Goal: Task Accomplishment & Management: Use online tool/utility

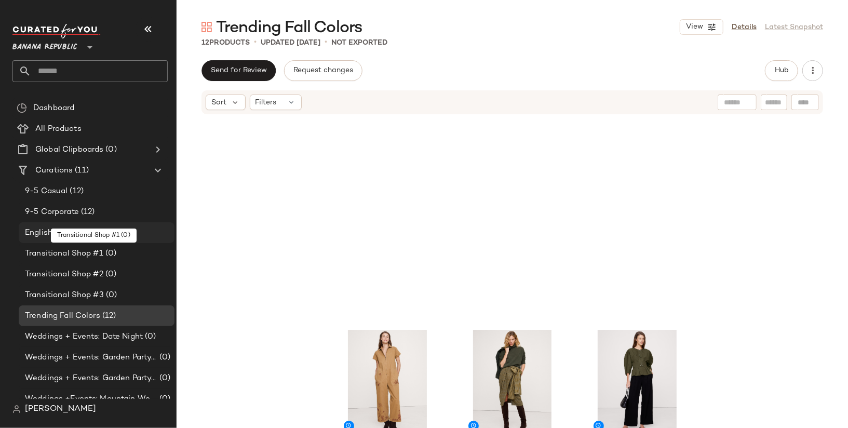
scroll to position [446, 0]
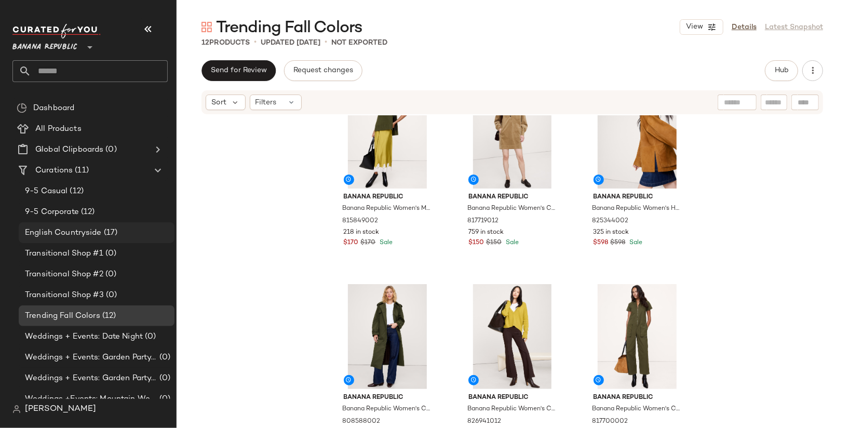
click at [89, 231] on span "English Countryside" at bounding box center [63, 233] width 77 height 12
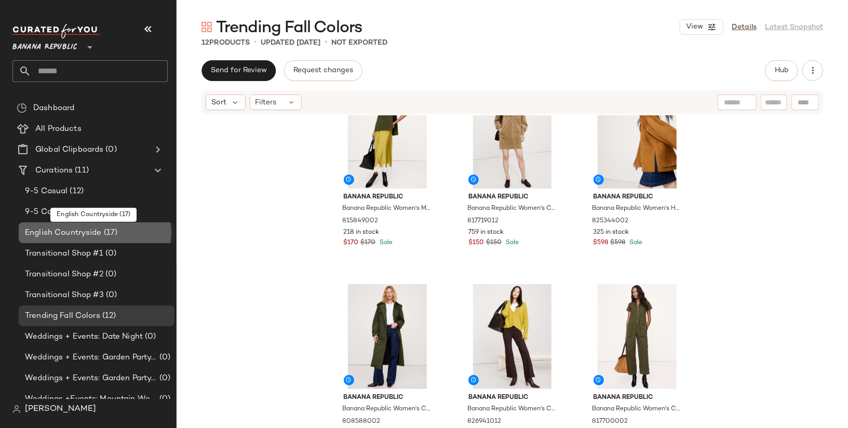
click at [89, 231] on span "English Countryside" at bounding box center [63, 233] width 77 height 12
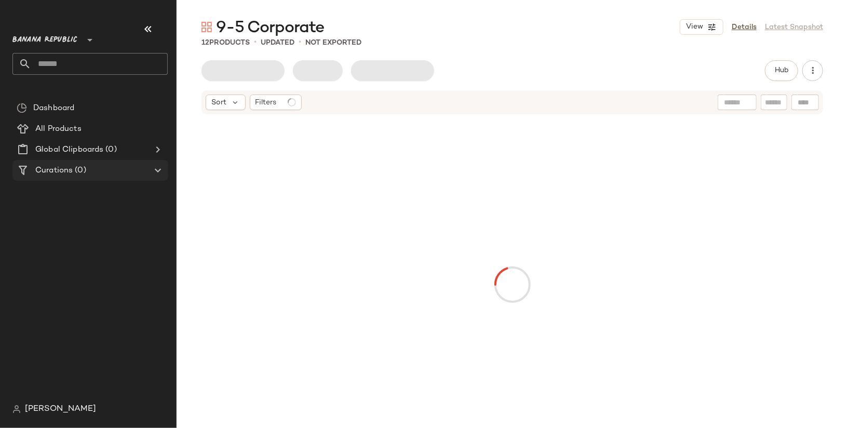
click at [105, 175] on div "Curations (0)" at bounding box center [90, 171] width 117 height 12
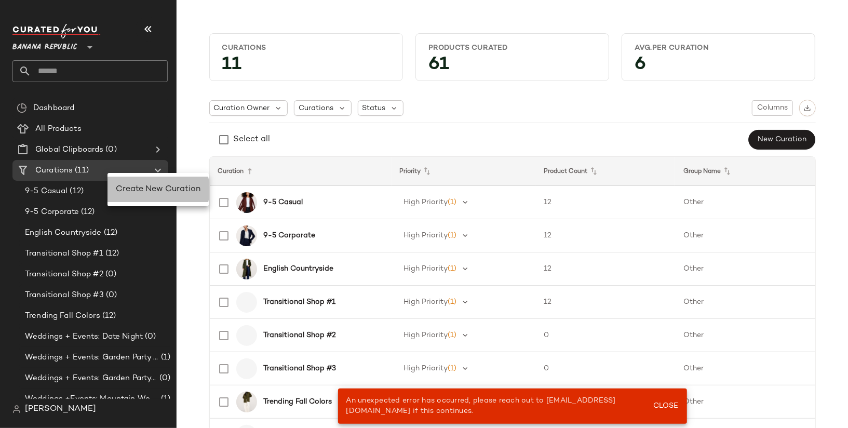
click at [132, 189] on span "Create New Curation" at bounding box center [158, 189] width 85 height 9
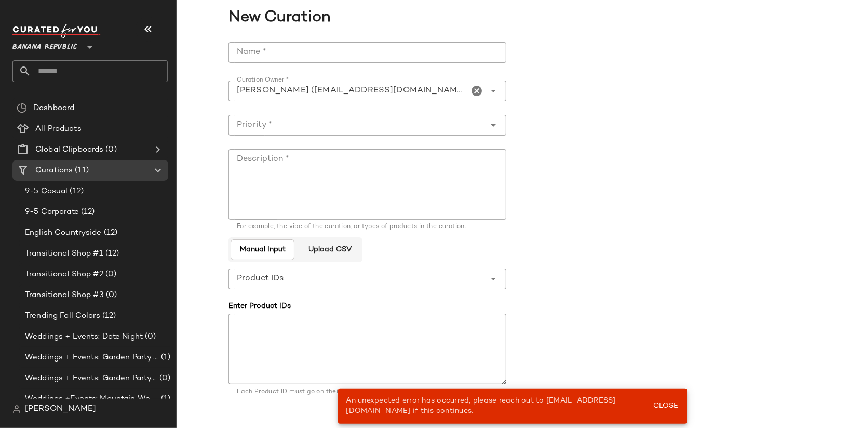
click at [307, 51] on input "Name *" at bounding box center [367, 52] width 278 height 21
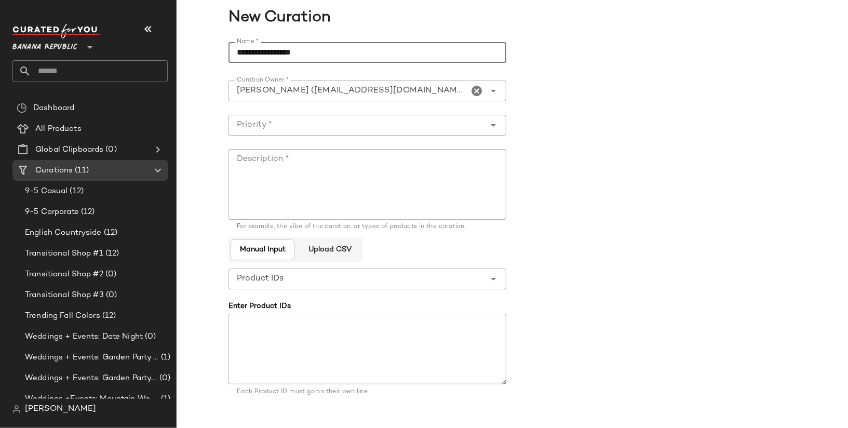
scroll to position [61, 0]
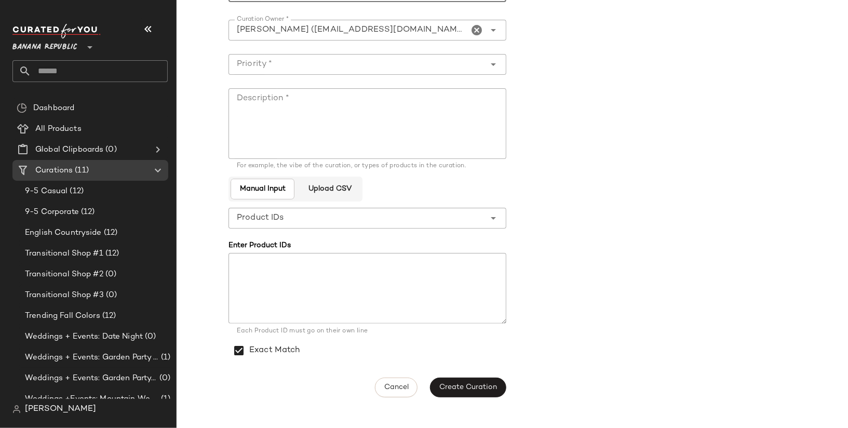
type input "**********"
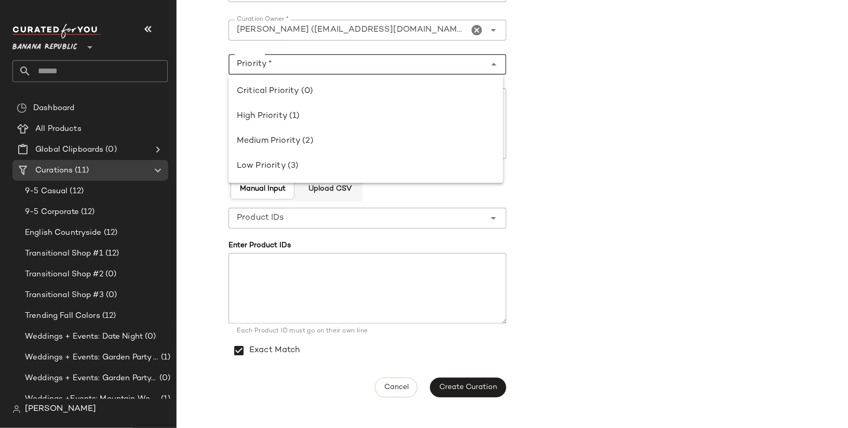
click at [423, 73] on div at bounding box center [356, 64] width 257 height 21
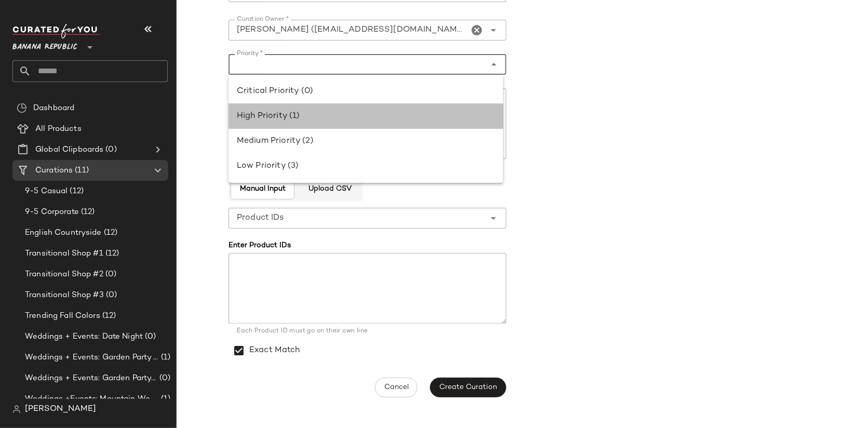
click at [406, 121] on div "High Priority (1)" at bounding box center [366, 116] width 258 height 12
type input "**********"
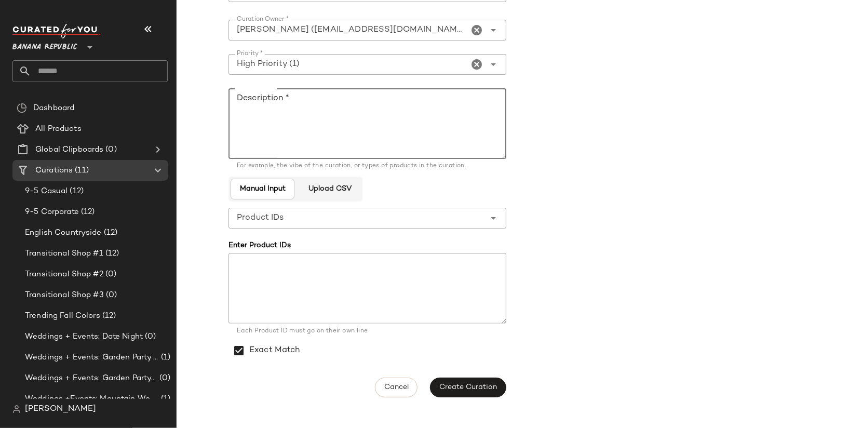
click at [406, 121] on textarea "Description *" at bounding box center [367, 123] width 278 height 71
type textarea "**********"
click at [459, 386] on span "Create Curation" at bounding box center [468, 387] width 58 height 8
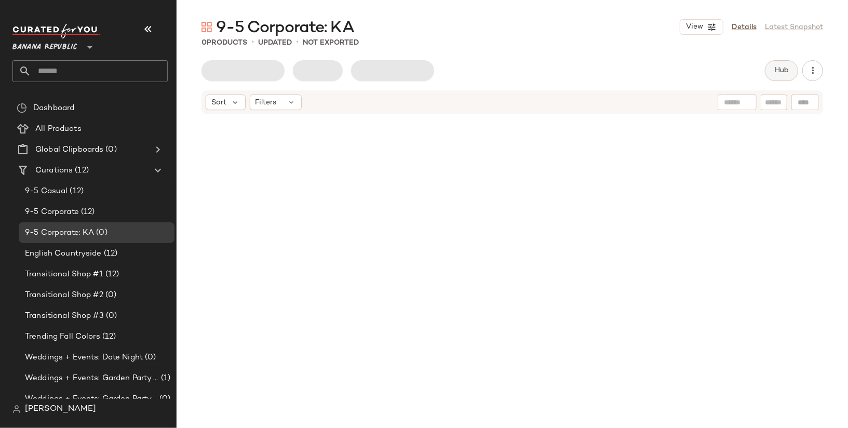
click at [784, 62] on button "Hub" at bounding box center [781, 70] width 33 height 21
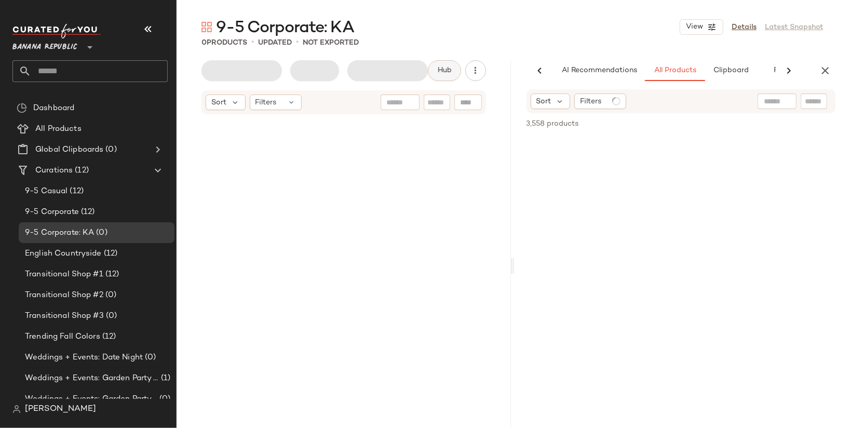
scroll to position [0, 42]
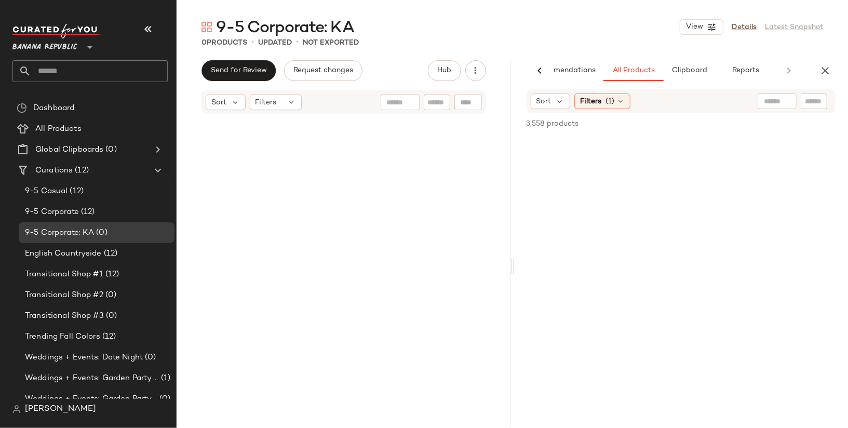
click at [775, 102] on input "text" at bounding box center [777, 101] width 26 height 11
click at [614, 99] on div "Filters (1)" at bounding box center [602, 101] width 56 height 16
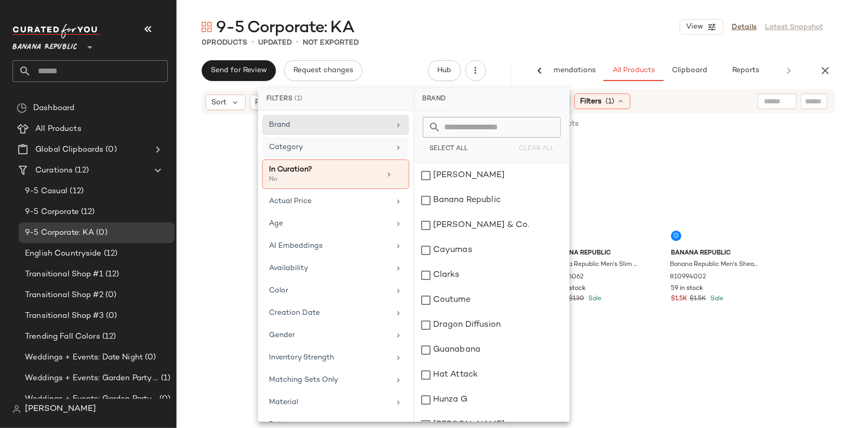
click at [379, 148] on div "Category" at bounding box center [329, 147] width 121 height 11
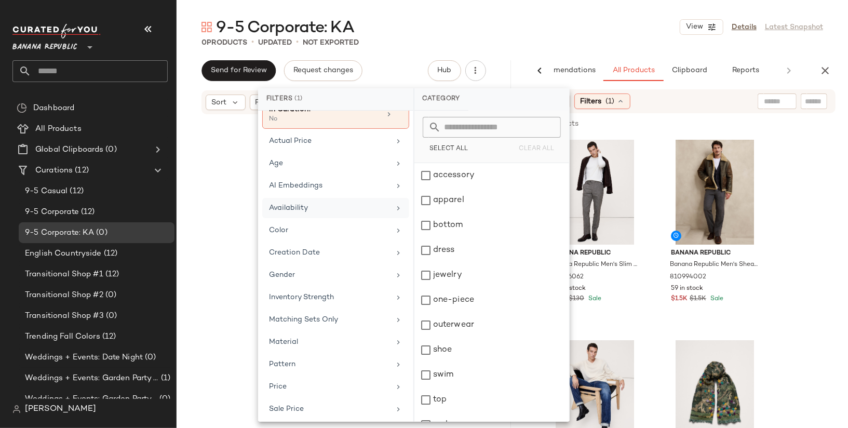
scroll to position [61, 0]
click at [357, 268] on div "Gender" at bounding box center [329, 273] width 121 height 11
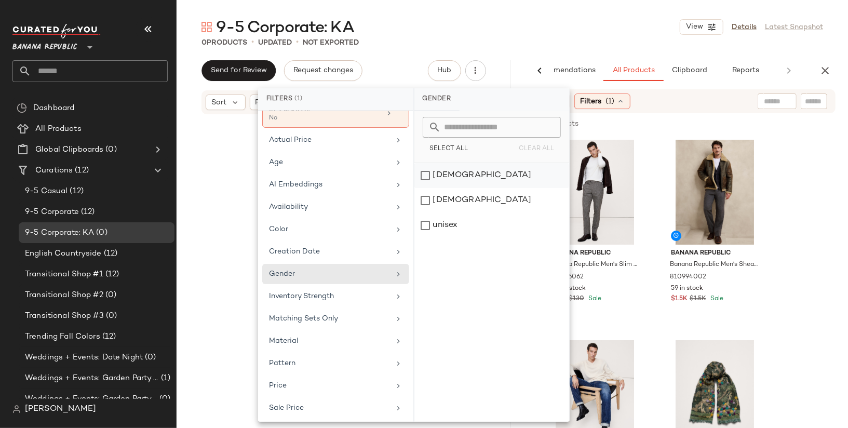
click at [444, 188] on div "[DEMOGRAPHIC_DATA]" at bounding box center [491, 200] width 155 height 25
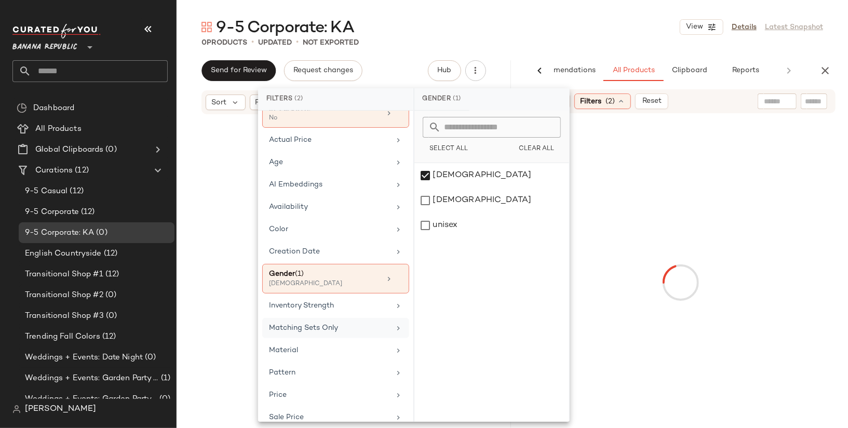
scroll to position [108, 0]
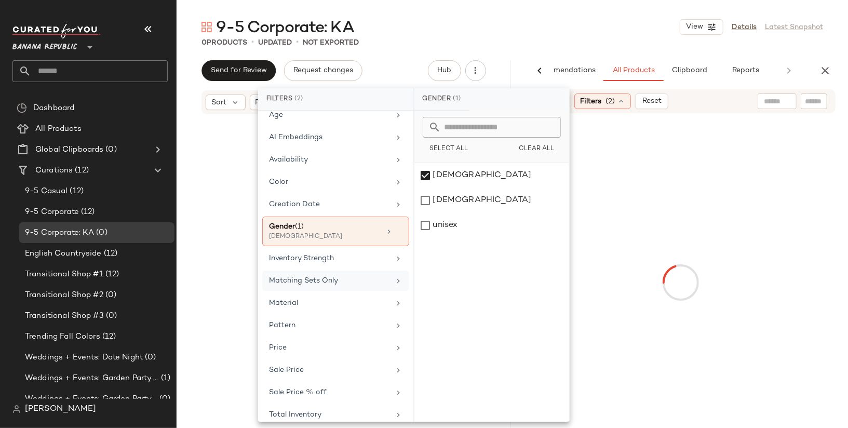
click at [372, 275] on div "Matching Sets Only" at bounding box center [329, 280] width 121 height 11
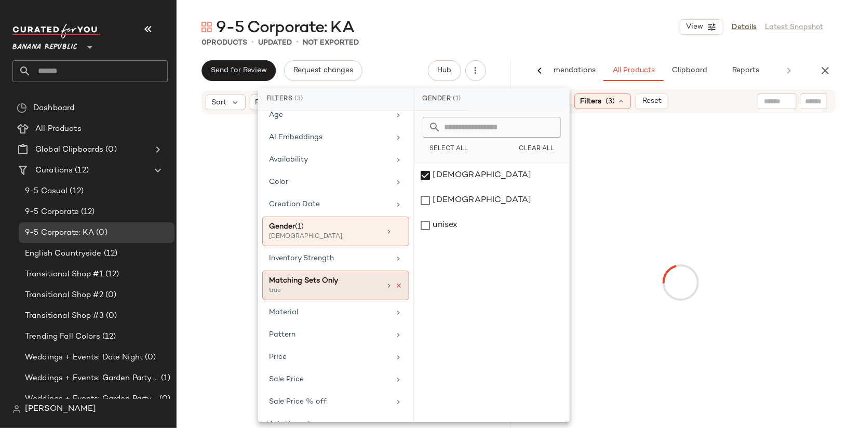
click at [395, 282] on icon at bounding box center [398, 285] width 7 height 7
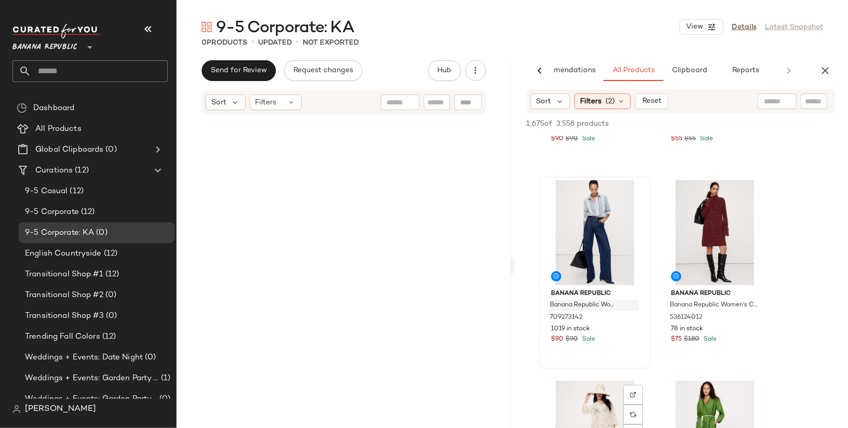
scroll to position [157, 0]
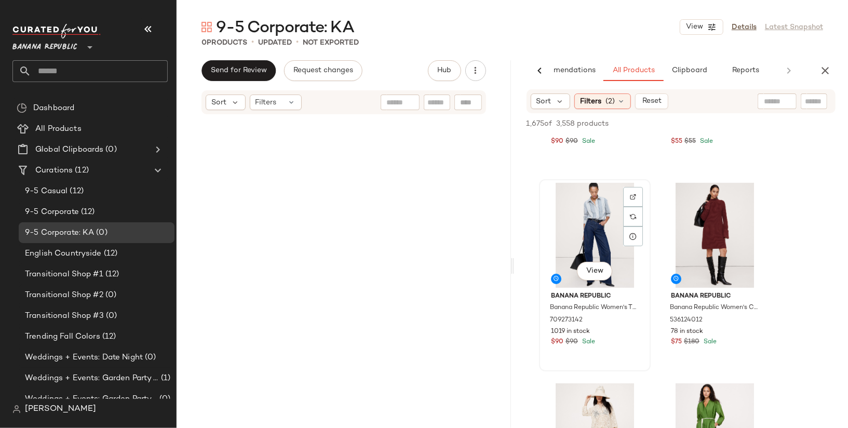
click at [603, 224] on div "View" at bounding box center [594, 235] width 104 height 105
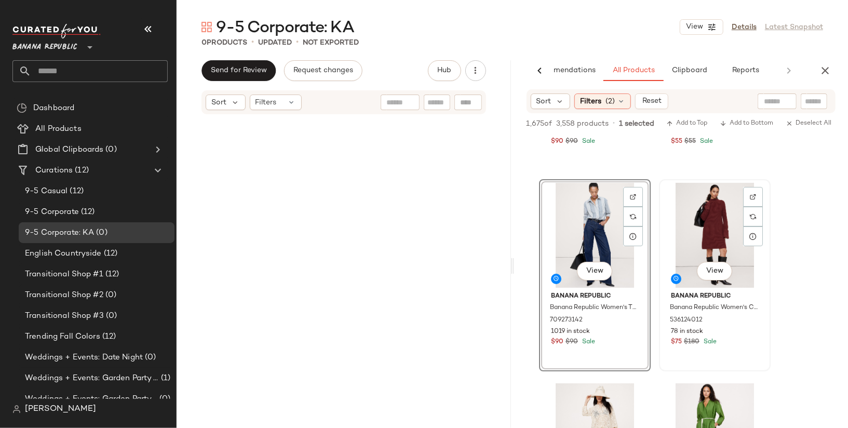
click at [705, 219] on div "View" at bounding box center [714, 235] width 104 height 105
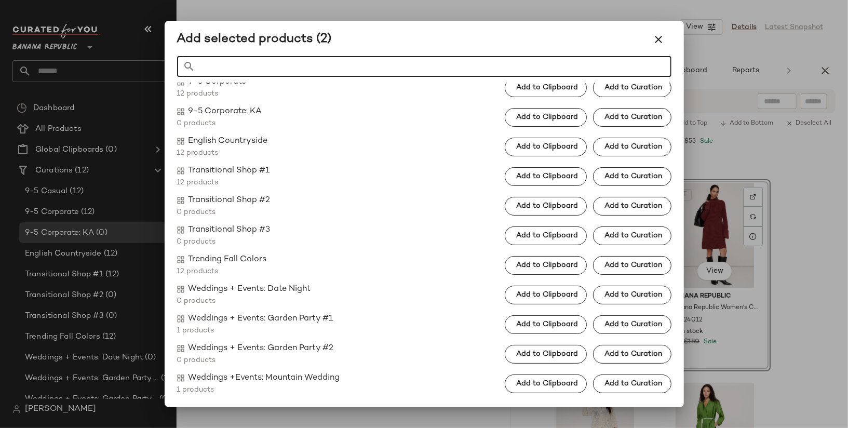
scroll to position [0, 0]
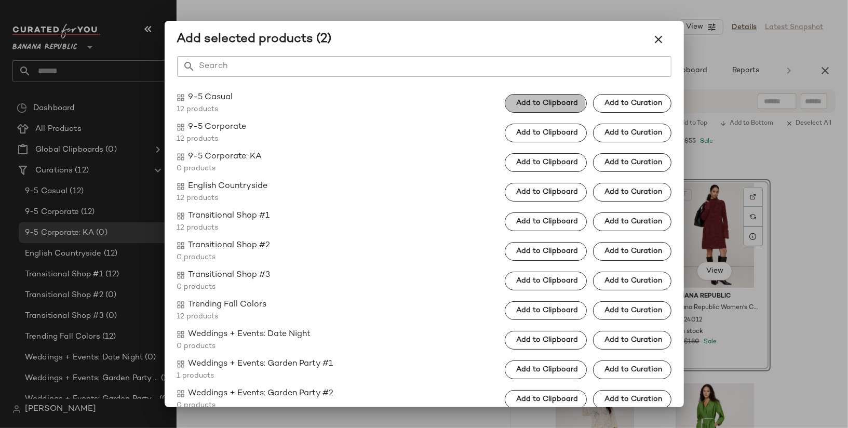
click at [553, 98] on button "Add to Clipboard" at bounding box center [546, 103] width 82 height 19
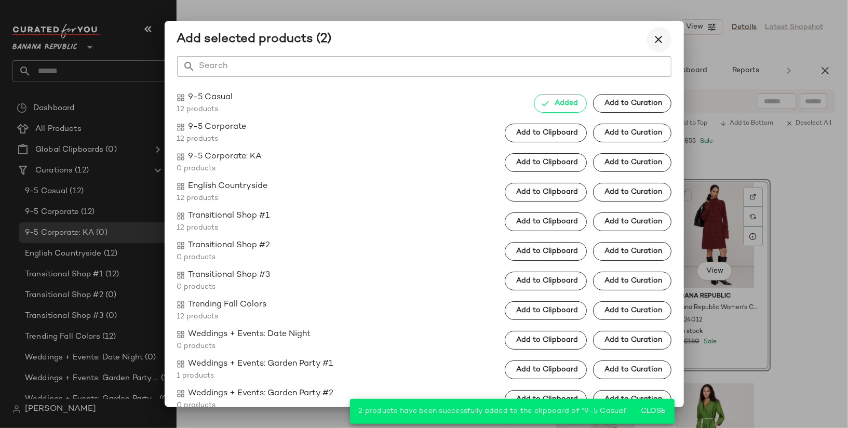
click at [658, 37] on icon "button" at bounding box center [658, 39] width 12 height 12
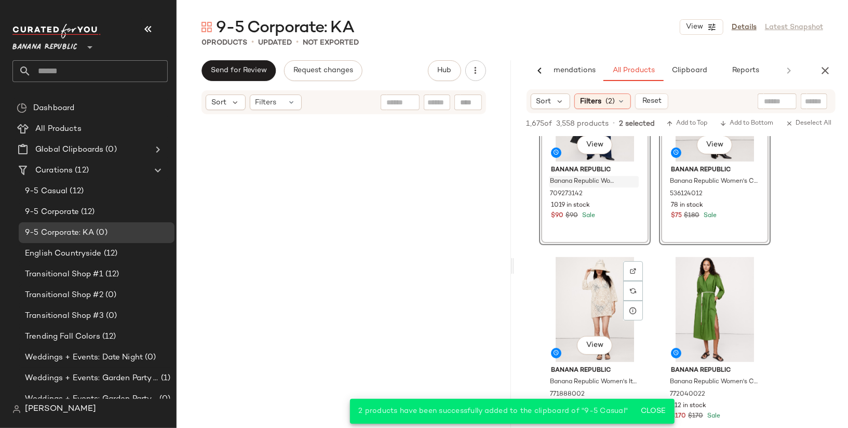
scroll to position [495, 0]
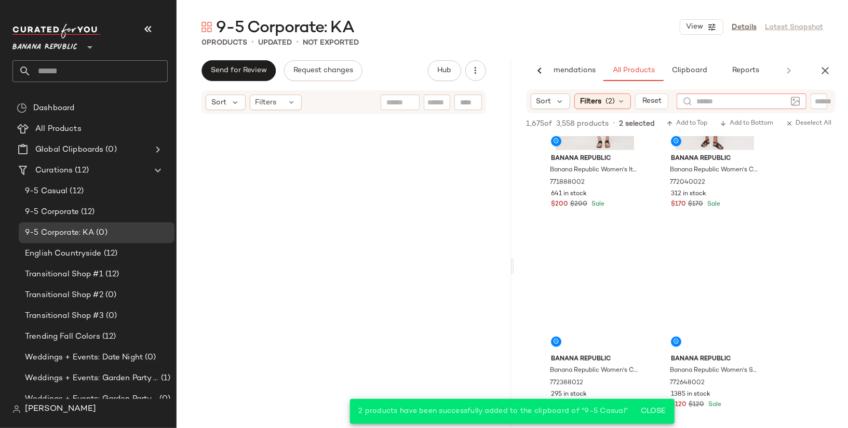
click at [769, 99] on input "text" at bounding box center [741, 101] width 90 height 11
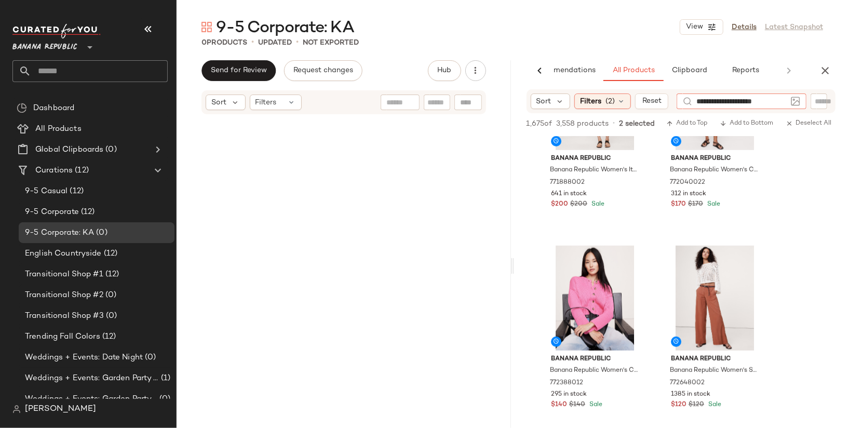
type input "**********"
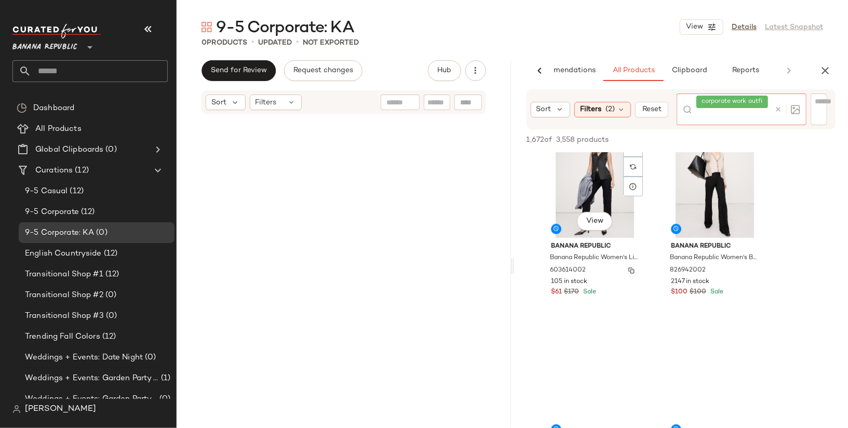
scroll to position [601, 0]
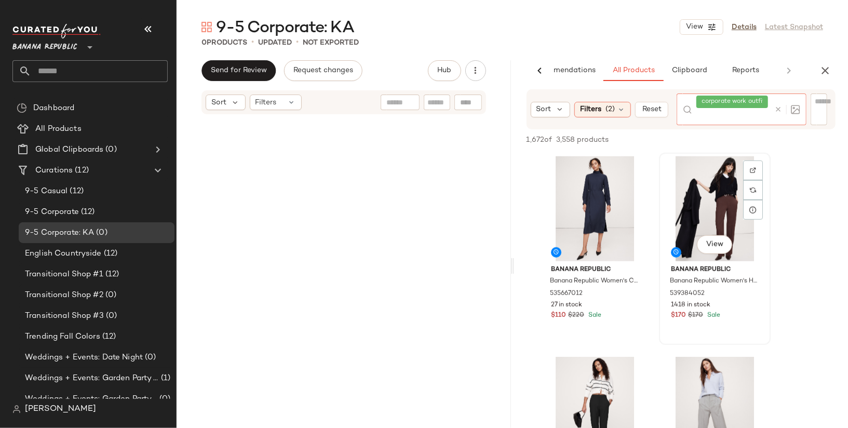
click at [702, 180] on div "View" at bounding box center [714, 208] width 104 height 105
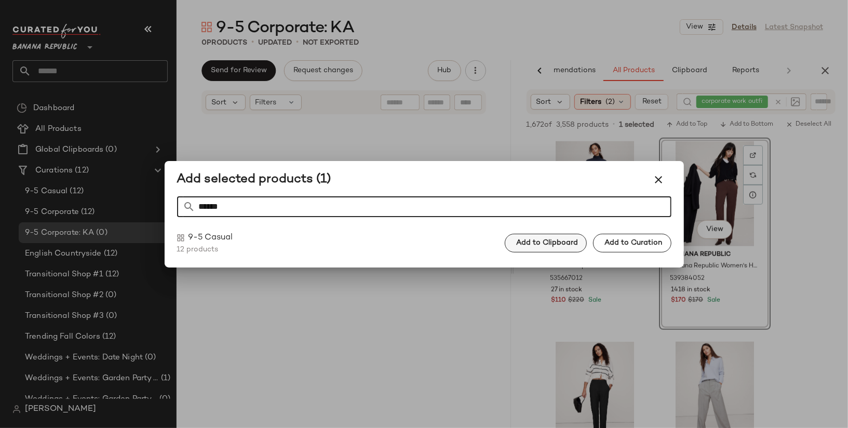
type input "******"
click at [568, 238] on button "Add to Clipboard" at bounding box center [546, 243] width 82 height 19
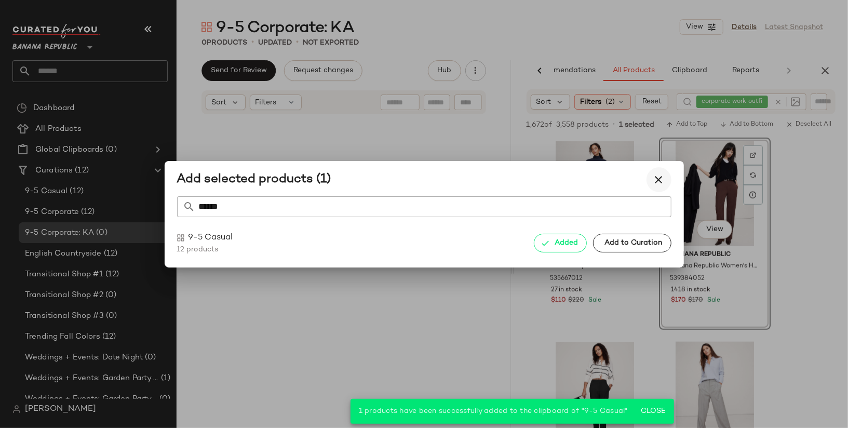
click at [662, 178] on icon "button" at bounding box center [658, 179] width 12 height 12
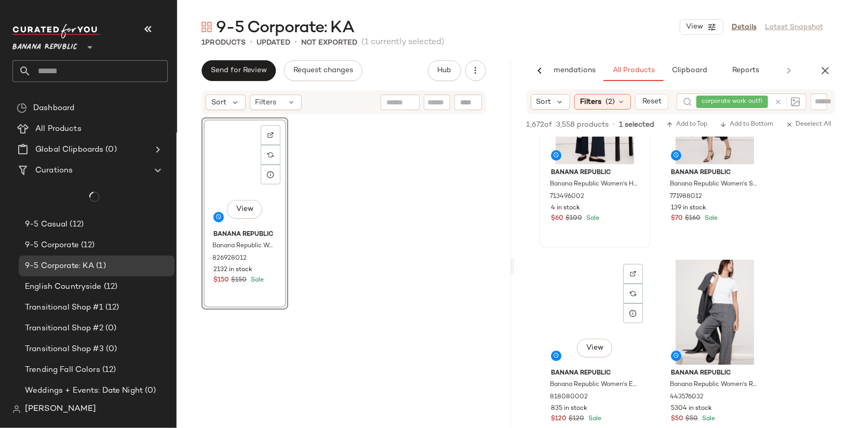
scroll to position [2286, 0]
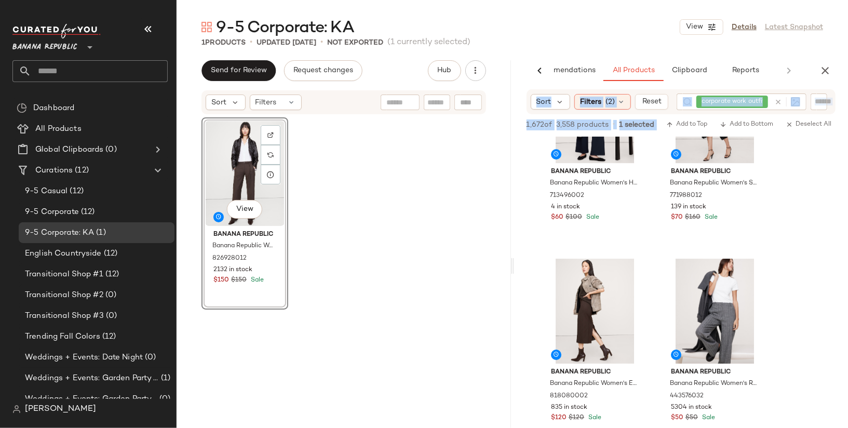
drag, startPoint x: 650, startPoint y: 311, endPoint x: 392, endPoint y: 265, distance: 262.5
click at [371, 261] on div "Send for Review Request changes Hub Sort Filters View Banana Republic Banana Re…" at bounding box center [511, 265] width 671 height 411
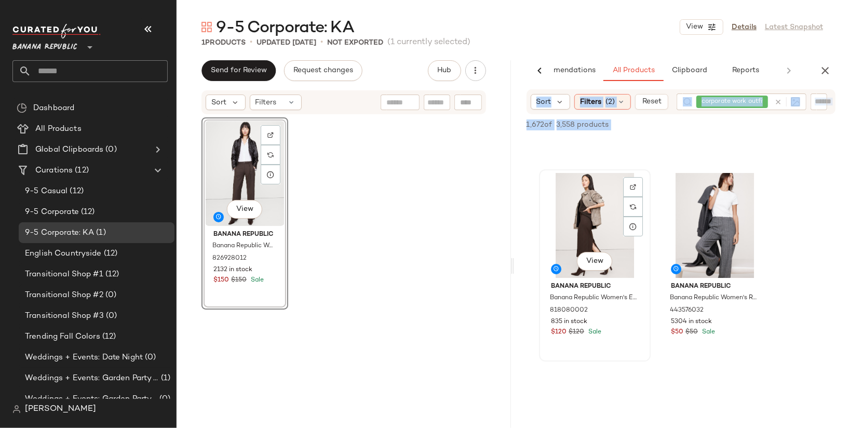
scroll to position [2373, 0]
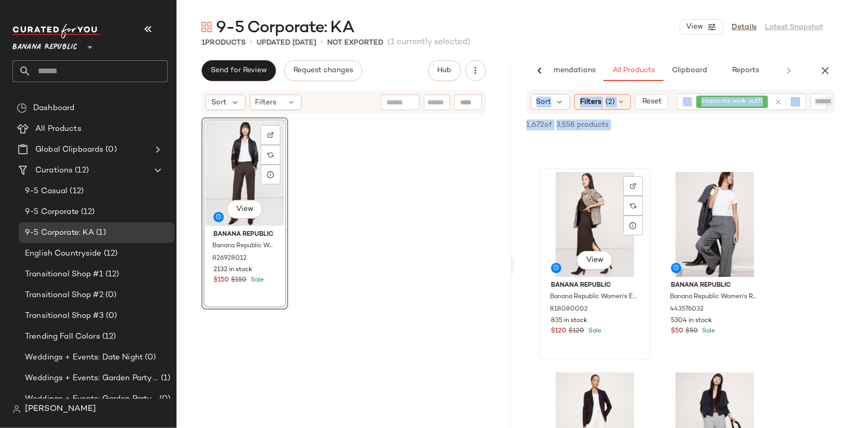
click at [577, 202] on div "View" at bounding box center [594, 224] width 104 height 105
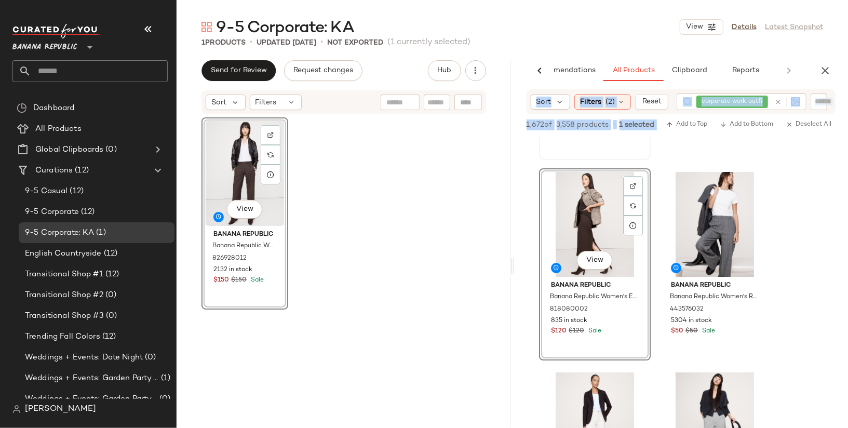
click at [617, 154] on div "View Banana Republic Banana Republic Women's High-Rise Wide-Leg Cropped Everywh…" at bounding box center [595, 64] width 110 height 190
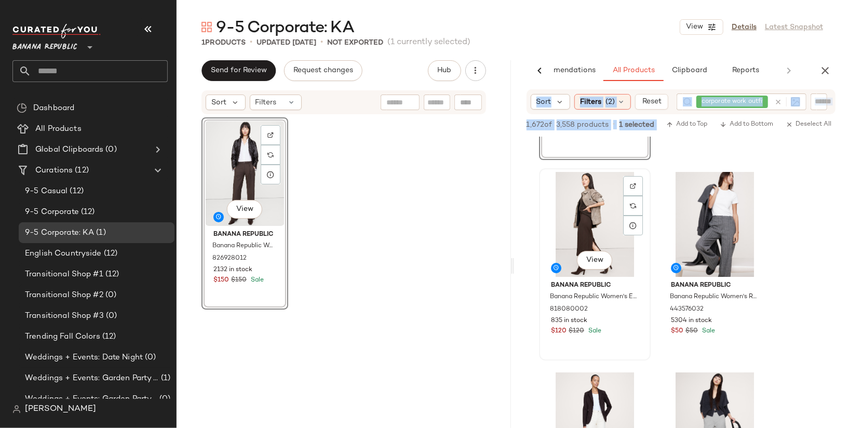
click at [608, 236] on div "View" at bounding box center [594, 224] width 104 height 105
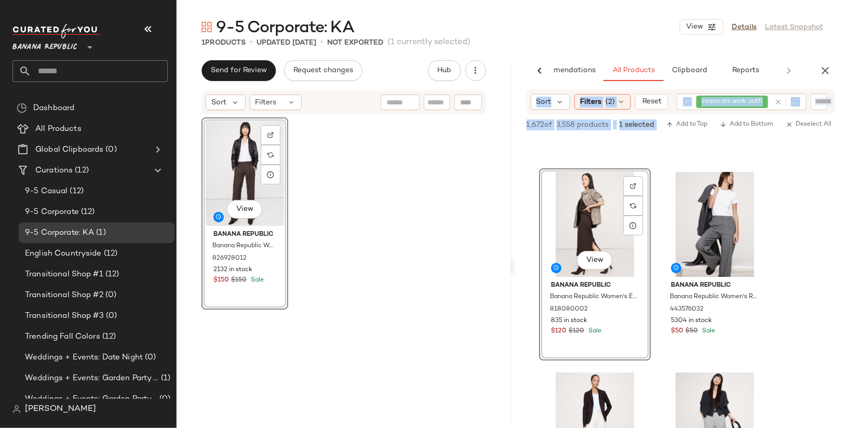
click at [720, 131] on div "1,672 of 3,558 products • 1 selected Add to Top Add to Bottom Deselect All" at bounding box center [681, 125] width 334 height 23
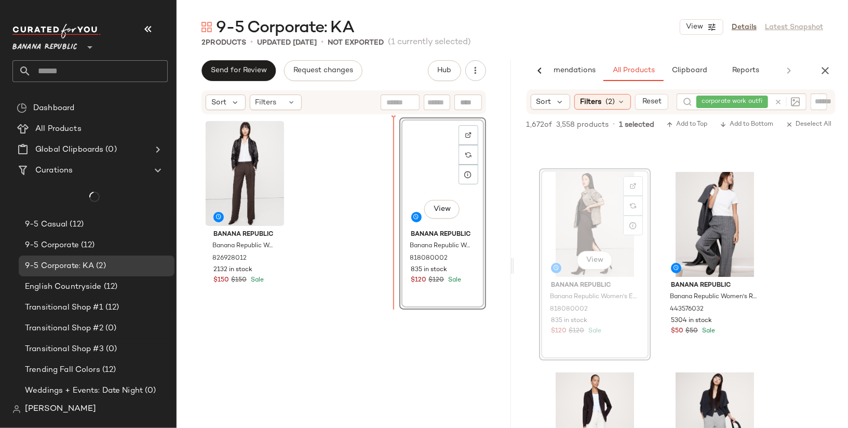
drag, startPoint x: 604, startPoint y: 318, endPoint x: 553, endPoint y: 286, distance: 60.4
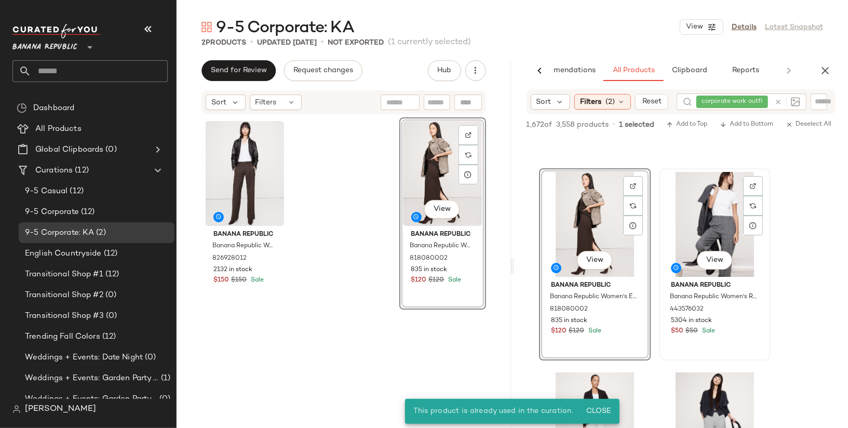
click at [688, 201] on div "View" at bounding box center [714, 224] width 104 height 105
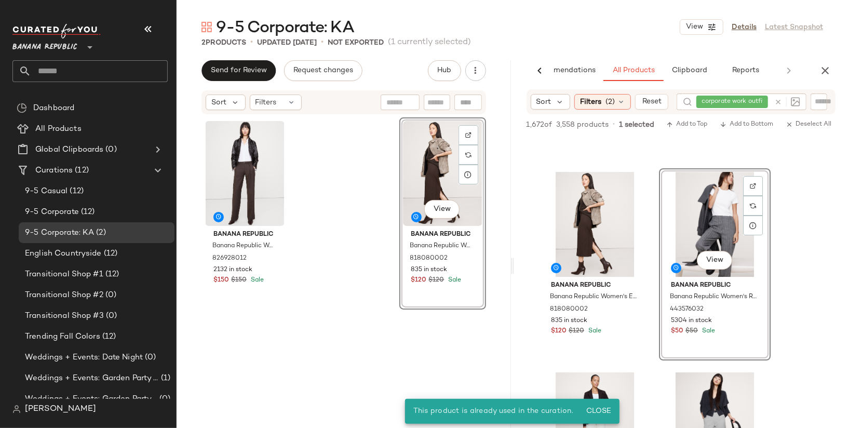
scroll to position [2577, 0]
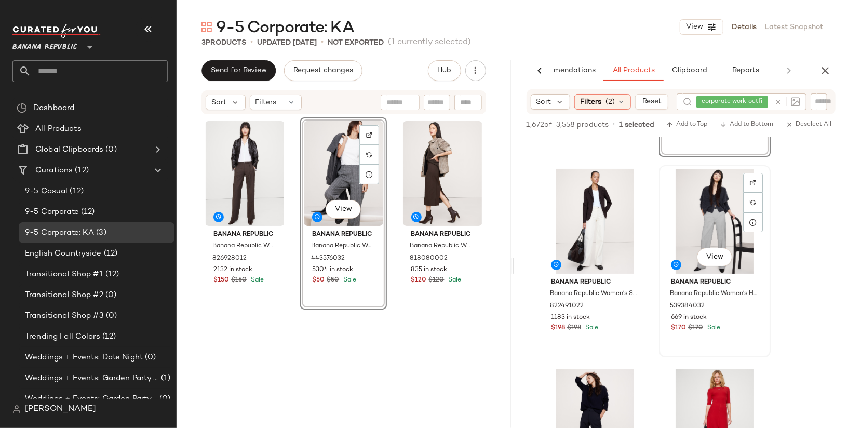
click at [703, 188] on div "View" at bounding box center [714, 221] width 104 height 105
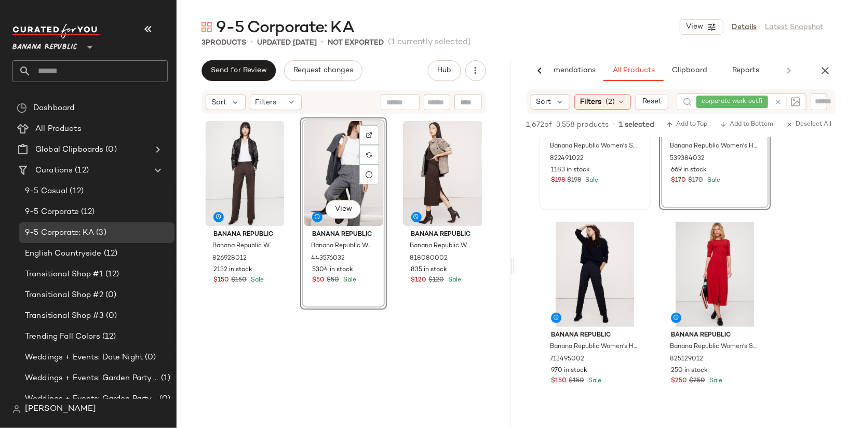
scroll to position [2725, 0]
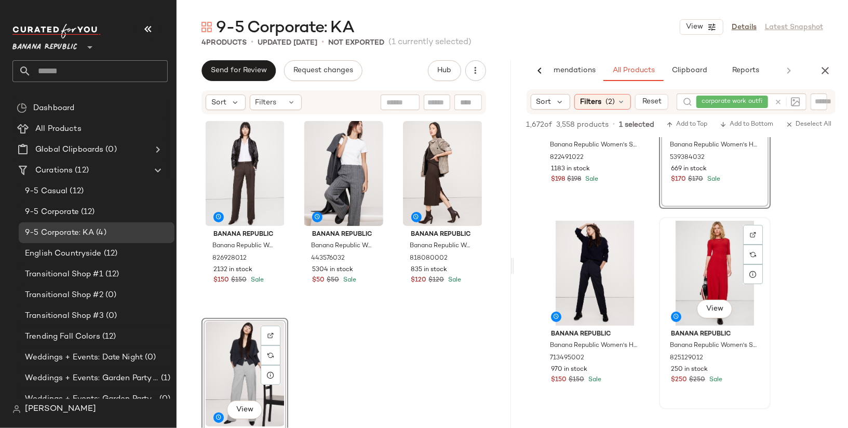
click at [704, 246] on div "View" at bounding box center [714, 273] width 104 height 105
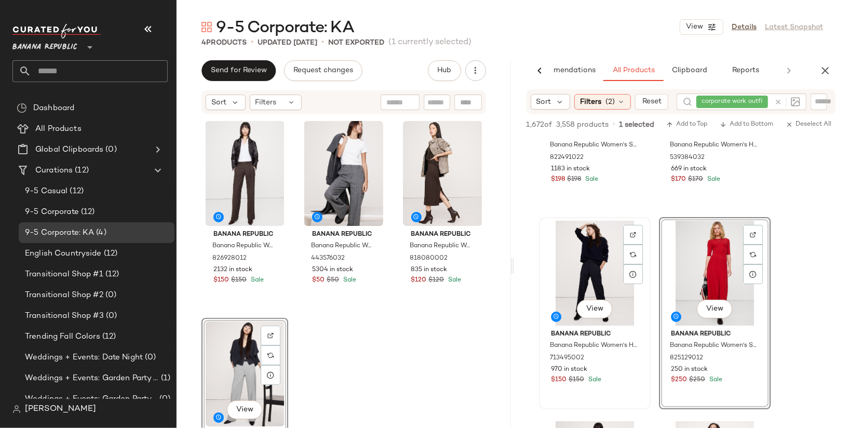
click at [593, 259] on div "View" at bounding box center [594, 273] width 104 height 105
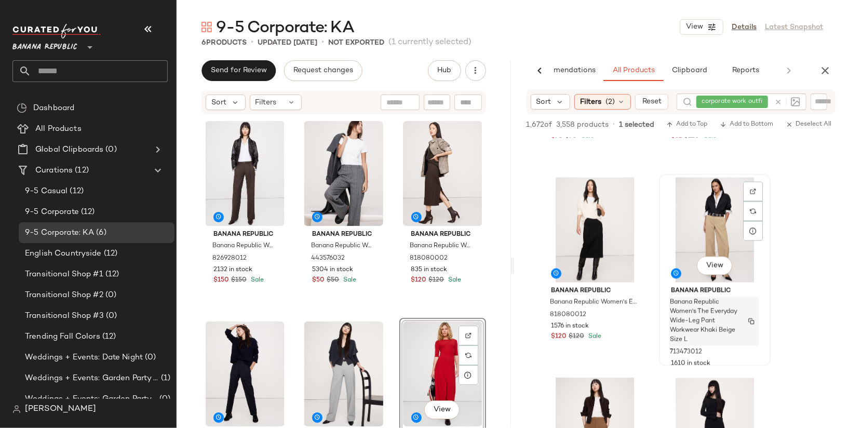
scroll to position [3769, 0]
click at [716, 215] on div "View" at bounding box center [714, 230] width 104 height 105
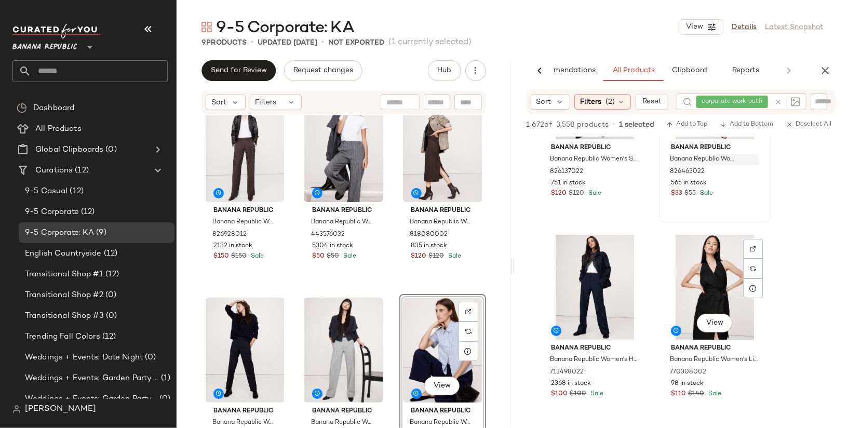
scroll to position [5113, 0]
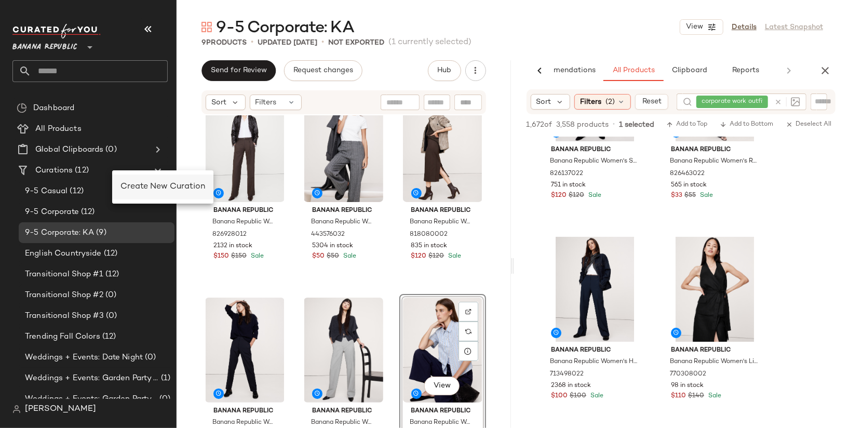
click at [139, 186] on span "Create New Curation" at bounding box center [162, 186] width 85 height 9
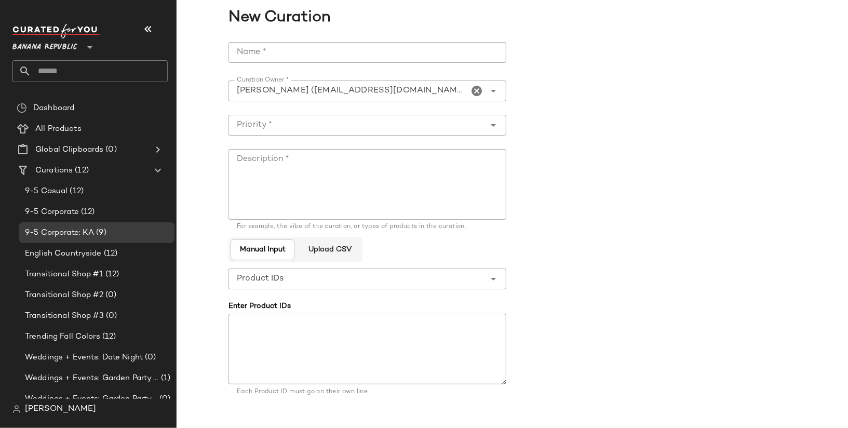
click at [403, 56] on input "Name *" at bounding box center [367, 52] width 278 height 21
type input "*"
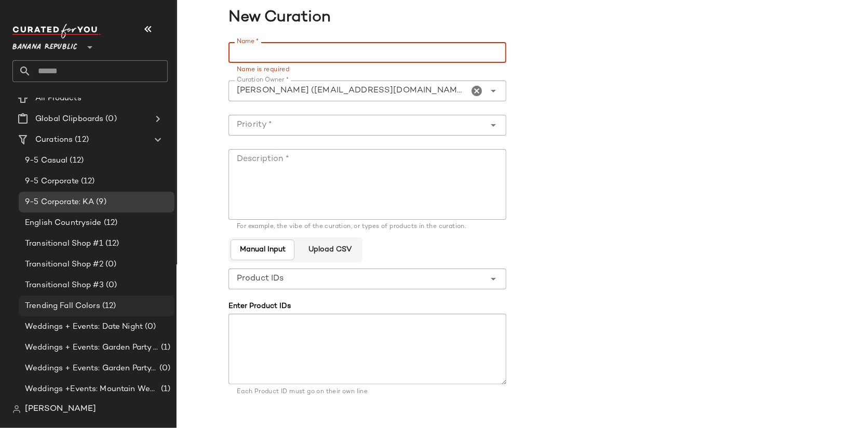
scroll to position [0, 0]
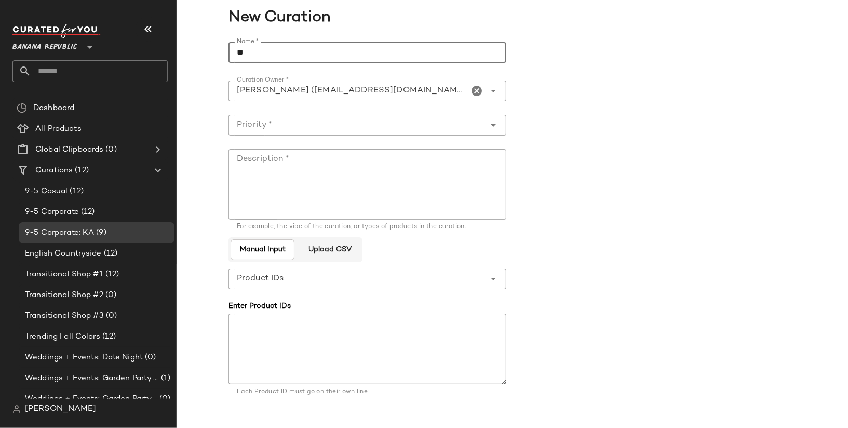
type input "*"
type input "**********"
click at [424, 131] on div at bounding box center [356, 125] width 257 height 21
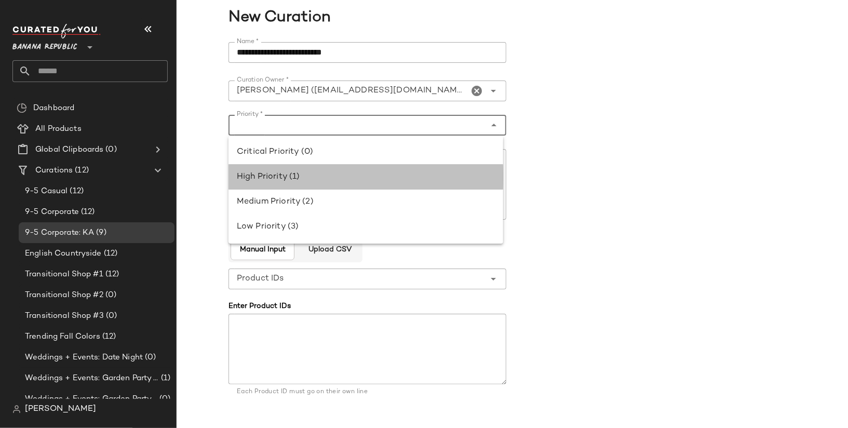
click at [388, 172] on div "High Priority (1)" at bounding box center [366, 177] width 258 height 12
type input "**********"
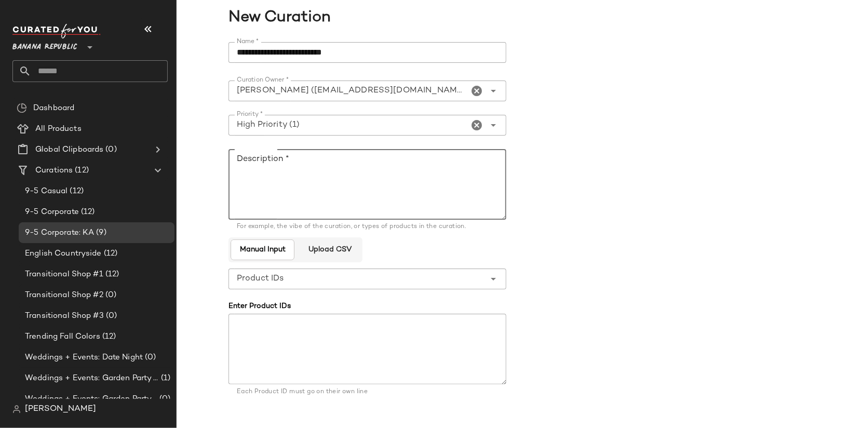
click at [388, 172] on textarea "Description *" at bounding box center [367, 184] width 278 height 71
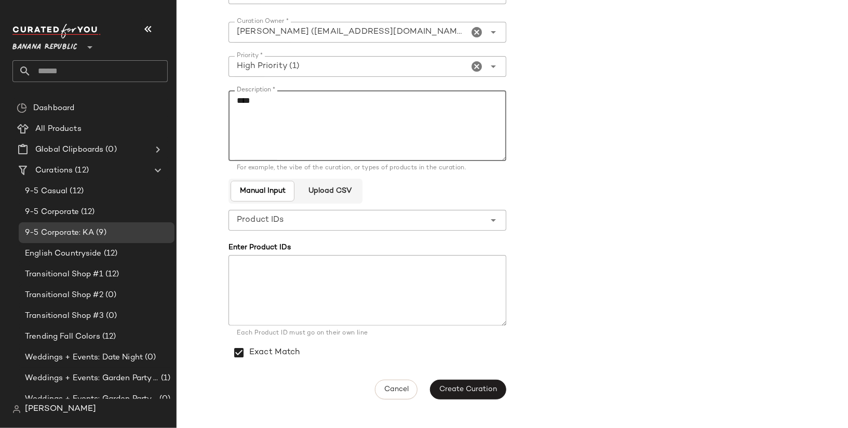
scroll to position [61, 0]
type textarea "****"
click at [475, 392] on button "Create Curation" at bounding box center [468, 387] width 76 height 20
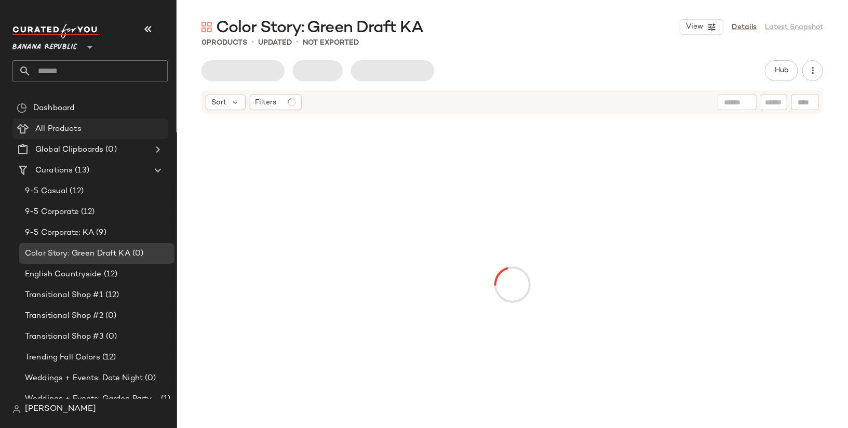
click at [119, 130] on div "All Products" at bounding box center [98, 129] width 132 height 12
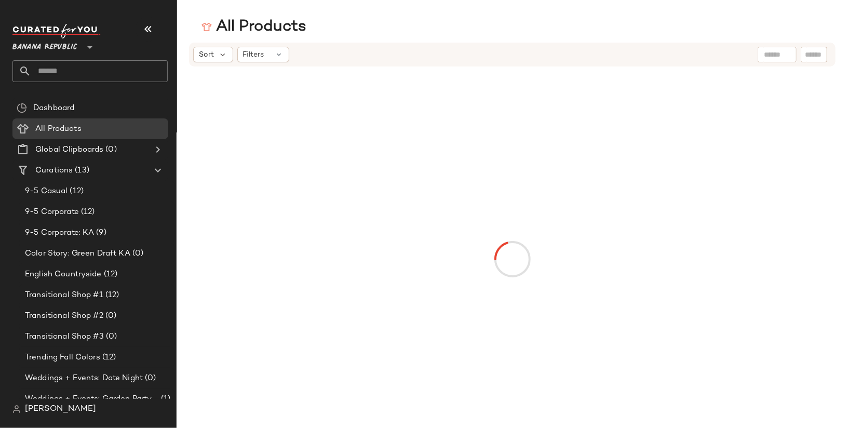
click at [783, 54] on div at bounding box center [776, 55] width 39 height 16
click at [276, 54] on icon at bounding box center [279, 54] width 8 height 8
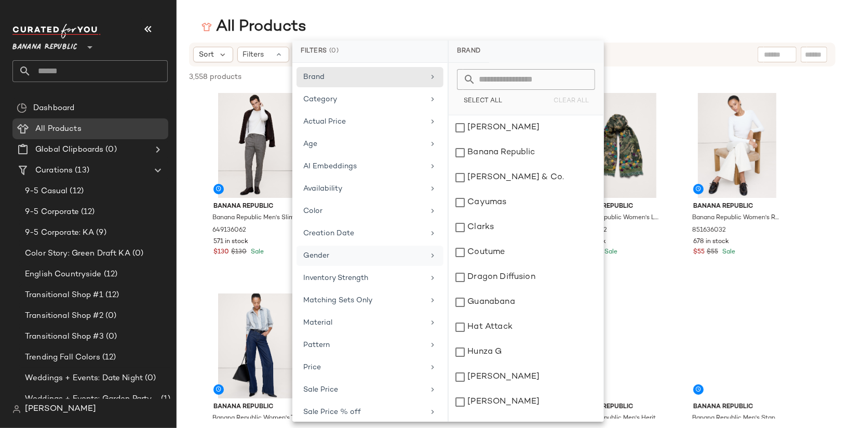
click at [377, 268] on div "Gender" at bounding box center [369, 278] width 147 height 20
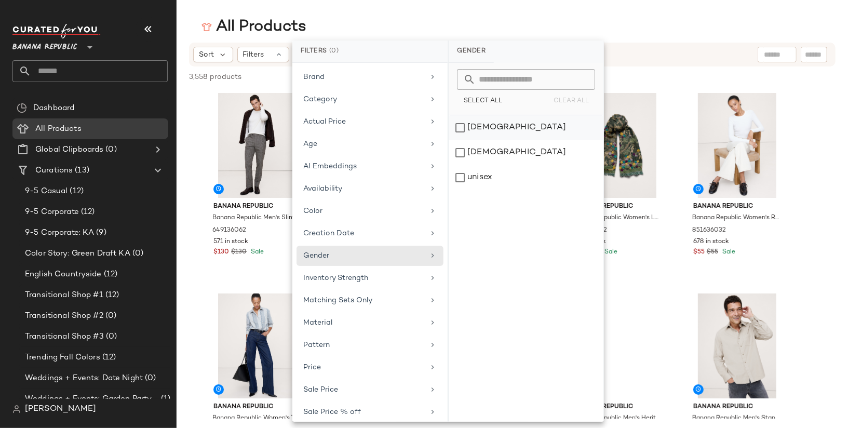
click at [507, 140] on div "[DEMOGRAPHIC_DATA]" at bounding box center [525, 152] width 155 height 25
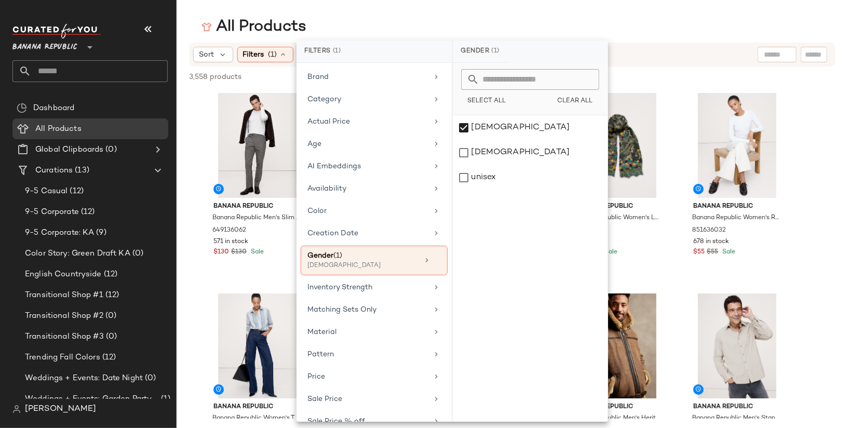
click at [676, 13] on main "All Products Sort Filters (1) Reset 3,558 products • 0 selected Deselect All Ba…" at bounding box center [424, 214] width 848 height 428
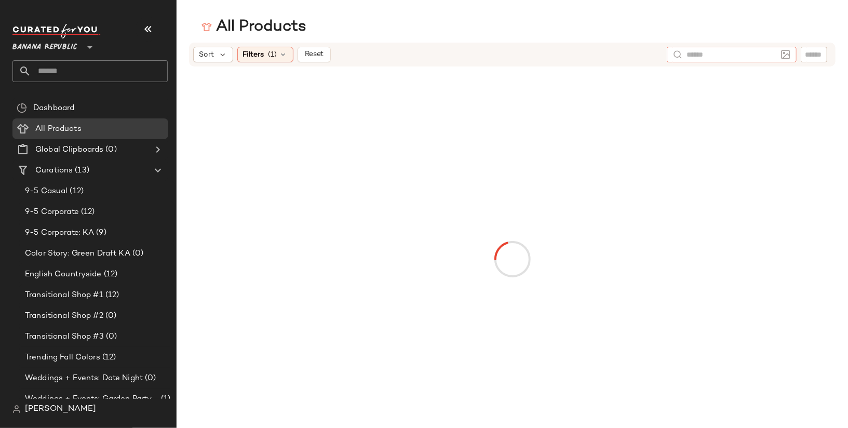
click at [776, 54] on div at bounding box center [731, 55] width 130 height 16
type input "**********"
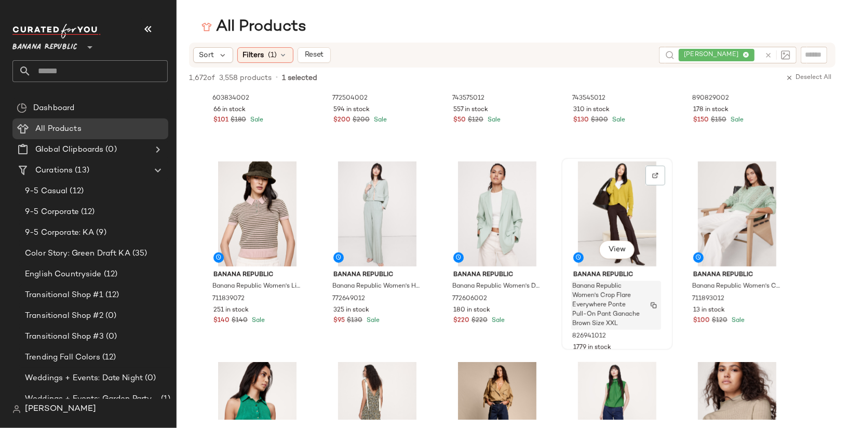
scroll to position [5826, 0]
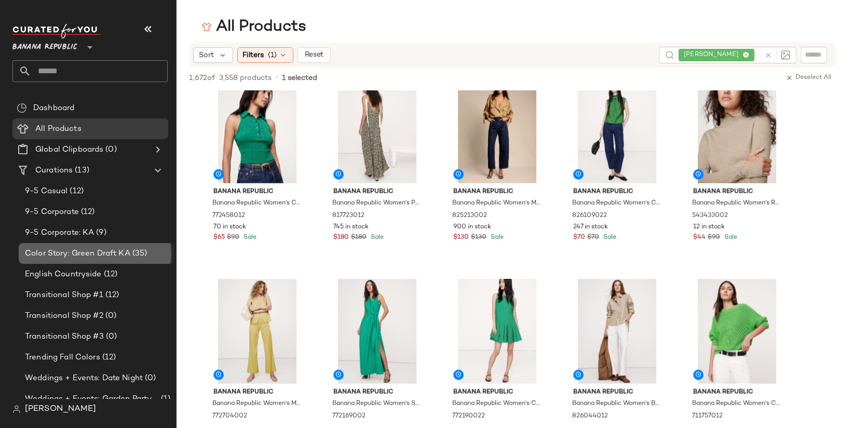
click at [62, 250] on span "Color Story: Green Draft KA" at bounding box center [77, 254] width 105 height 12
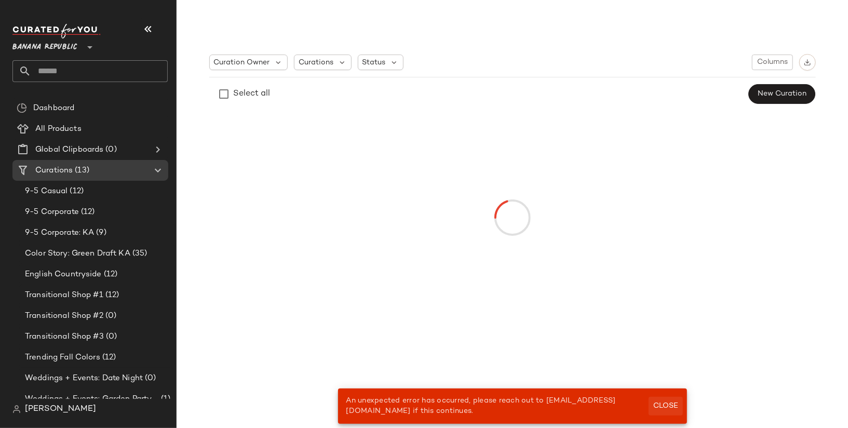
click at [661, 402] on span "Close" at bounding box center [664, 406] width 25 height 8
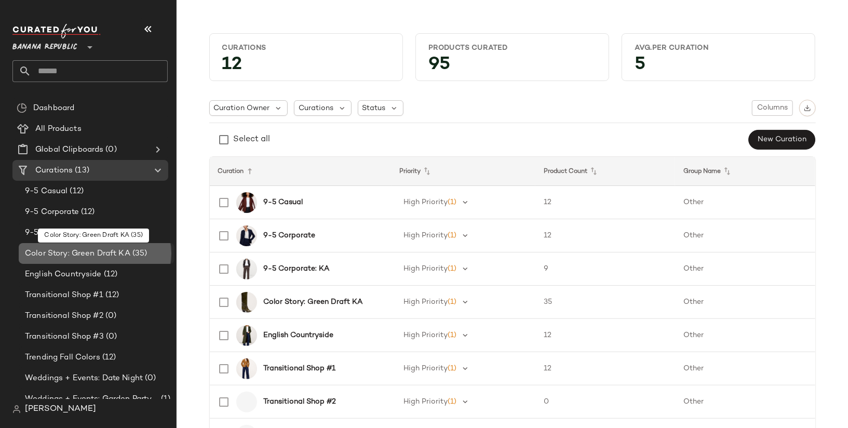
click at [73, 243] on div "Color Story: Green Draft KA (35)" at bounding box center [97, 253] width 156 height 21
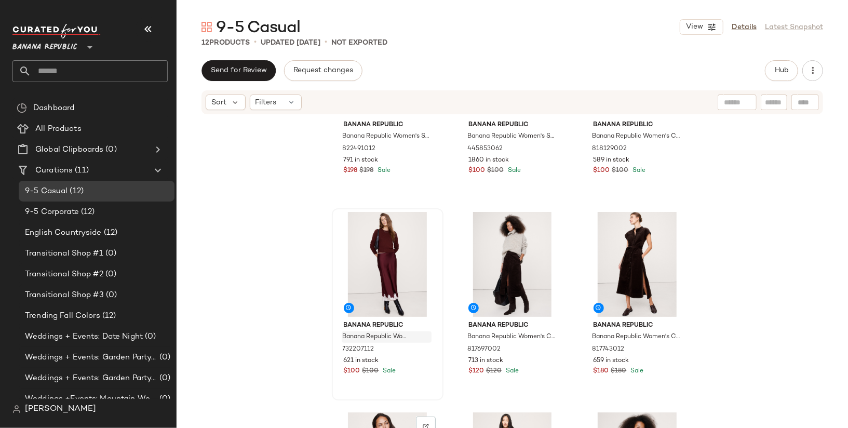
scroll to position [69, 0]
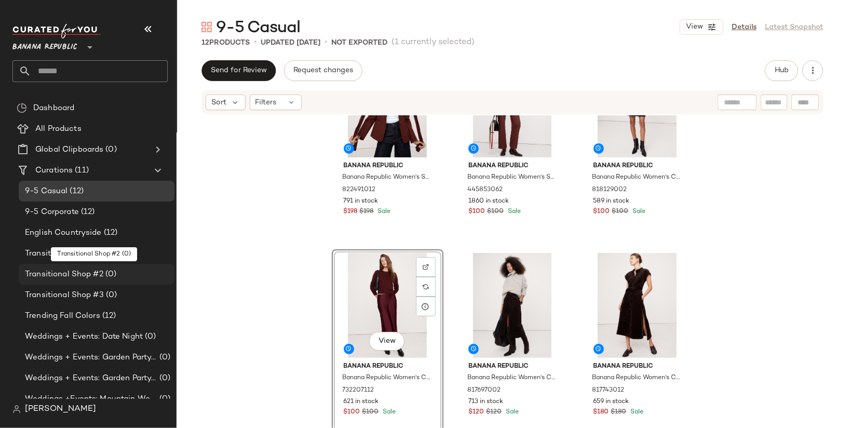
scroll to position [10, 0]
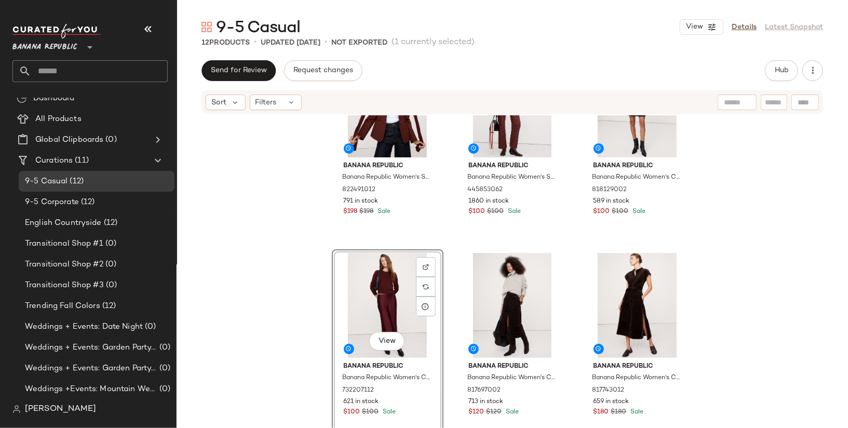
drag, startPoint x: 372, startPoint y: 295, endPoint x: 306, endPoint y: 1, distance: 302.1
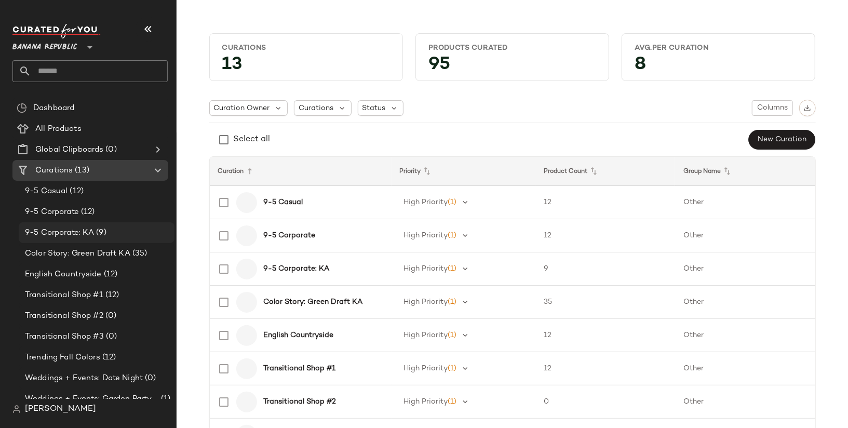
click at [101, 230] on span "(9)" at bounding box center [100, 233] width 12 height 12
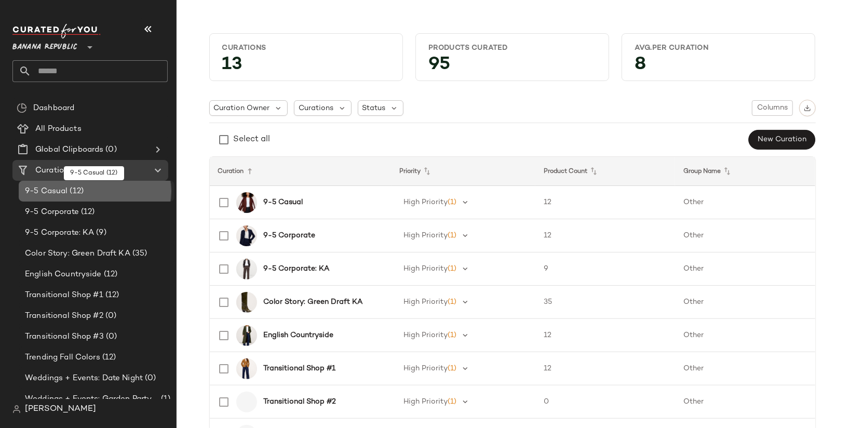
click at [117, 187] on div "9-5 Casual (12)" at bounding box center [96, 191] width 148 height 12
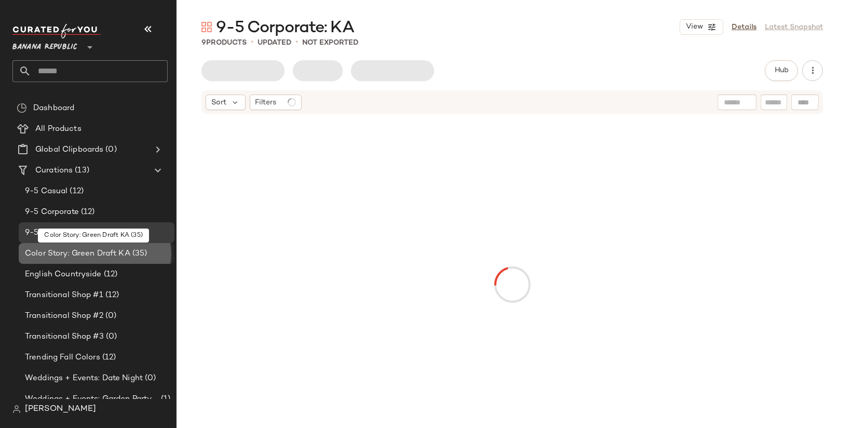
click at [96, 249] on span "Color Story: Green Draft KA" at bounding box center [77, 254] width 105 height 12
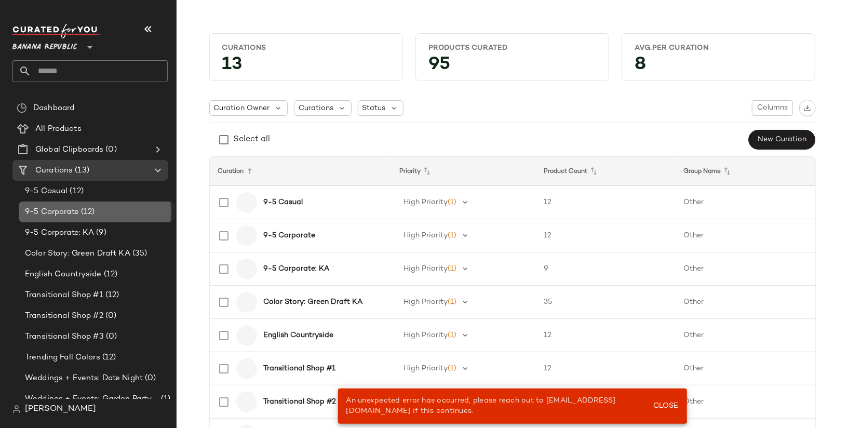
click at [113, 201] on div "9-5 Corporate (12)" at bounding box center [97, 211] width 156 height 21
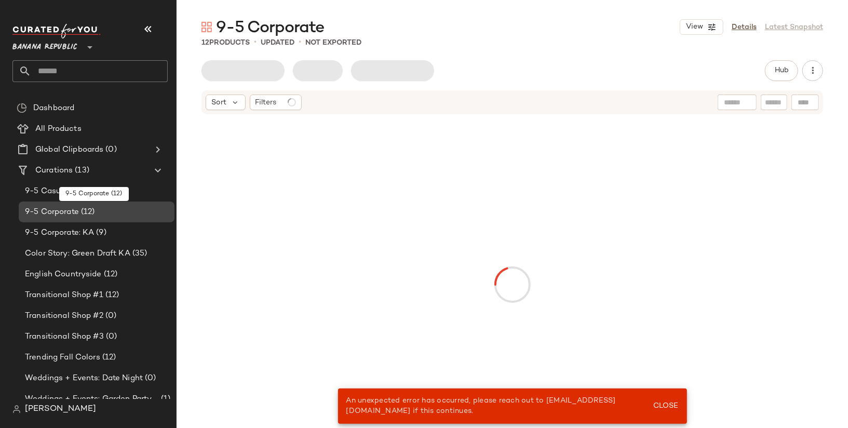
click at [75, 207] on span "9-5 Corporate" at bounding box center [52, 212] width 54 height 12
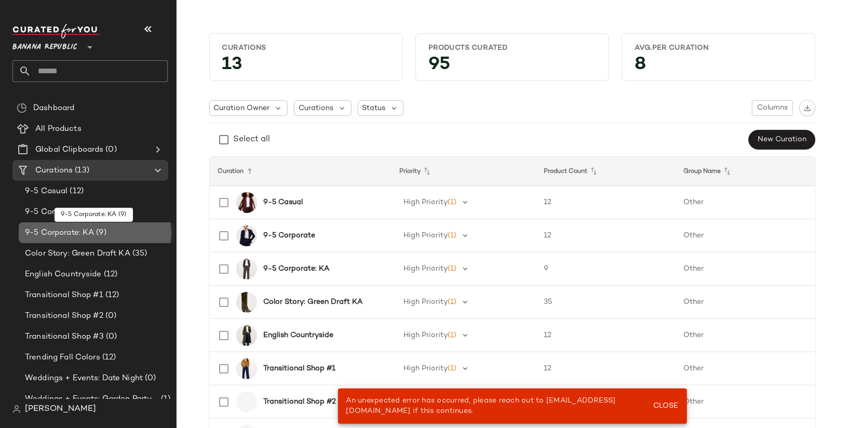
click at [77, 233] on span "9-5 Corporate: KA" at bounding box center [59, 233] width 69 height 12
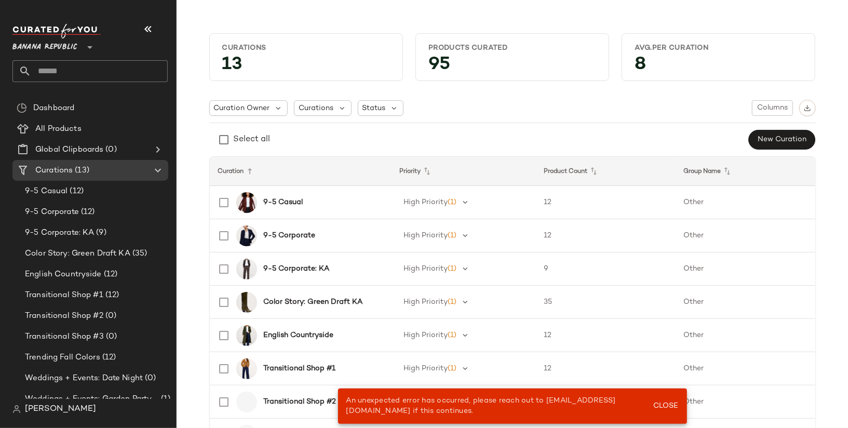
click at [66, 412] on span "[PERSON_NAME]" at bounding box center [60, 409] width 71 height 12
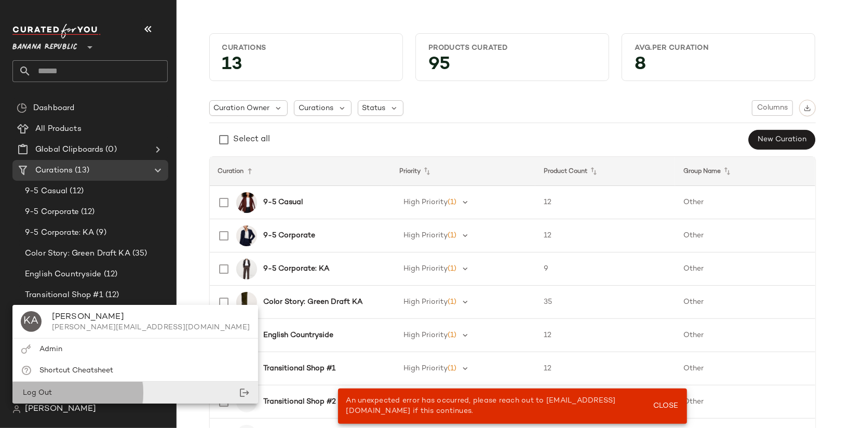
click at [103, 384] on div "Log Out" at bounding box center [135, 392] width 246 height 21
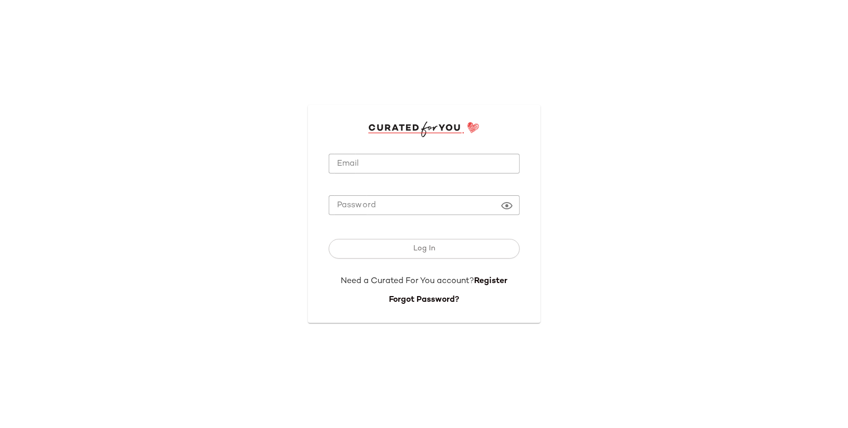
type input "**********"
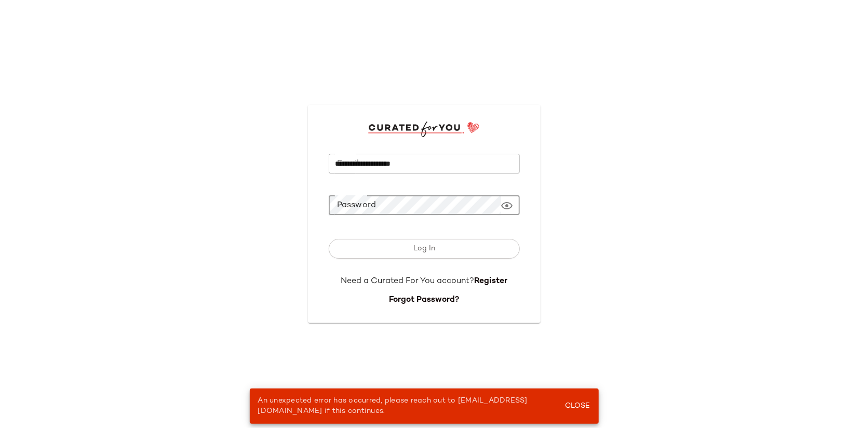
click at [391, 169] on input "**********" at bounding box center [424, 164] width 191 height 20
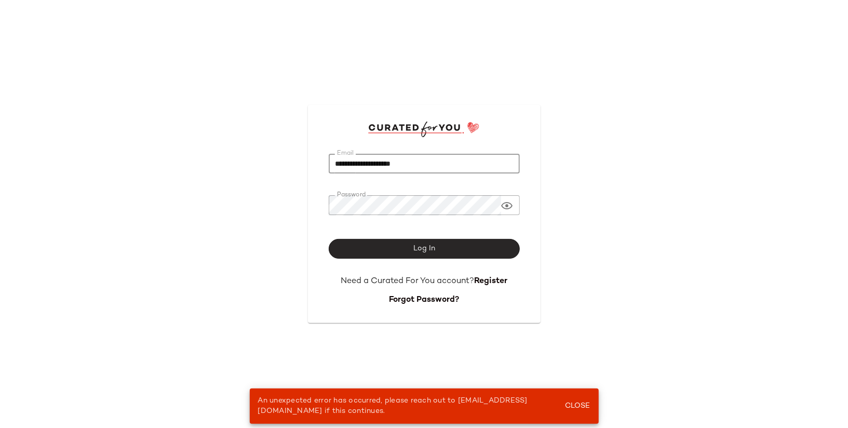
click at [362, 242] on button "Log In" at bounding box center [424, 249] width 191 height 20
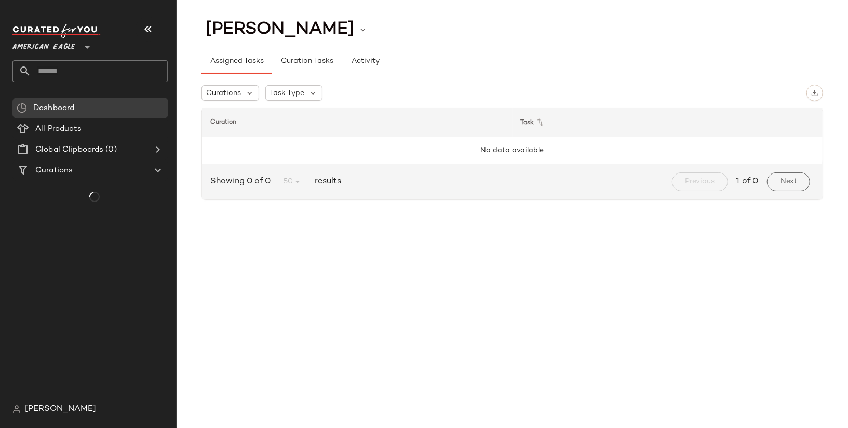
click at [64, 46] on span "American Eagle" at bounding box center [43, 44] width 62 height 19
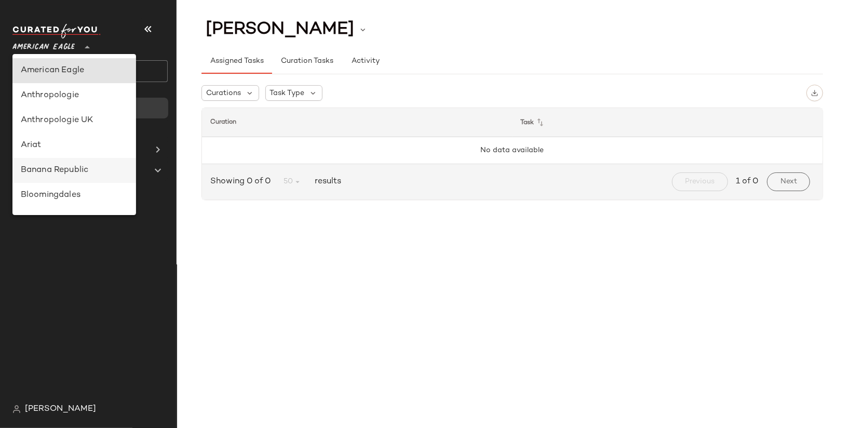
type input "**"
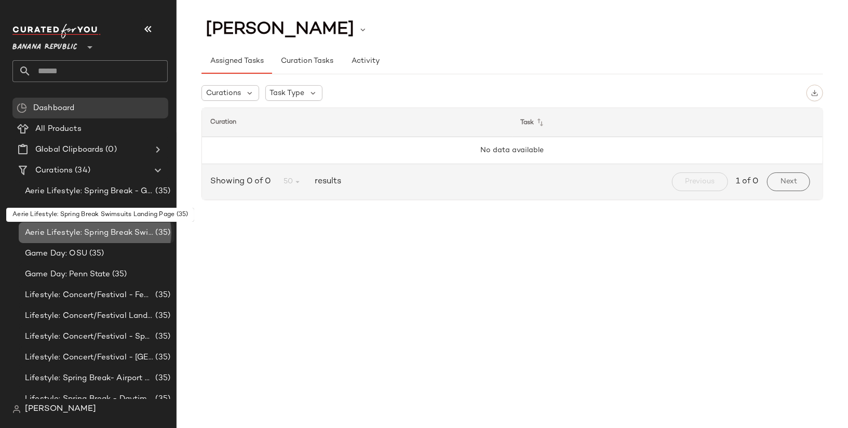
click at [107, 231] on span "Aerie Lifestyle: Spring Break Swimsuits Landing Page" at bounding box center [89, 233] width 128 height 12
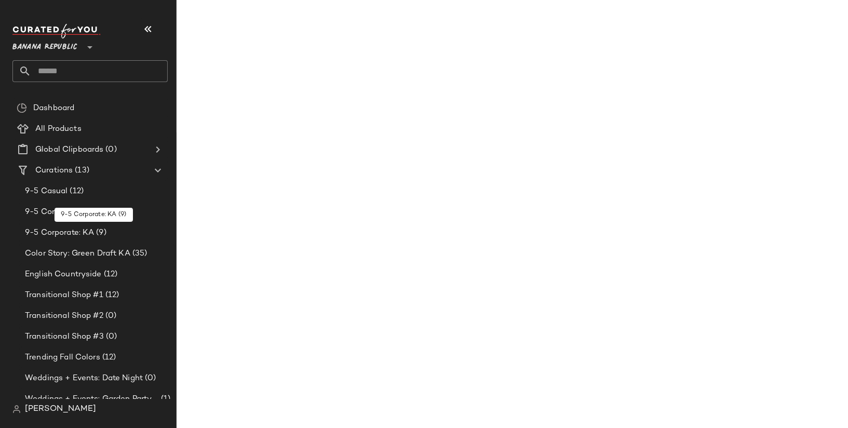
click at [106, 231] on span "(9)" at bounding box center [100, 233] width 12 height 12
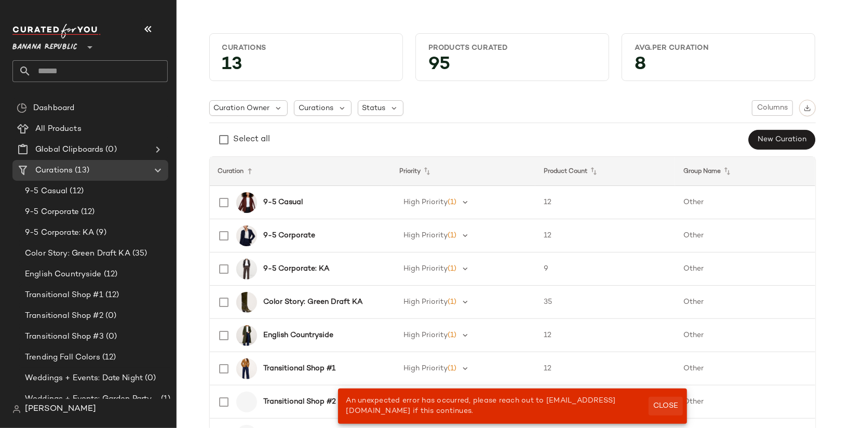
click at [659, 401] on button "Close" at bounding box center [665, 406] width 34 height 19
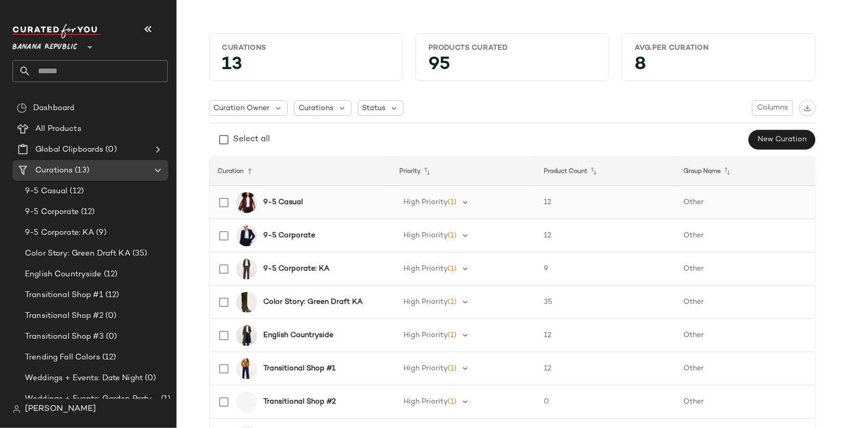
click at [285, 199] on b "9-5 Casual" at bounding box center [282, 202] width 39 height 11
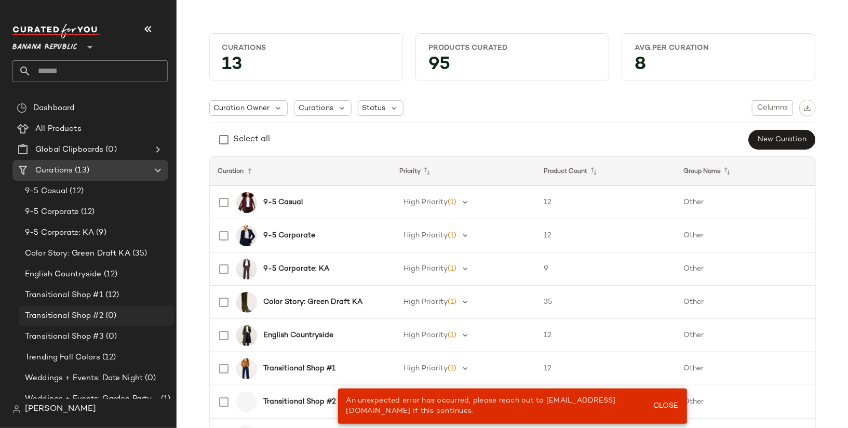
click at [108, 315] on span "(0)" at bounding box center [109, 316] width 13 height 12
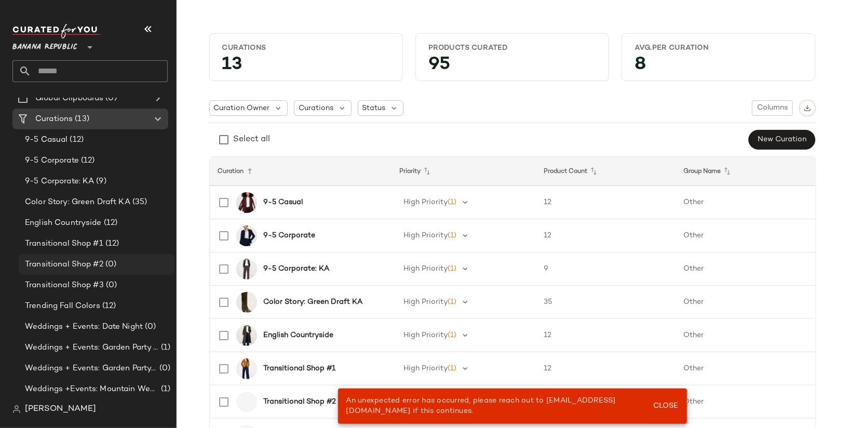
click at [109, 254] on div "Transitional Shop #2 (0)" at bounding box center [97, 264] width 156 height 21
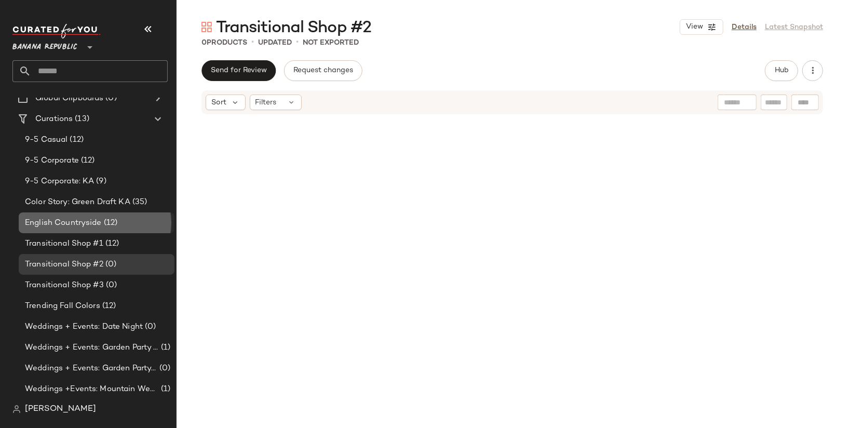
click at [104, 219] on span "(12)" at bounding box center [110, 223] width 16 height 12
click at [116, 204] on span "Color Story: Green Draft KA" at bounding box center [77, 202] width 105 height 12
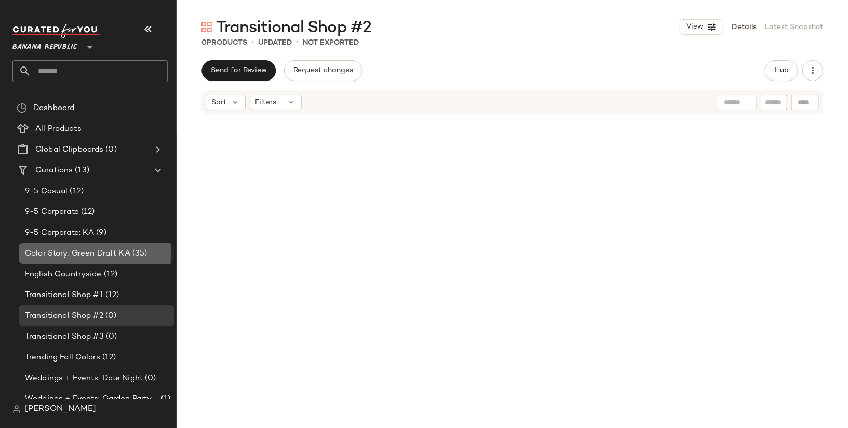
click at [113, 252] on span "Color Story: Green Draft KA" at bounding box center [77, 254] width 105 height 12
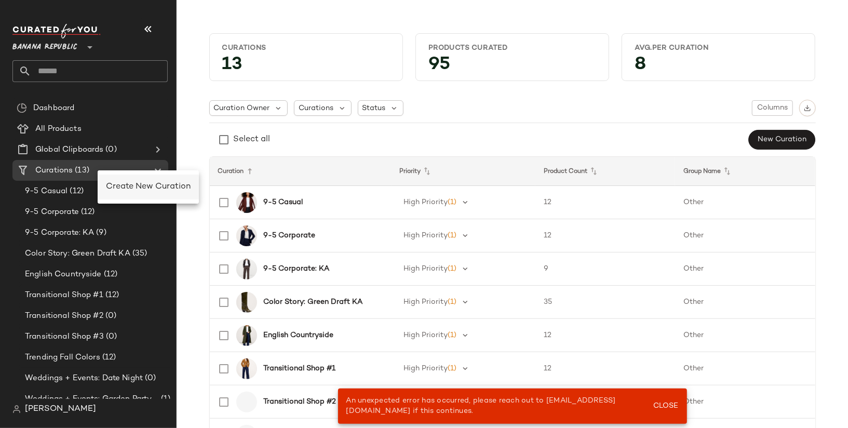
click at [117, 184] on span "Create New Curation" at bounding box center [148, 186] width 85 height 9
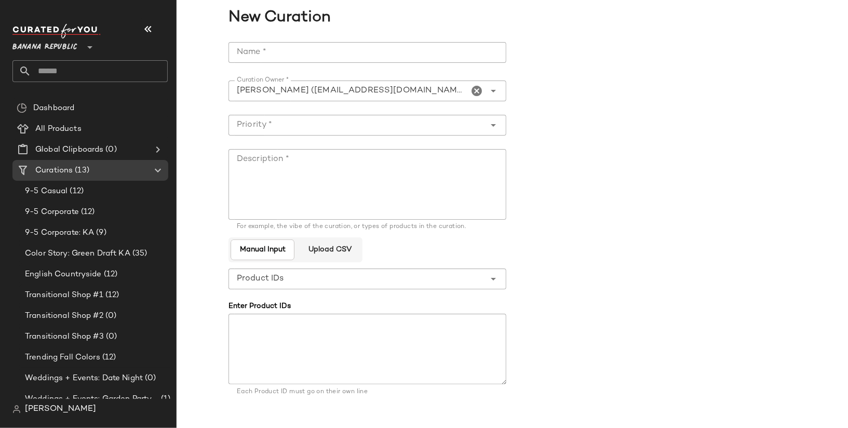
click at [399, 47] on input "Name *" at bounding box center [367, 52] width 278 height 21
type input "*"
type input "**********"
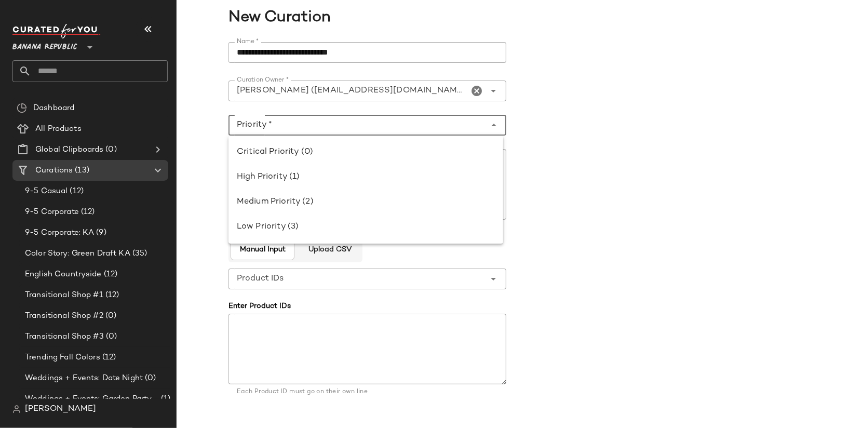
click at [406, 128] on input "Priority *" at bounding box center [356, 125] width 257 height 12
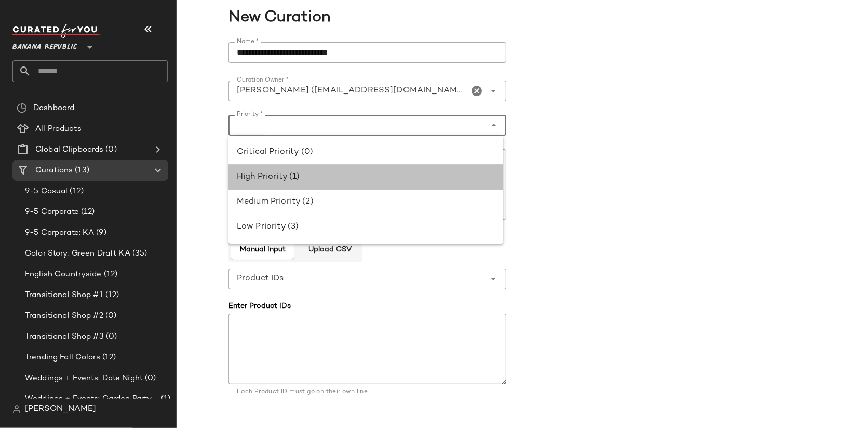
click at [398, 165] on div "High Priority (1)" at bounding box center [365, 177] width 275 height 25
type input "**********"
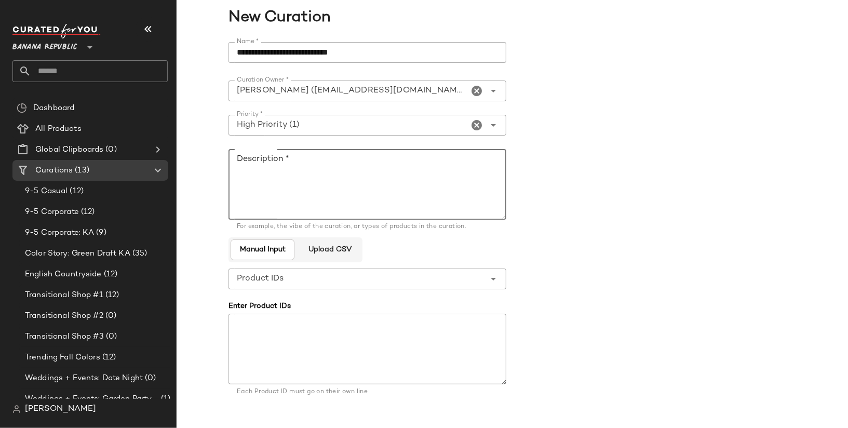
click at [397, 172] on textarea "Description *" at bounding box center [367, 184] width 278 height 71
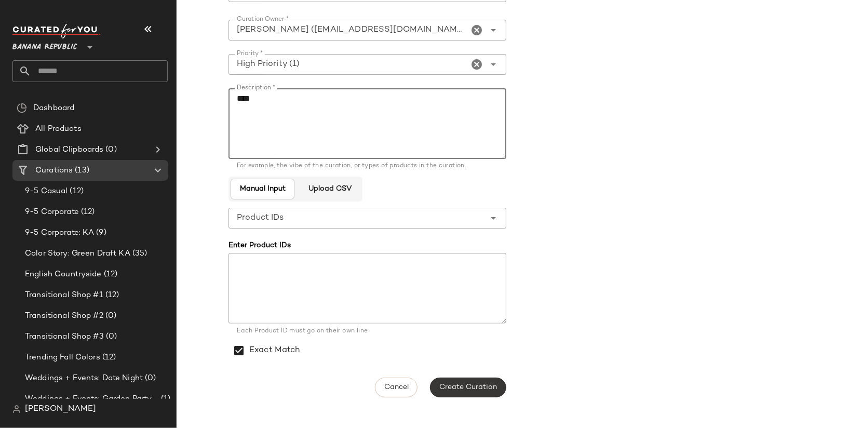
type textarea "****"
click at [495, 389] on button "Create Curation" at bounding box center [468, 387] width 76 height 20
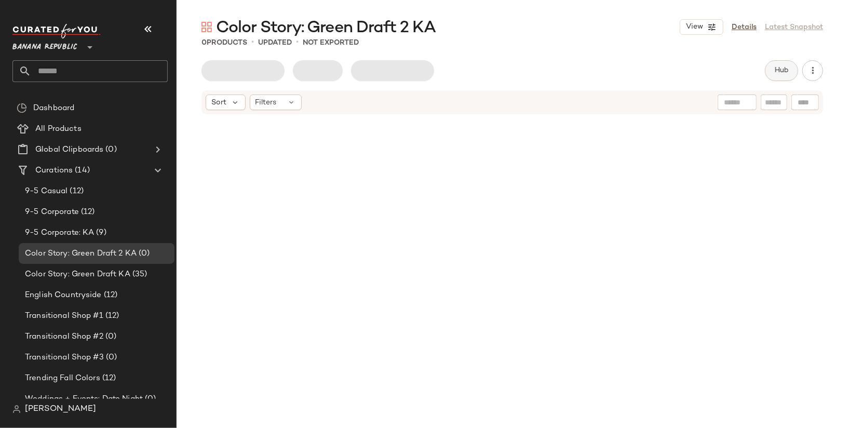
click at [784, 72] on span "Hub" at bounding box center [781, 70] width 15 height 8
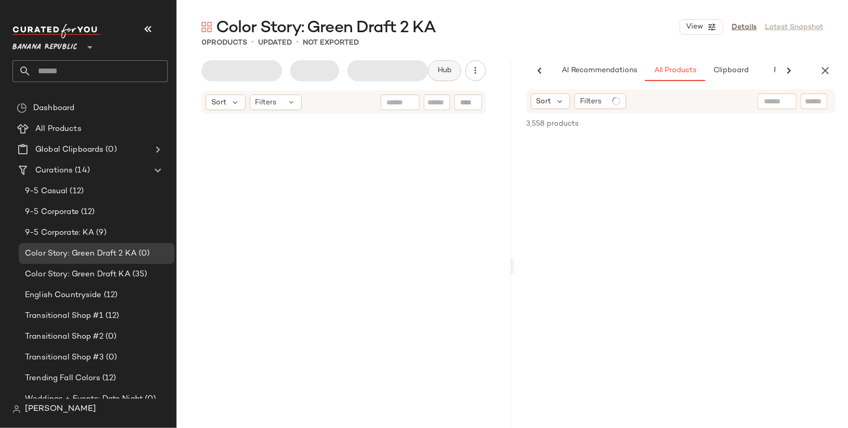
scroll to position [0, 42]
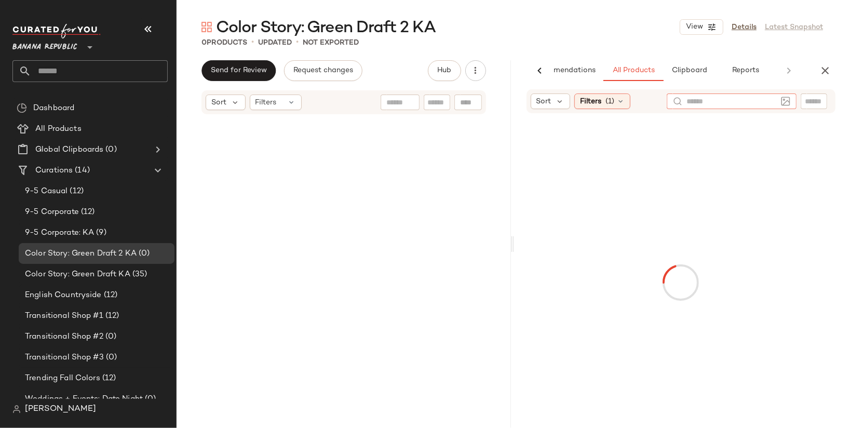
click at [785, 100] on div at bounding box center [731, 101] width 130 height 16
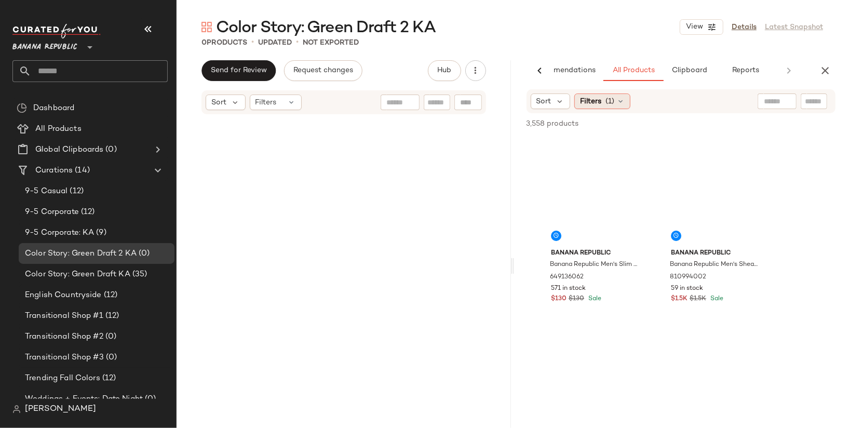
click at [610, 105] on span "(1)" at bounding box center [609, 101] width 9 height 11
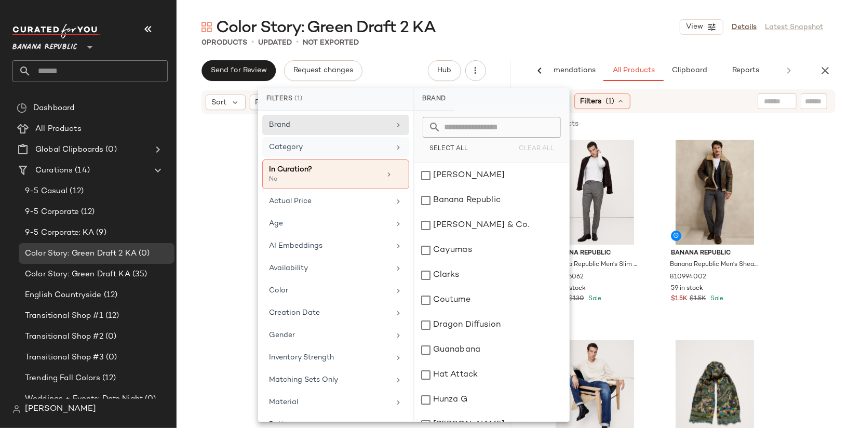
click at [392, 159] on div "Category" at bounding box center [335, 174] width 147 height 30
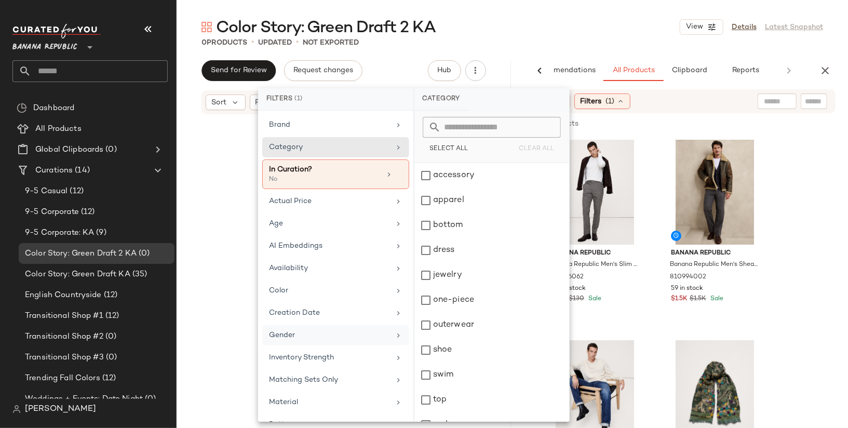
click at [373, 330] on div "Gender" at bounding box center [329, 335] width 121 height 11
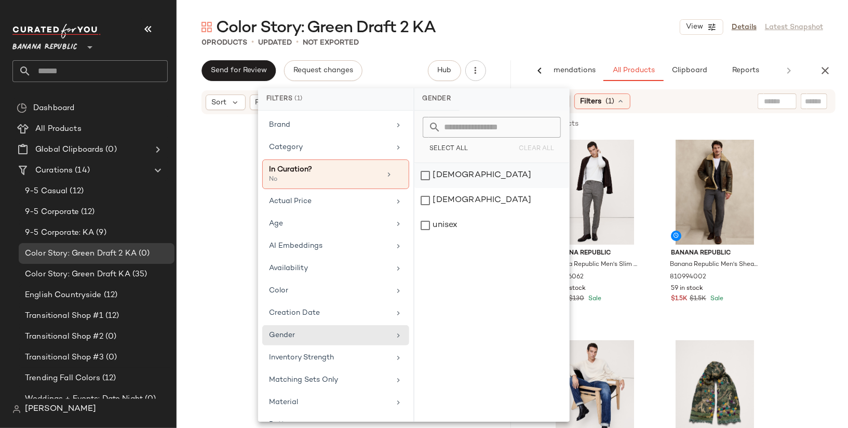
click at [450, 188] on div "[DEMOGRAPHIC_DATA]" at bounding box center [491, 200] width 155 height 25
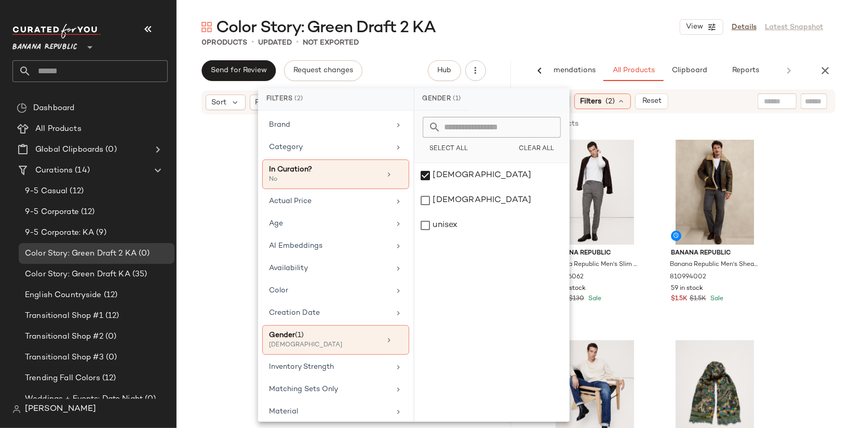
click at [527, 36] on div "Color Story: Green Draft 2 KA View Details Latest Snapshot" at bounding box center [511, 27] width 671 height 21
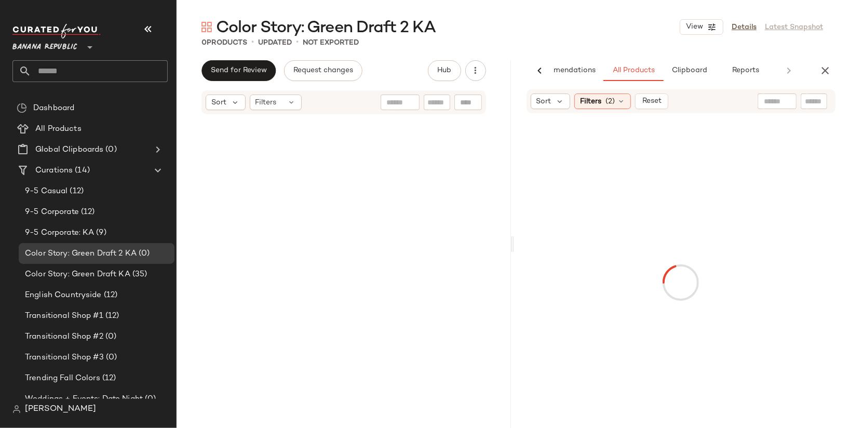
click at [783, 95] on div at bounding box center [777, 101] width 26 height 16
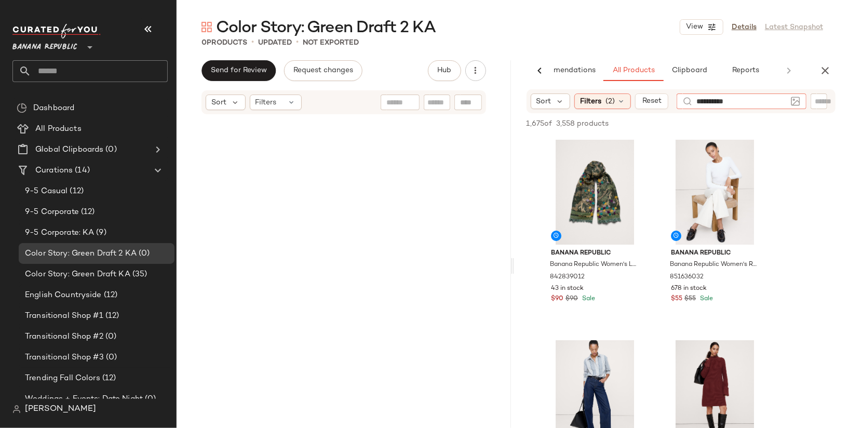
type input "**********"
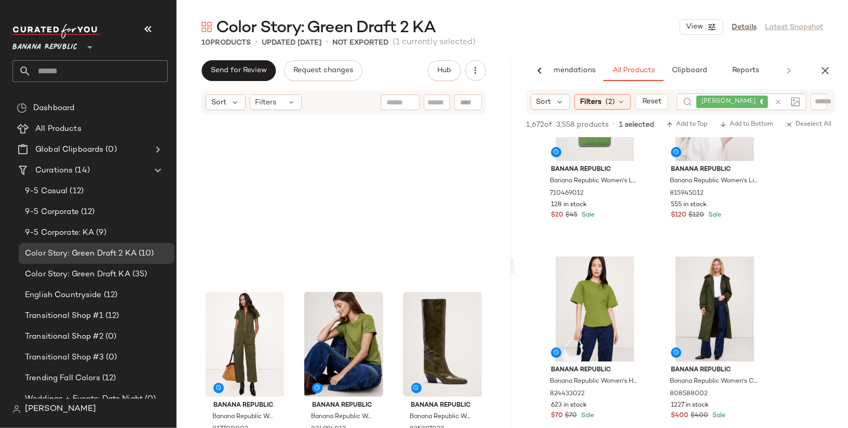
scroll to position [8, 0]
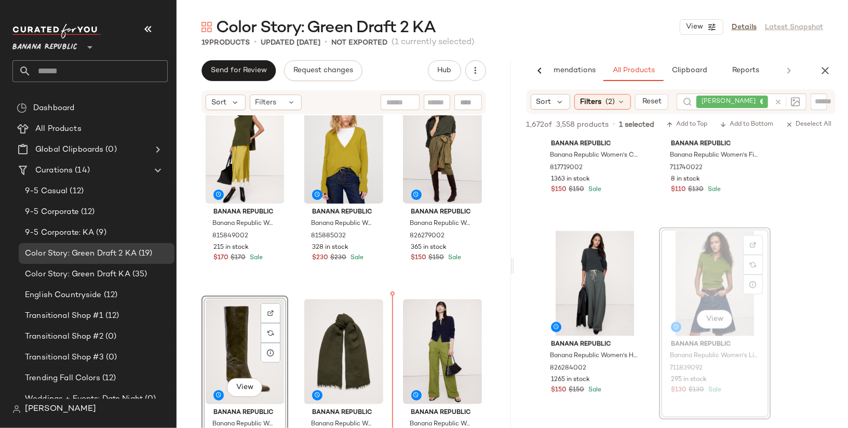
scroll to position [32, 0]
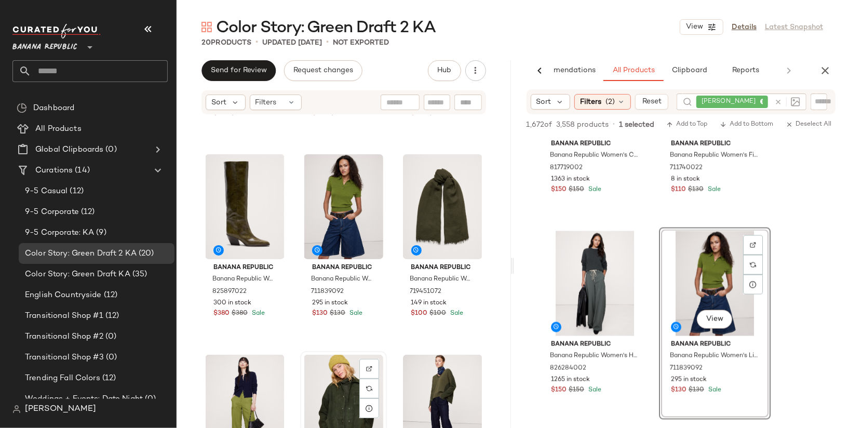
scroll to position [169, 0]
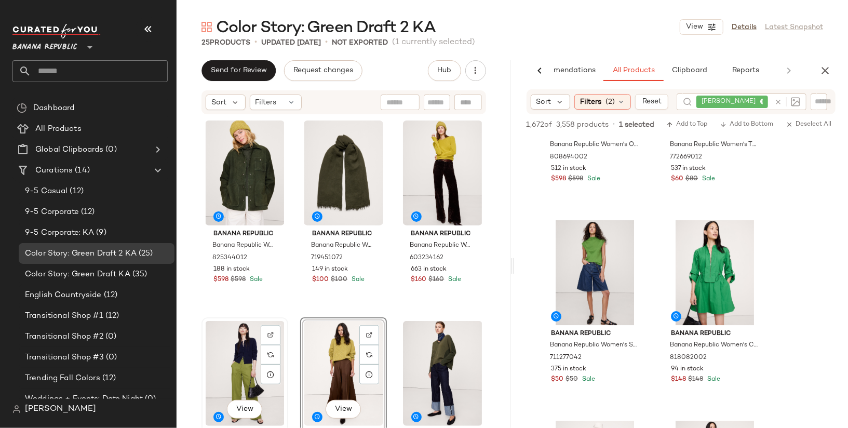
scroll to position [390, 0]
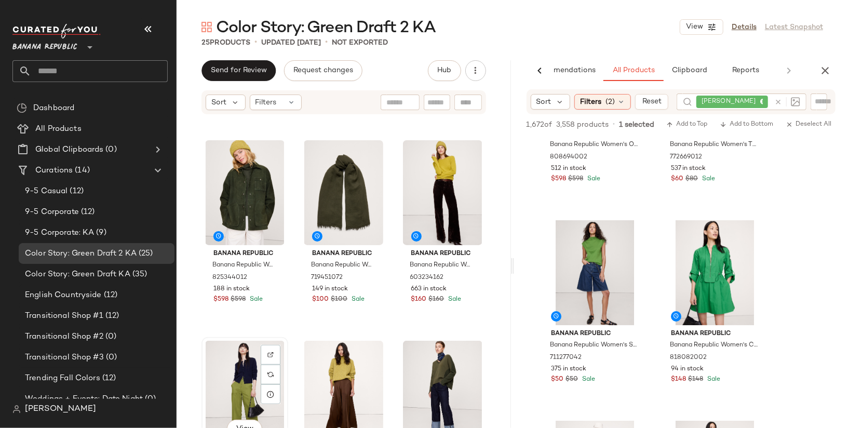
click at [240, 375] on div "View" at bounding box center [244, 392] width 79 height 105
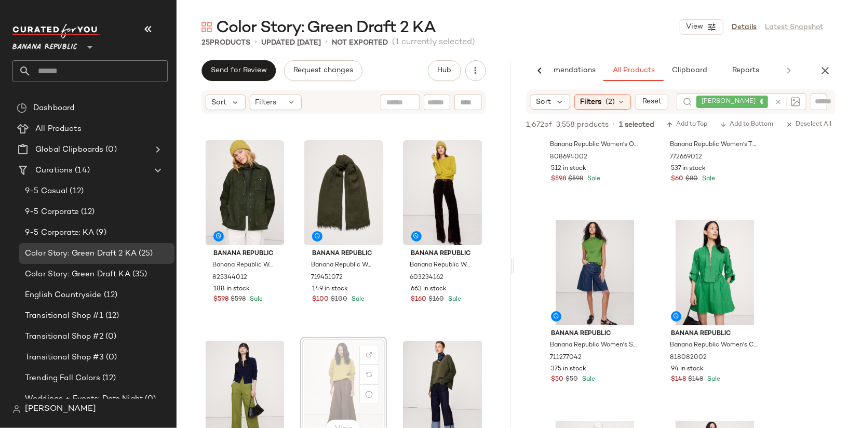
scroll to position [391, 0]
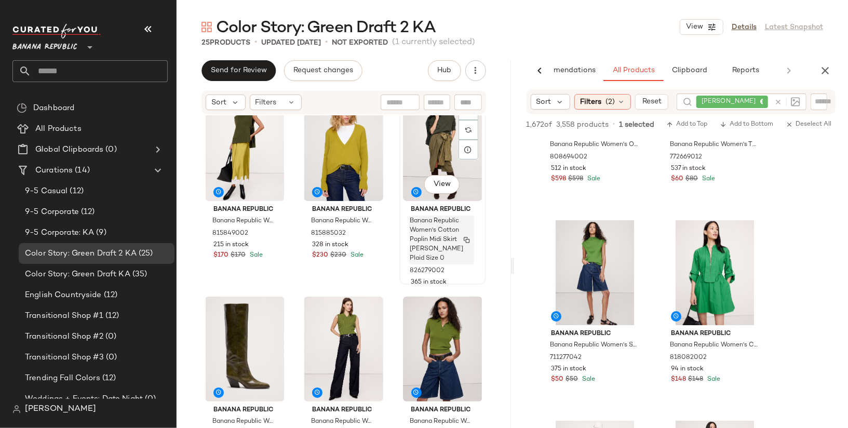
scroll to position [6, 0]
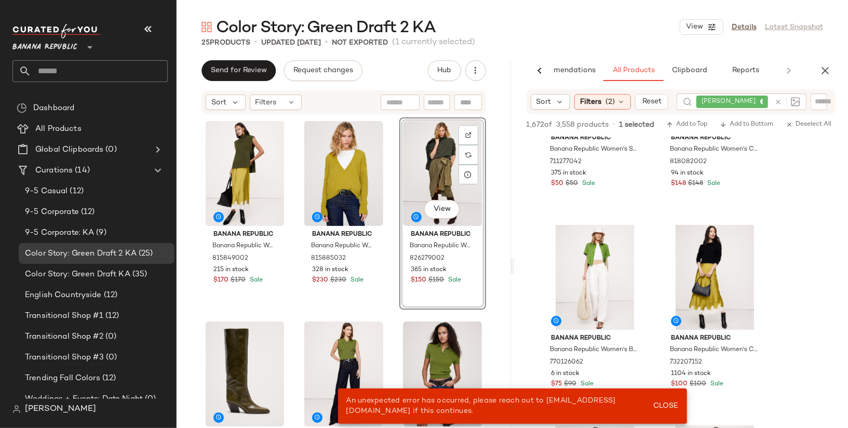
scroll to position [10135, 0]
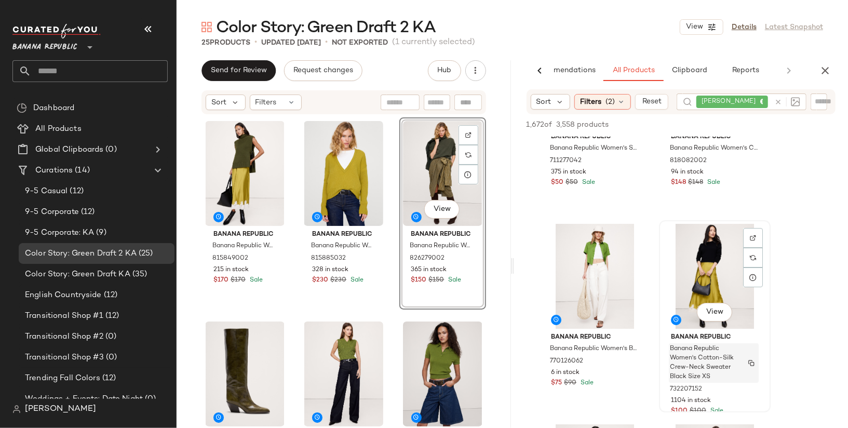
click at [719, 345] on span "Banana Republic Women's Cotton-Silk Crew-Neck Sweater Black Size XS" at bounding box center [704, 362] width 68 height 37
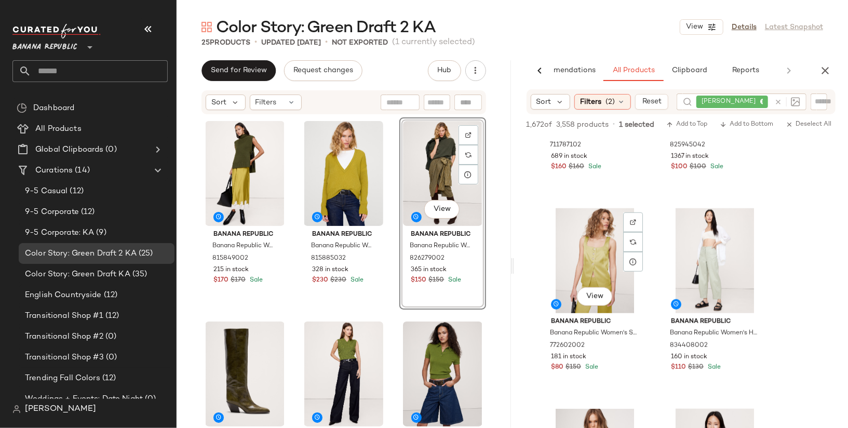
scroll to position [10978, 0]
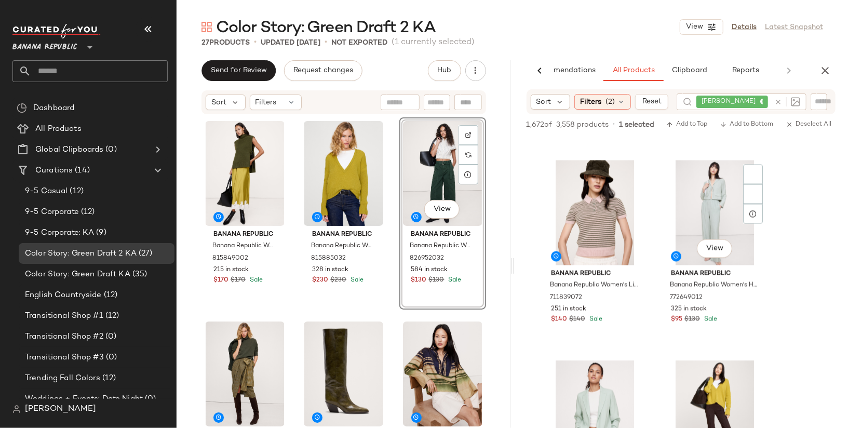
scroll to position [14004, 0]
click at [601, 187] on div "View" at bounding box center [594, 213] width 104 height 105
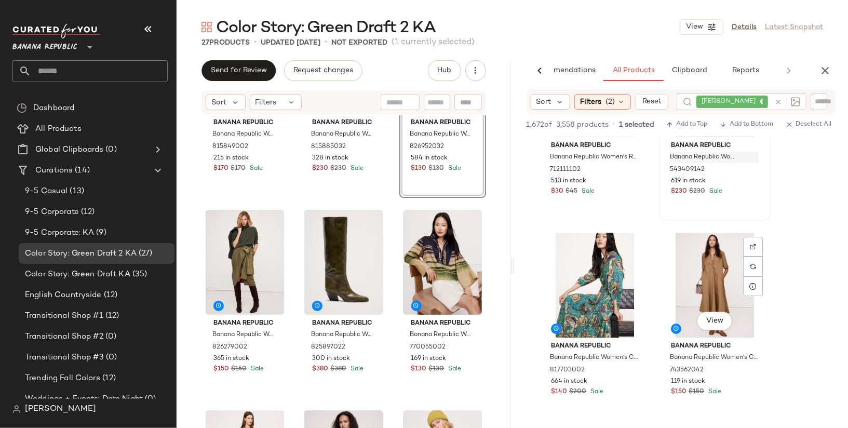
scroll to position [17734, 0]
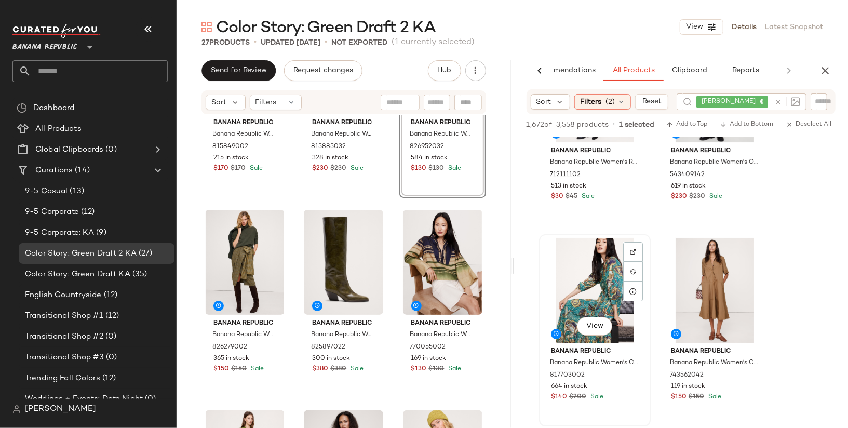
click at [600, 272] on div "View" at bounding box center [594, 290] width 104 height 105
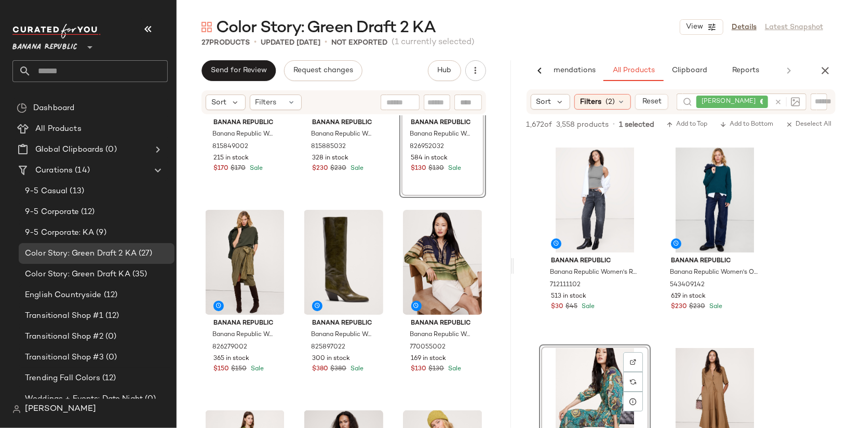
scroll to position [17623, 0]
click at [701, 194] on div "View" at bounding box center [714, 201] width 104 height 105
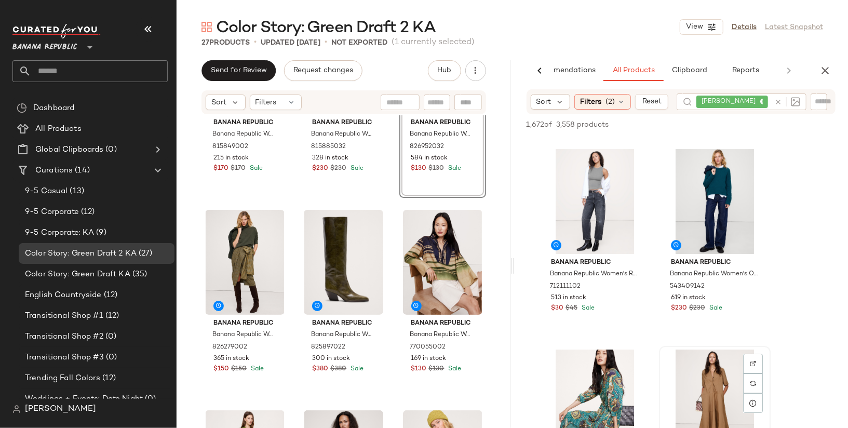
click at [705, 374] on div "View" at bounding box center [714, 401] width 104 height 105
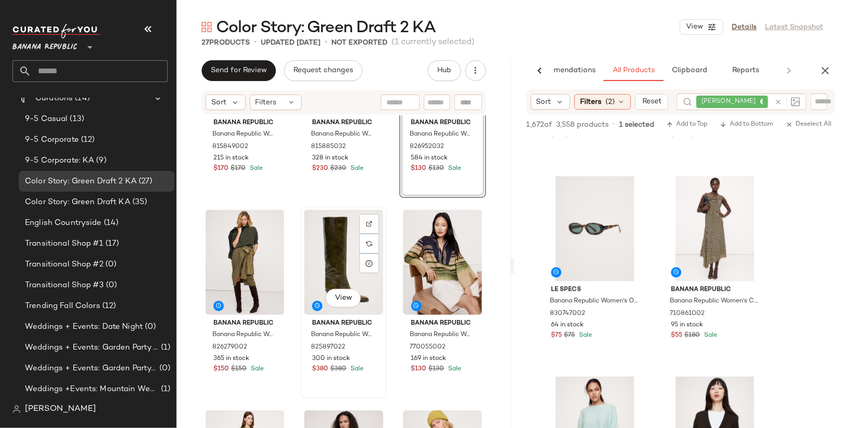
scroll to position [0, 0]
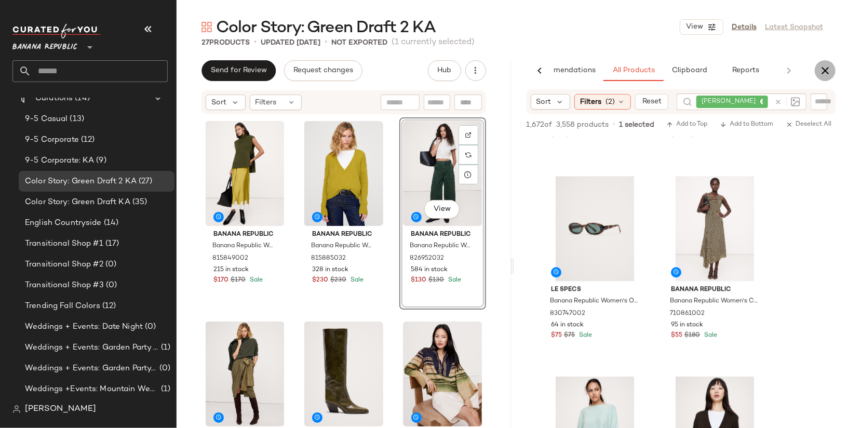
click at [830, 72] on icon "button" at bounding box center [825, 70] width 12 height 12
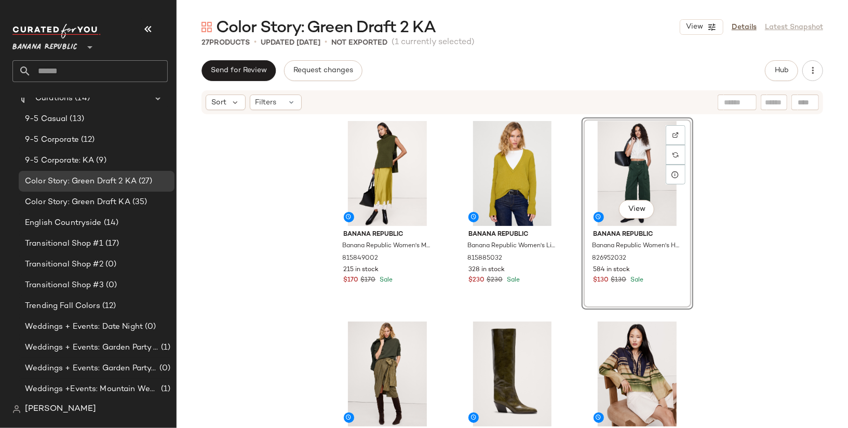
click at [761, 298] on div "Banana Republic Banana Republic Women's Merino-Cashmere Sweater Vest With Open …" at bounding box center [511, 287] width 671 height 344
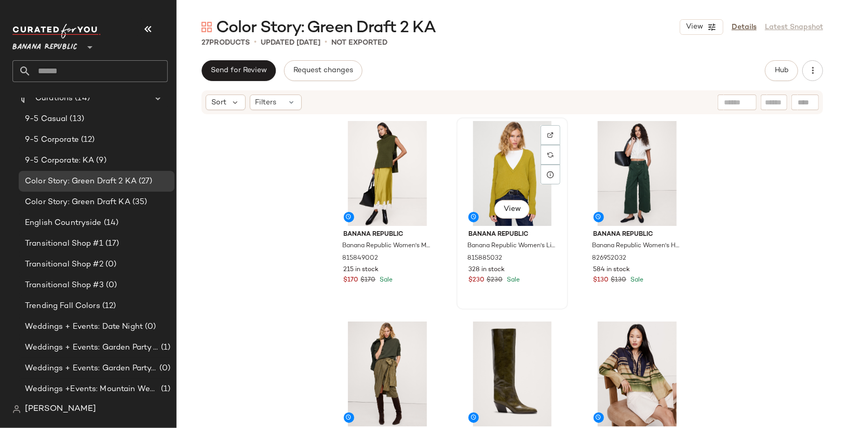
click at [462, 160] on div "View" at bounding box center [512, 173] width 104 height 105
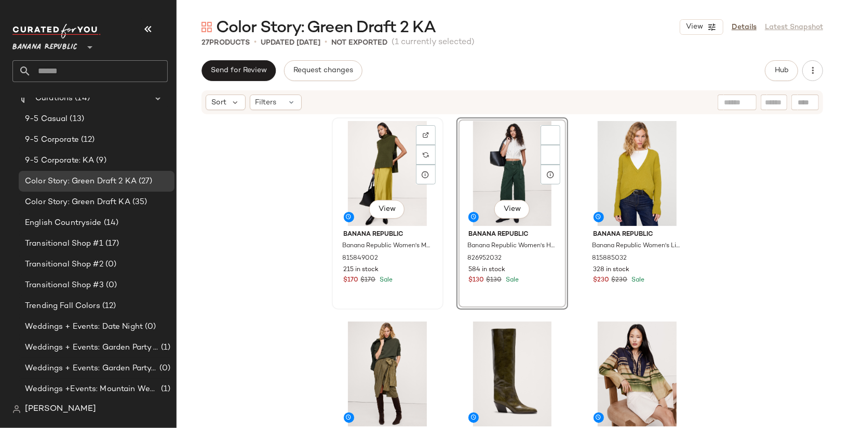
click at [346, 183] on div "View" at bounding box center [387, 173] width 104 height 105
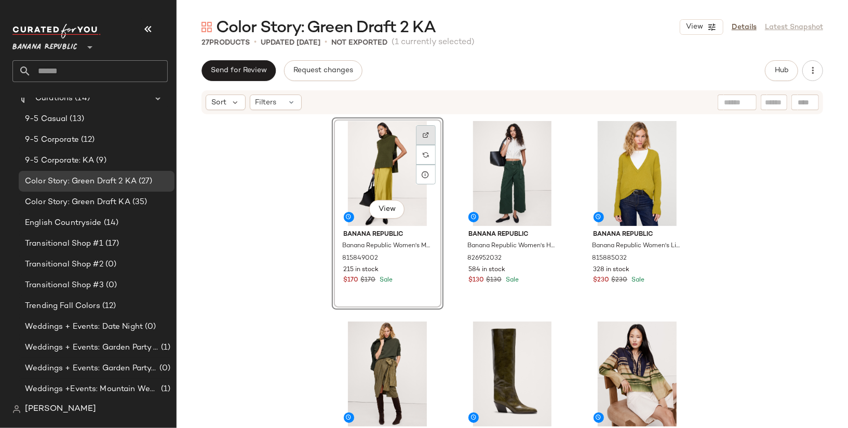
click at [423, 133] on img at bounding box center [426, 135] width 6 height 6
click at [378, 207] on span "View" at bounding box center [387, 209] width 18 height 8
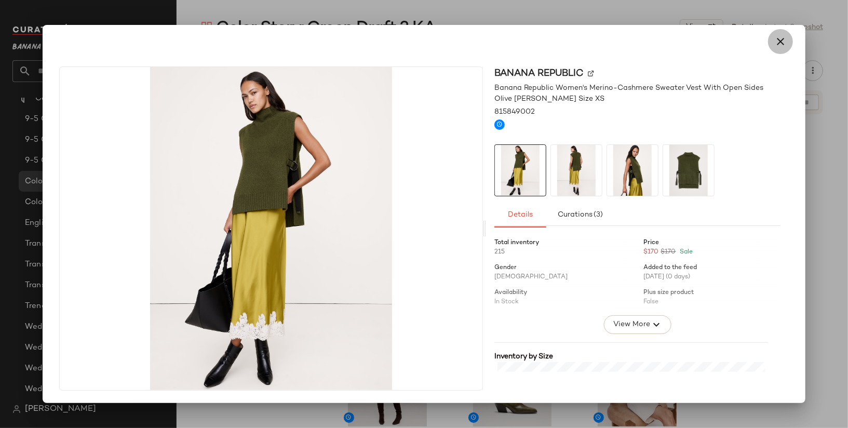
click at [787, 40] on button "button" at bounding box center [780, 41] width 25 height 25
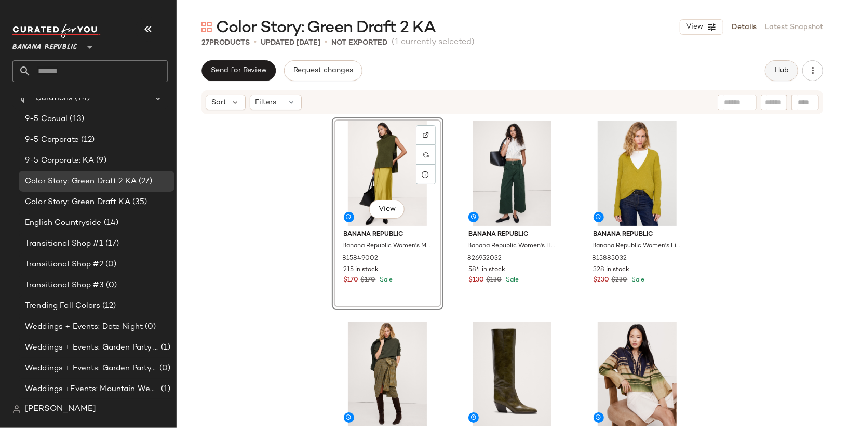
click at [782, 77] on button "Hub" at bounding box center [781, 70] width 33 height 21
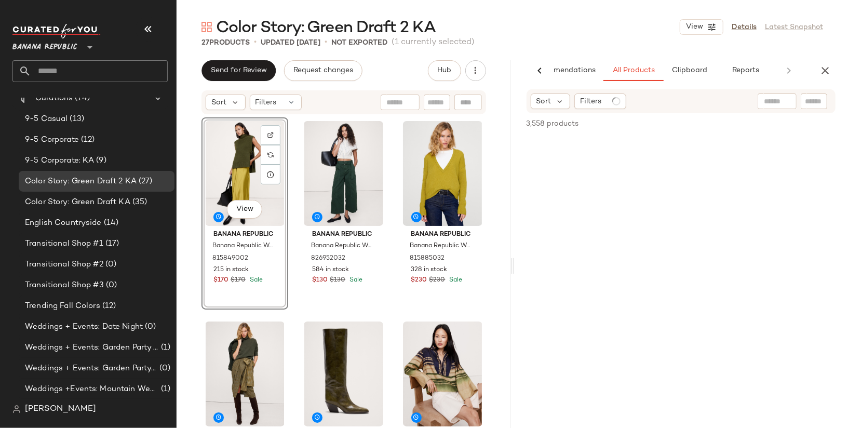
scroll to position [0, 42]
click at [775, 100] on input "text" at bounding box center [731, 101] width 90 height 11
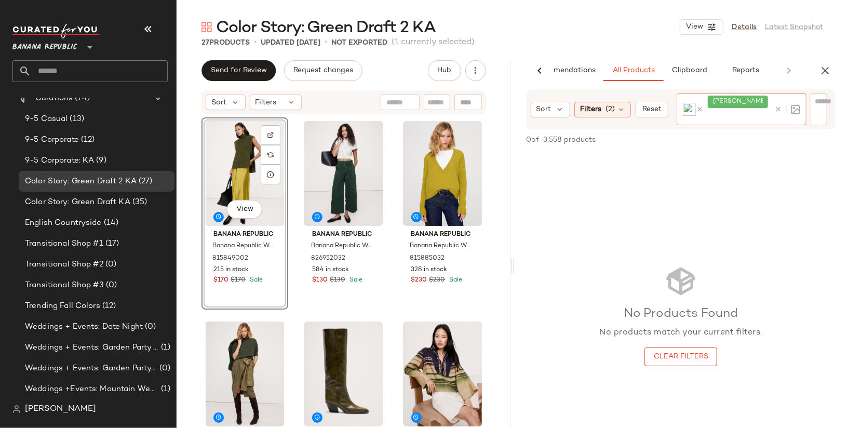
click at [771, 102] on icon at bounding box center [774, 102] width 7 height 7
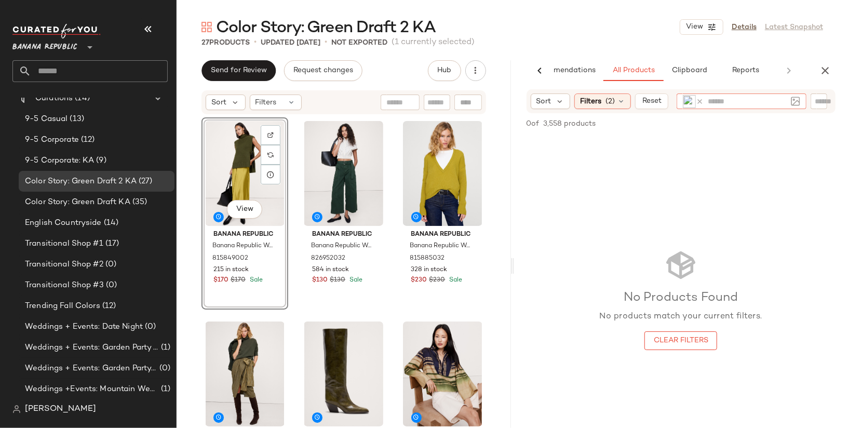
click at [689, 102] on img at bounding box center [689, 101] width 13 height 13
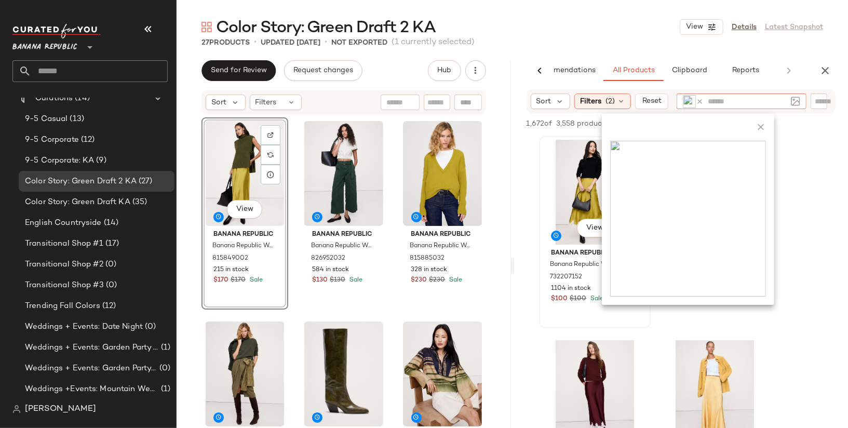
click at [578, 189] on div "View" at bounding box center [594, 192] width 104 height 105
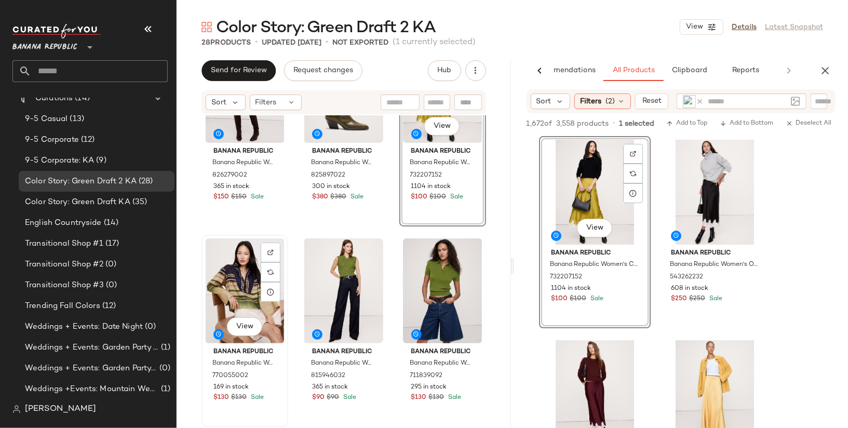
scroll to position [333, 0]
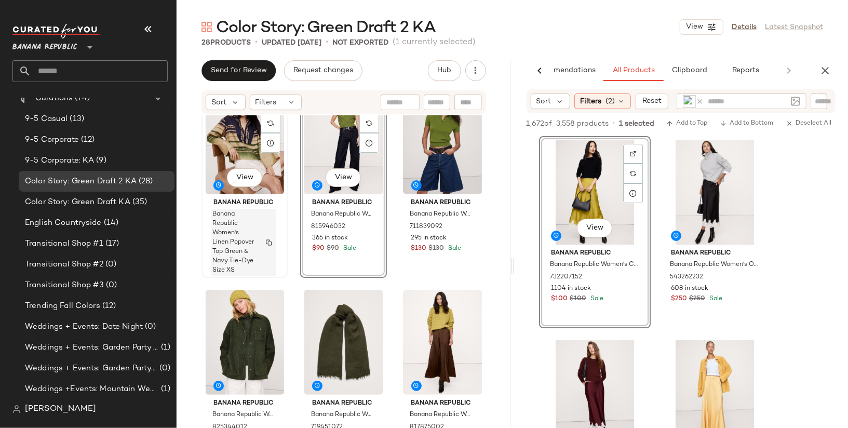
scroll to position [441, 0]
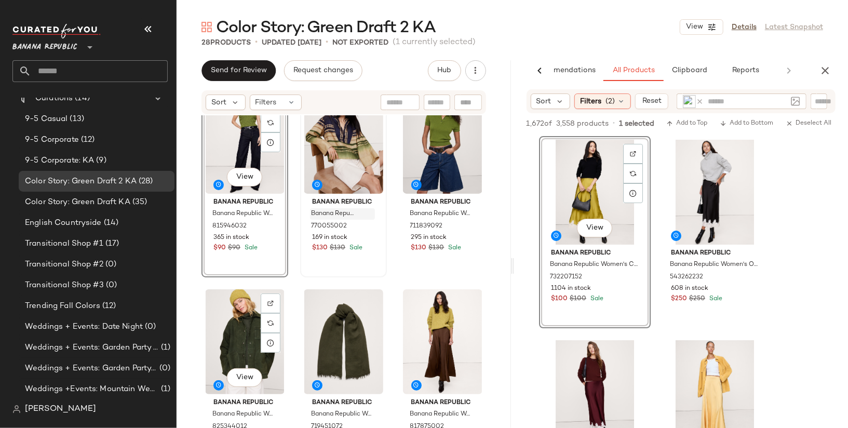
scroll to position [405, 0]
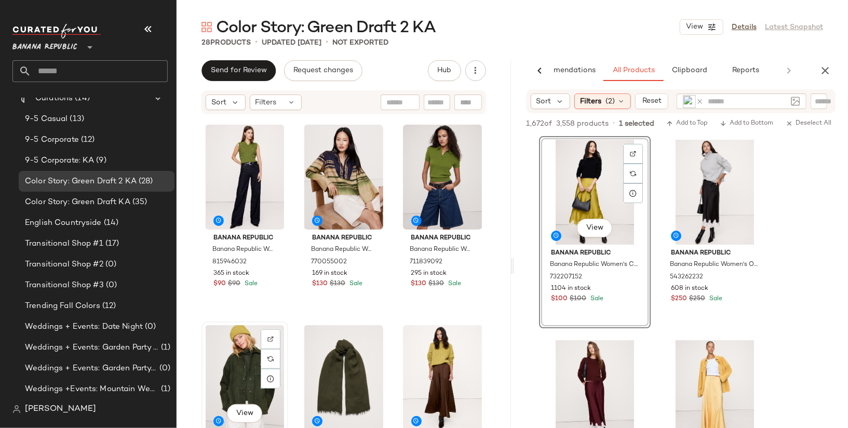
scroll to position [406, 0]
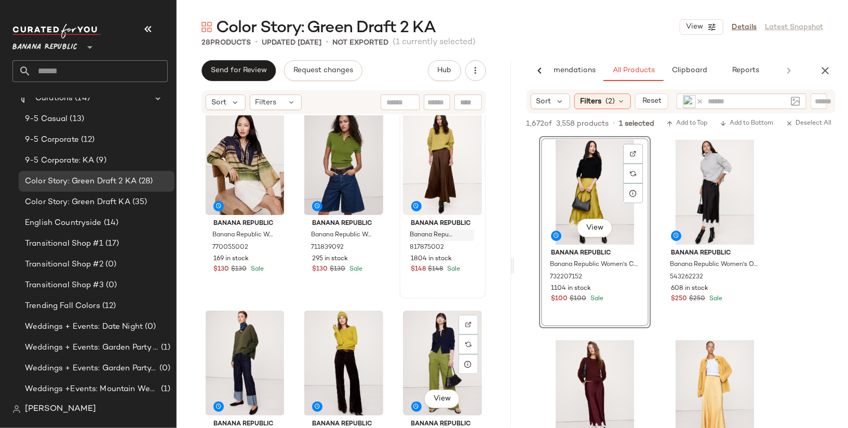
scroll to position [675, 0]
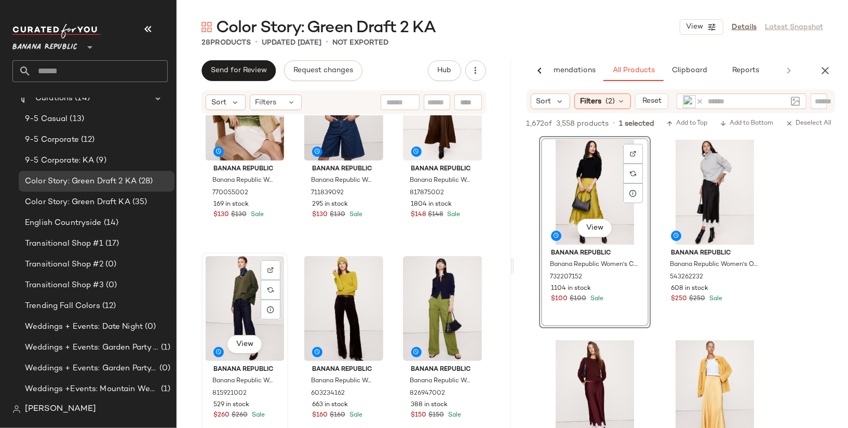
click at [244, 297] on div "View" at bounding box center [244, 308] width 79 height 105
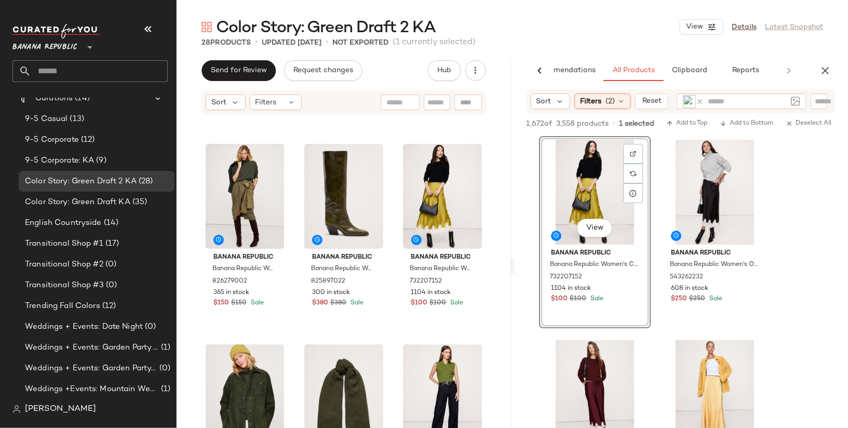
scroll to position [180, 0]
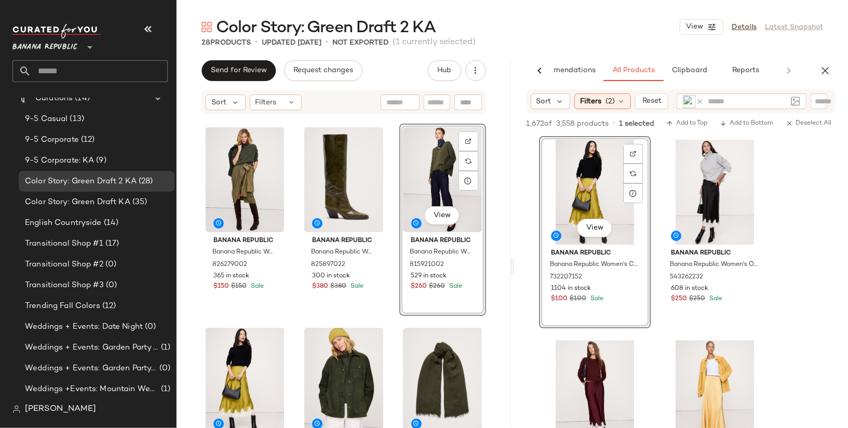
scroll to position [195, 0]
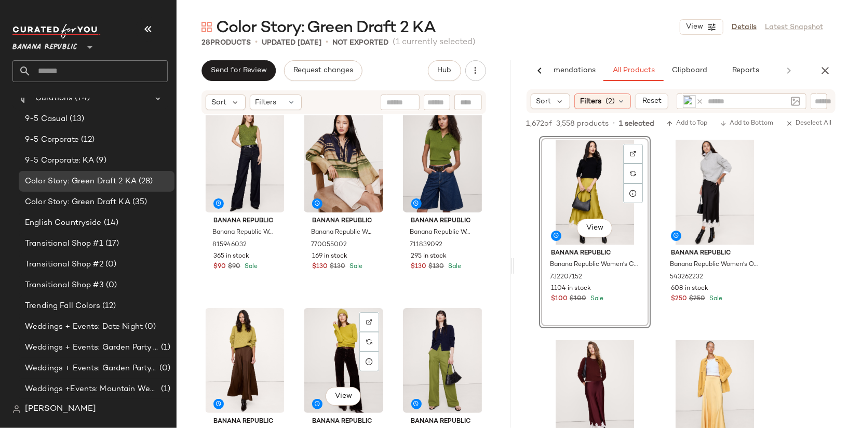
scroll to position [611, 0]
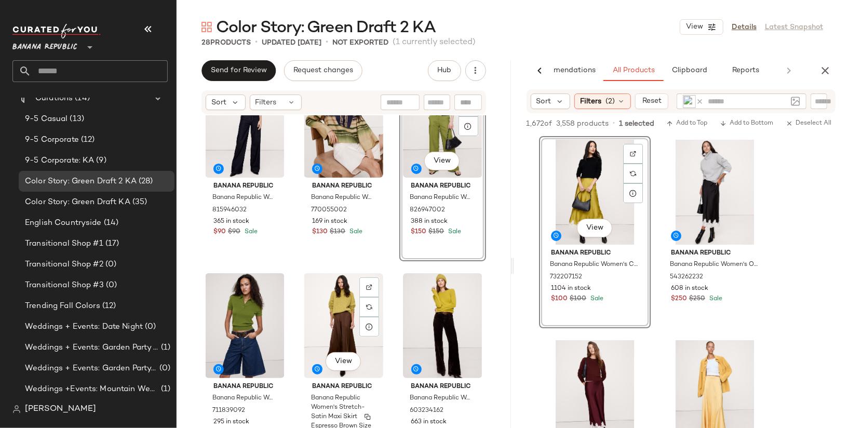
scroll to position [861, 0]
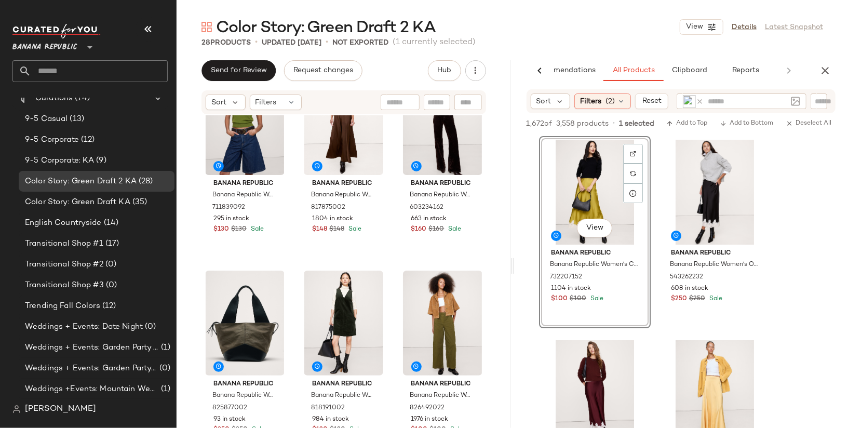
click at [294, 316] on div "Banana Republic Banana Republic Women's Lightweight Cashmere Short-Sleeve Sweat…" at bounding box center [343, 287] width 334 height 344
click at [317, 317] on div "View" at bounding box center [343, 322] width 79 height 105
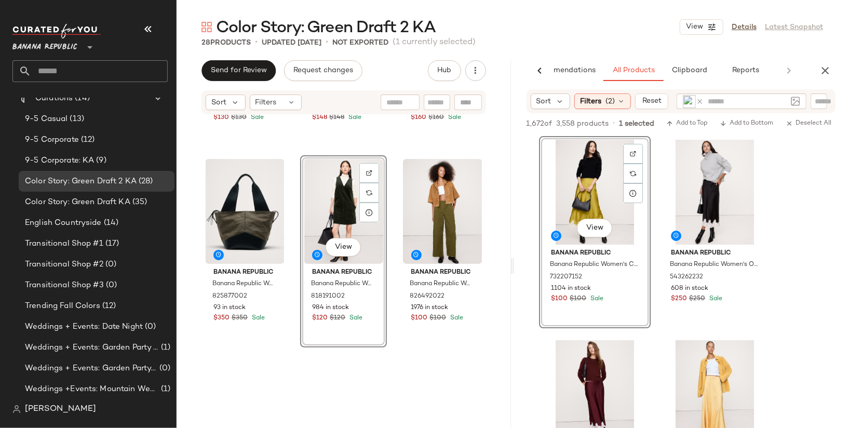
scroll to position [1041, 0]
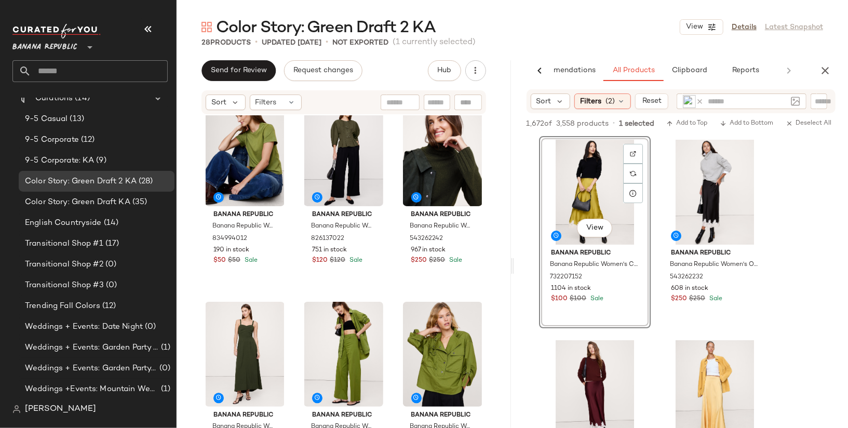
scroll to position [1432, 0]
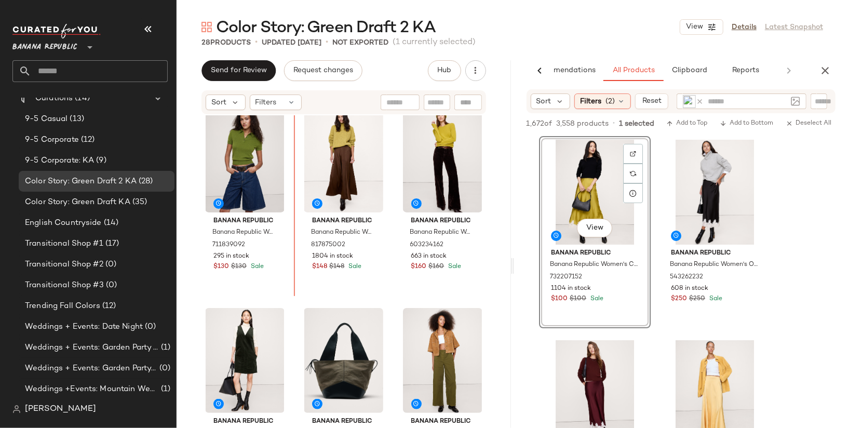
scroll to position [820, 0]
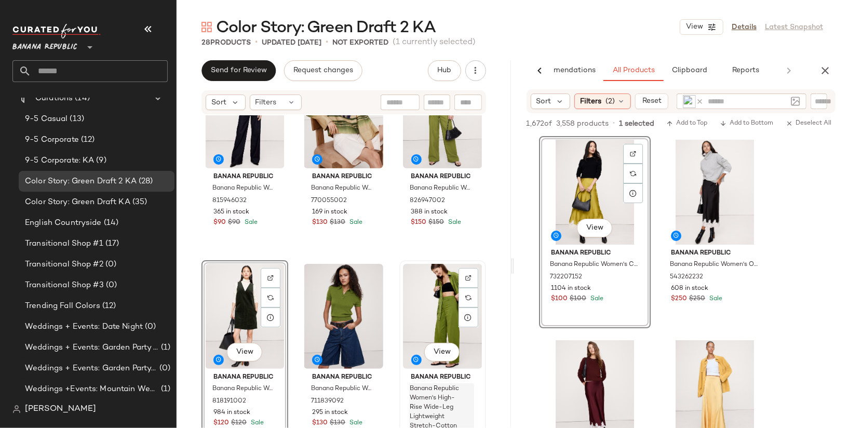
scroll to position [605, 0]
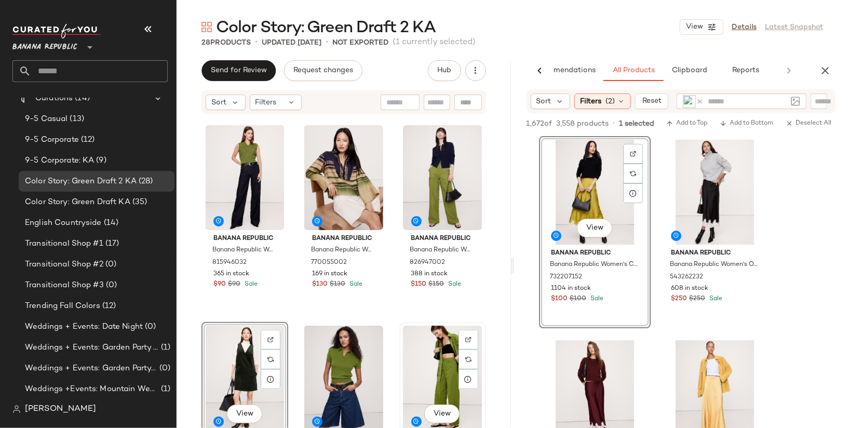
click at [413, 367] on div "View" at bounding box center [442, 377] width 79 height 105
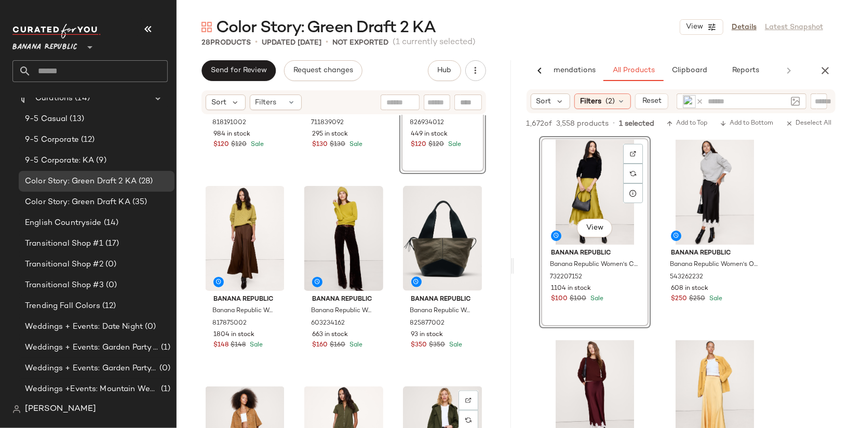
scroll to position [989, 0]
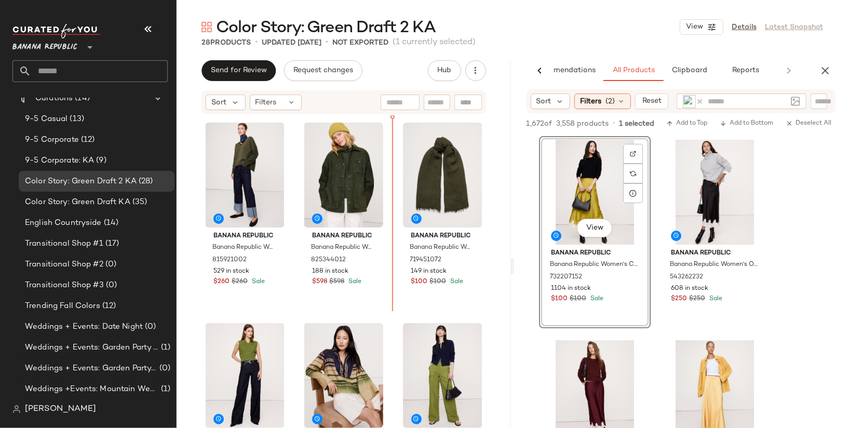
scroll to position [405, 0]
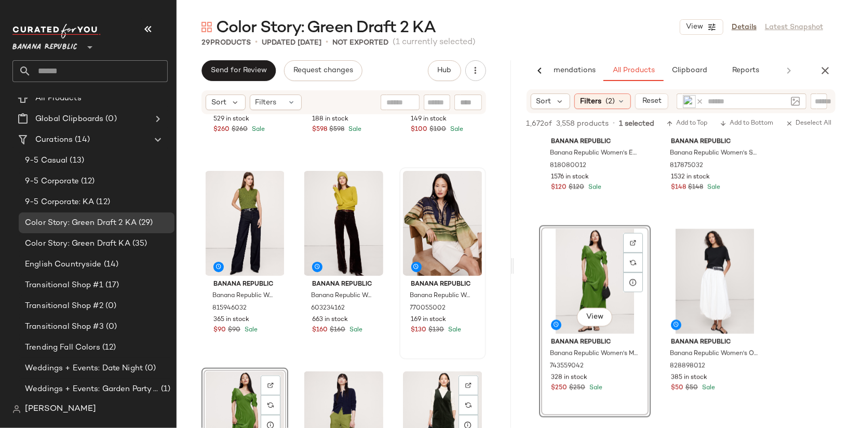
scroll to position [564, 0]
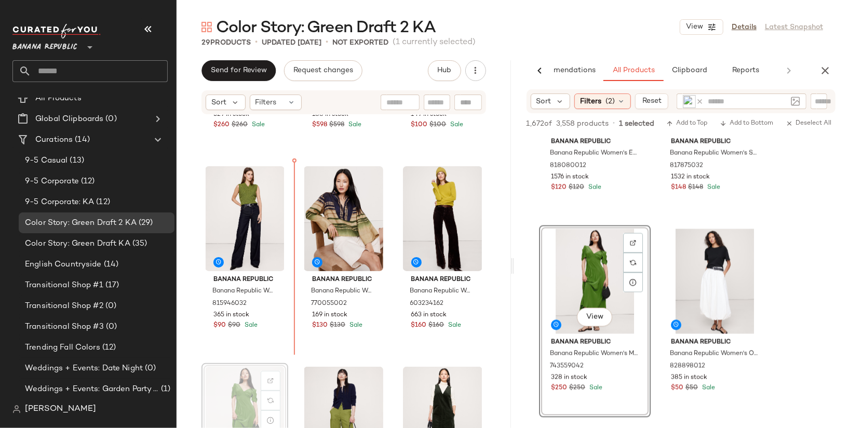
scroll to position [566, 0]
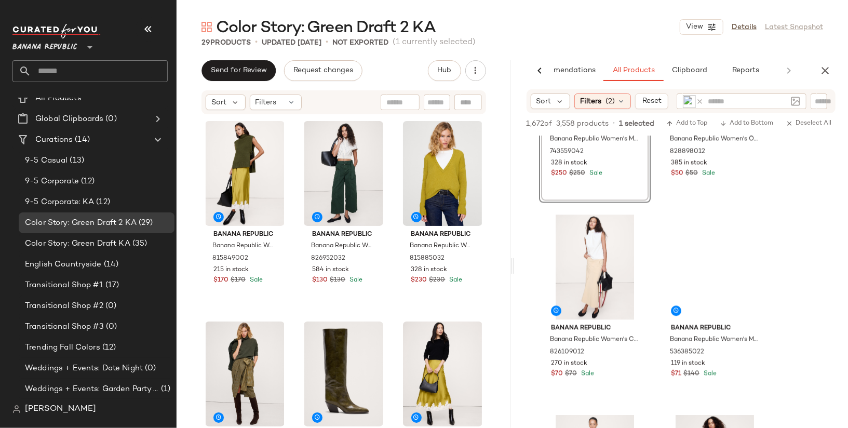
scroll to position [1528, 0]
click at [825, 68] on icon "button" at bounding box center [825, 70] width 12 height 12
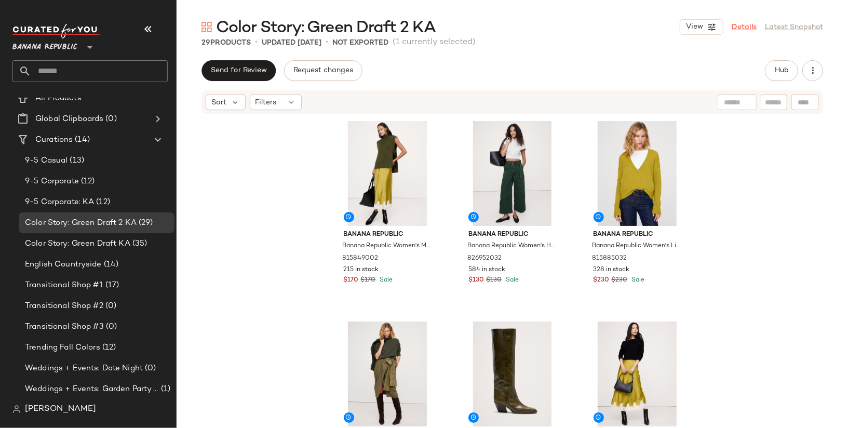
click at [748, 27] on link "Details" at bounding box center [743, 27] width 25 height 11
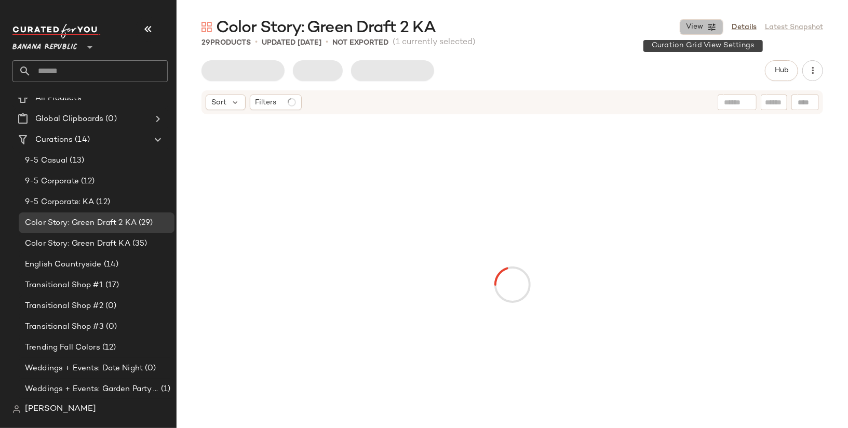
click at [709, 31] on icon "button" at bounding box center [711, 26] width 9 height 9
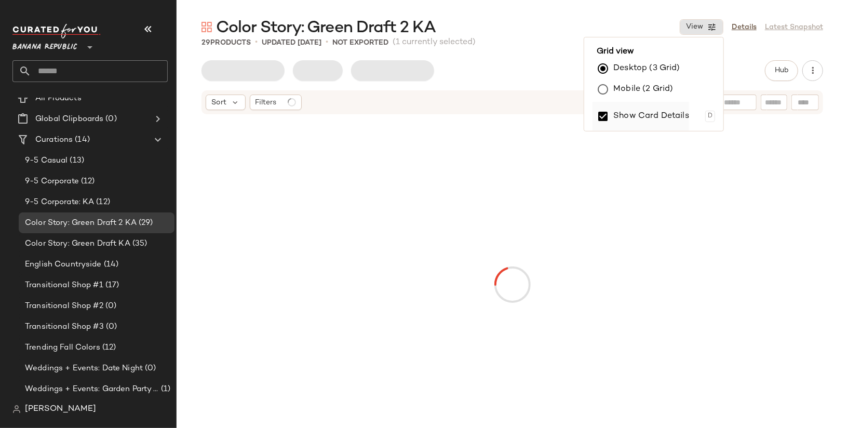
click at [660, 117] on label "Show Card Details" at bounding box center [651, 116] width 76 height 29
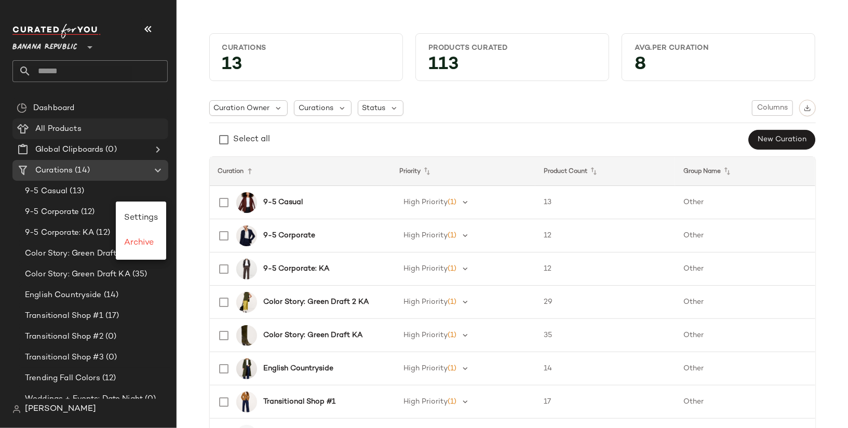
click at [88, 125] on div "All Products" at bounding box center [98, 129] width 132 height 12
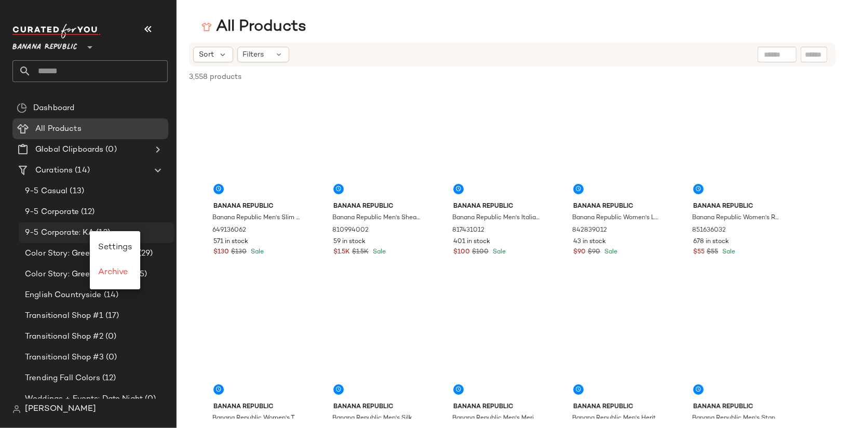
click at [70, 233] on span "9-5 Corporate: KA" at bounding box center [59, 233] width 69 height 12
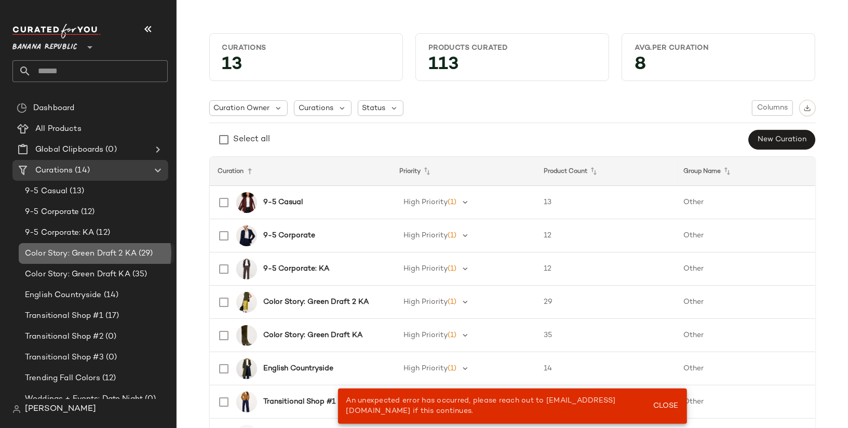
click at [99, 261] on div "Color Story: Green Draft 2 KA (29)" at bounding box center [97, 253] width 156 height 21
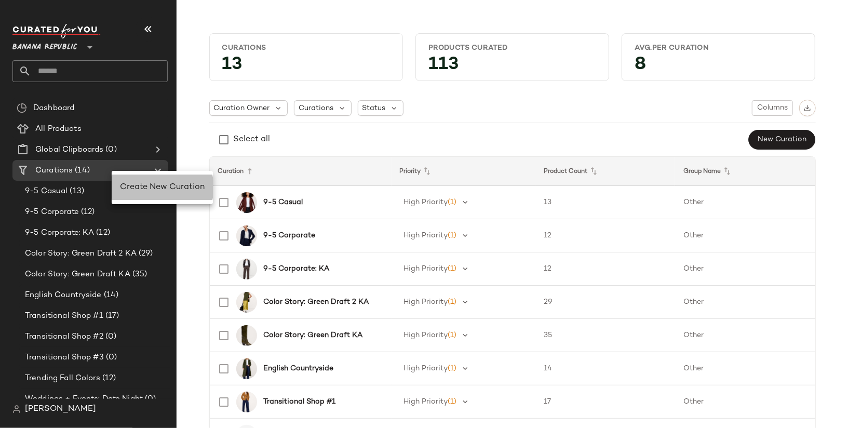
click at [128, 180] on div "Create New Curation" at bounding box center [162, 187] width 101 height 25
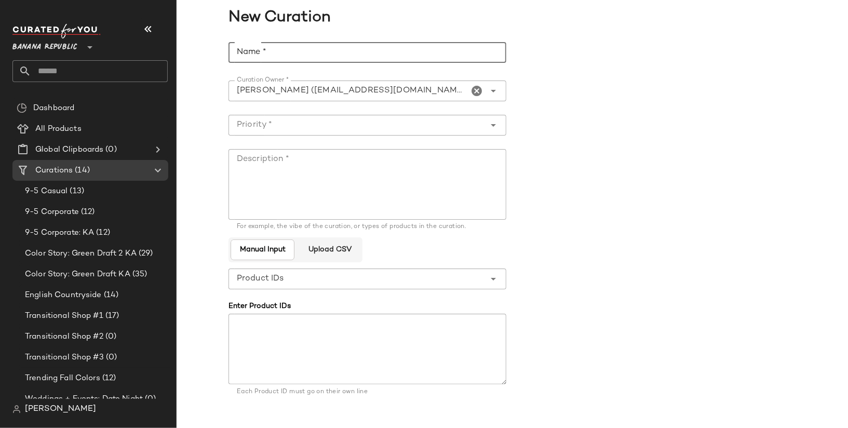
click at [457, 52] on input "Name *" at bounding box center [367, 52] width 278 height 21
type input "**********"
click at [473, 171] on textarea "Description *" at bounding box center [367, 184] width 278 height 71
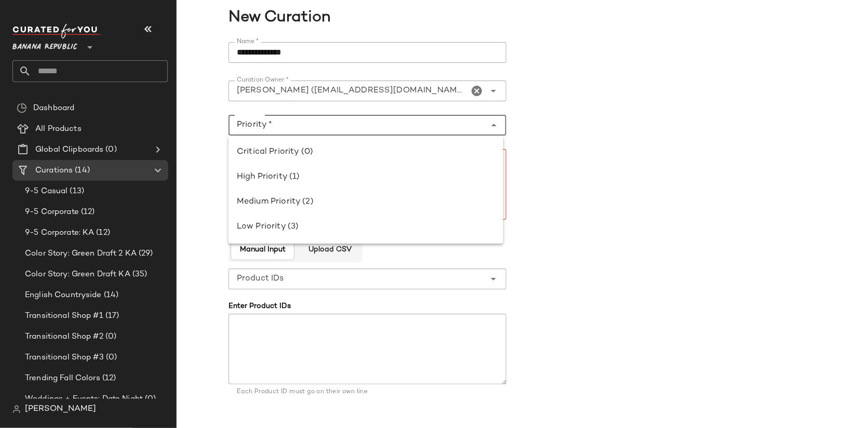
click at [479, 126] on input "Priority *" at bounding box center [356, 125] width 257 height 12
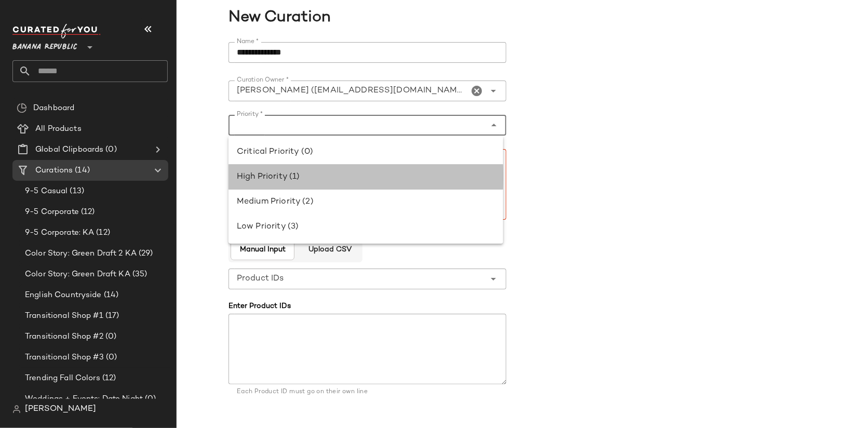
click at [467, 169] on div "High Priority (1)" at bounding box center [365, 177] width 275 height 25
type input "**********"
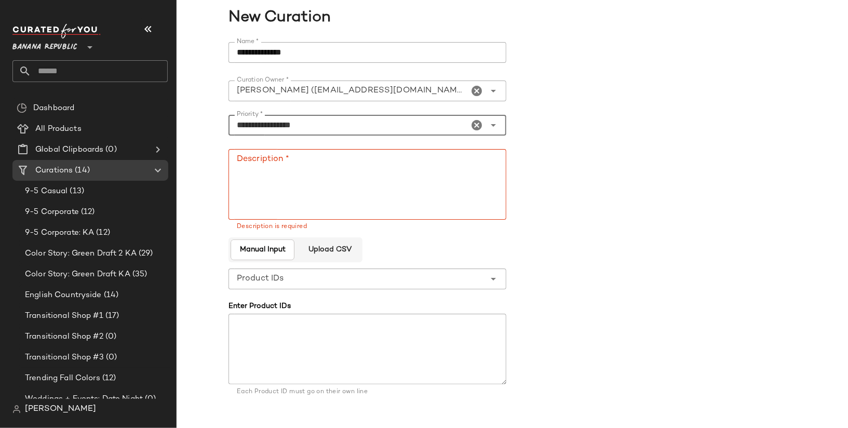
click at [467, 169] on textarea "Description *" at bounding box center [367, 184] width 278 height 71
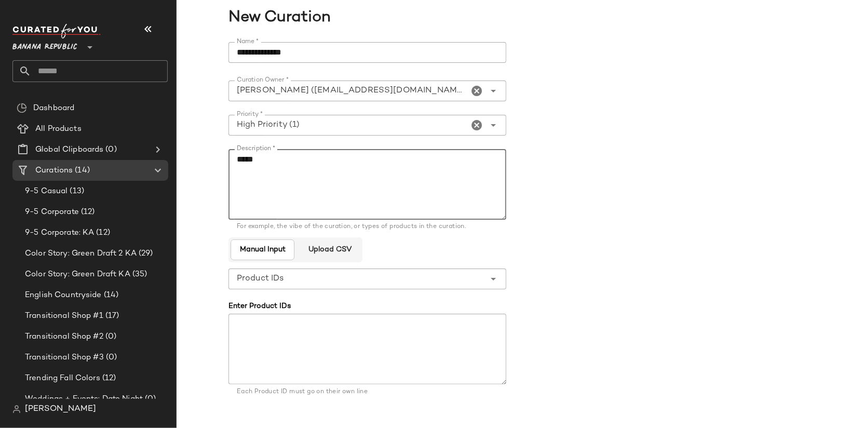
scroll to position [61, 0]
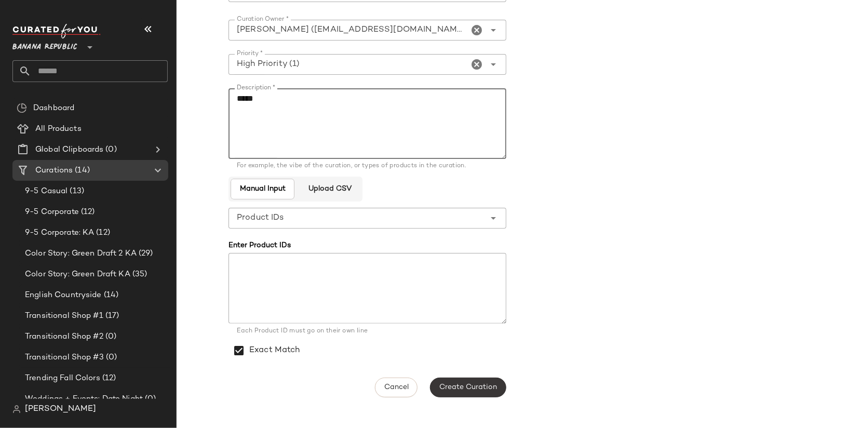
type textarea "*****"
click at [477, 392] on button "Create Curation" at bounding box center [468, 387] width 76 height 20
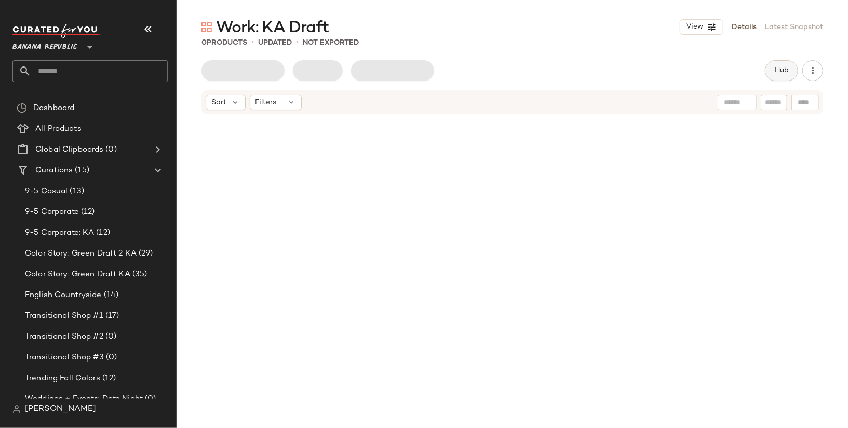
click at [778, 67] on span "Hub" at bounding box center [781, 70] width 15 height 8
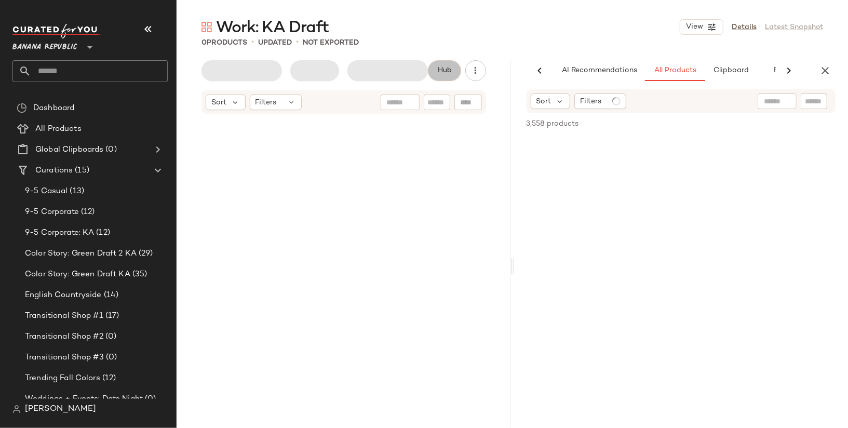
scroll to position [0, 42]
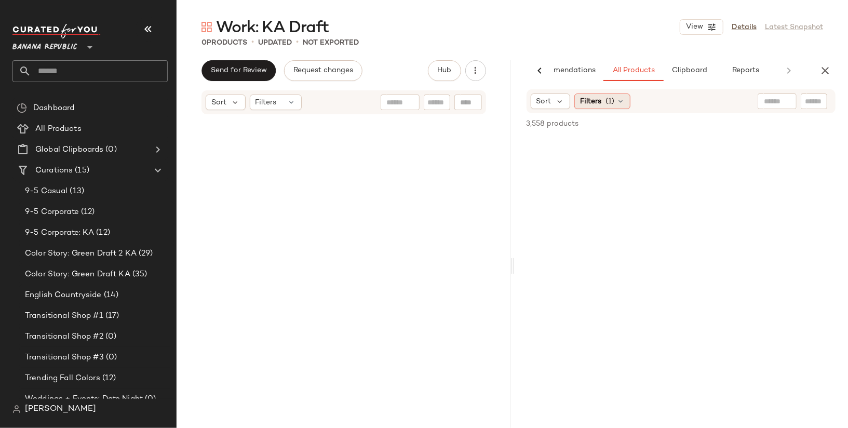
click at [617, 100] on icon at bounding box center [620, 101] width 8 height 8
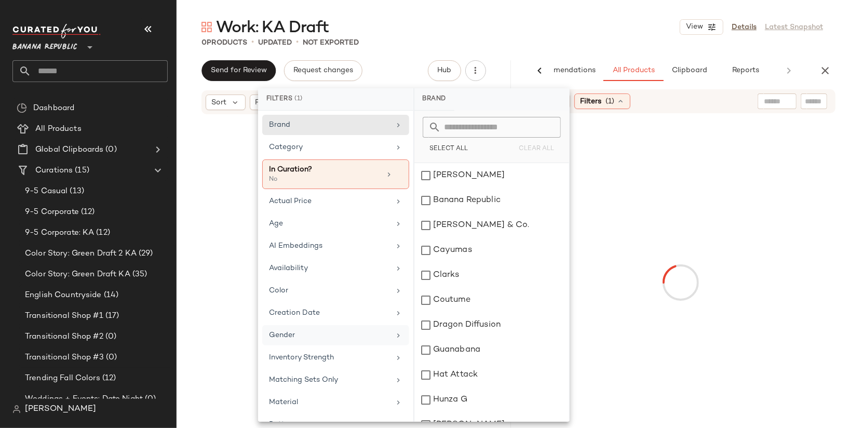
click at [367, 347] on div "Gender" at bounding box center [335, 357] width 147 height 20
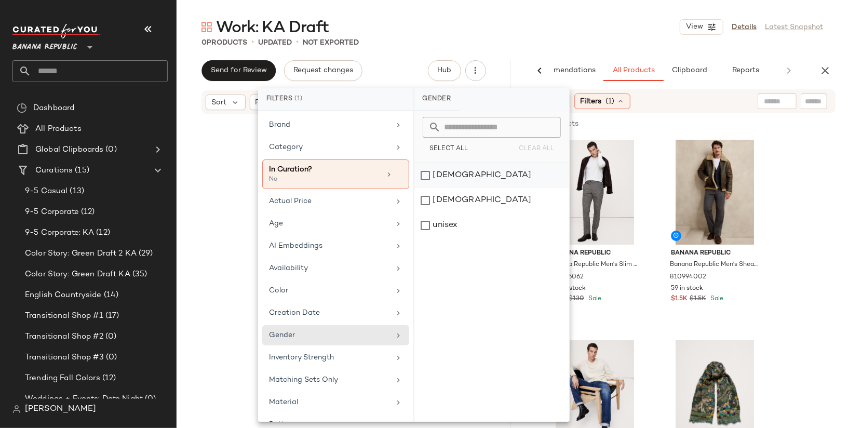
click at [478, 188] on div "[DEMOGRAPHIC_DATA]" at bounding box center [491, 200] width 155 height 25
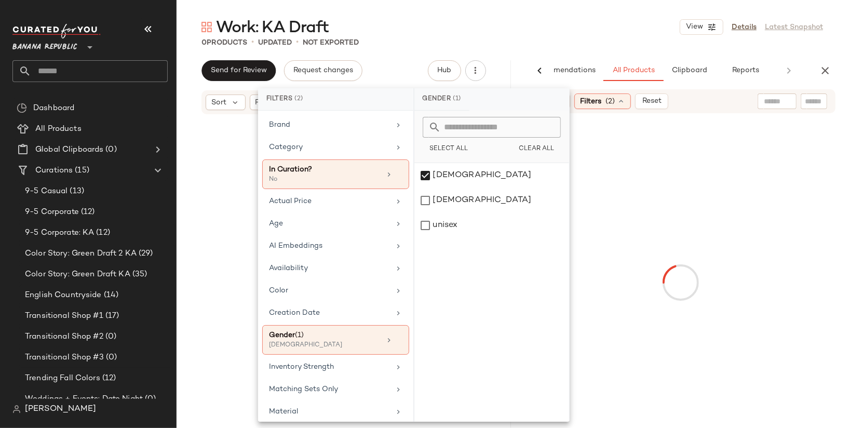
click at [769, 95] on div at bounding box center [777, 101] width 26 height 16
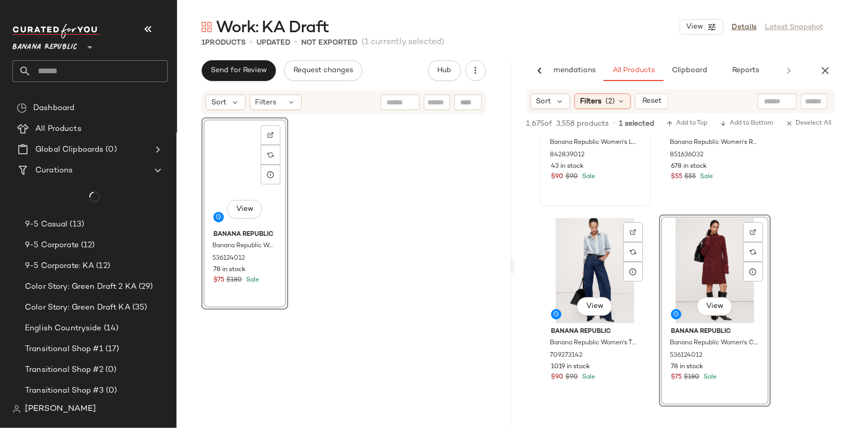
scroll to position [126, 0]
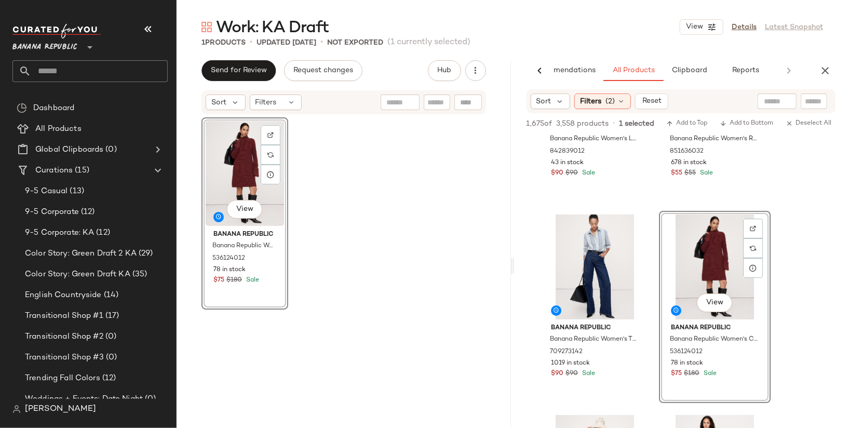
click at [224, 157] on div "View" at bounding box center [244, 173] width 79 height 105
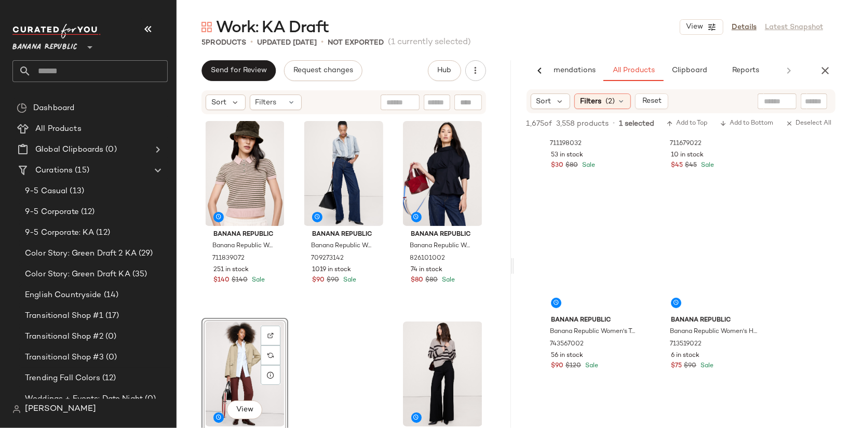
scroll to position [4747, 0]
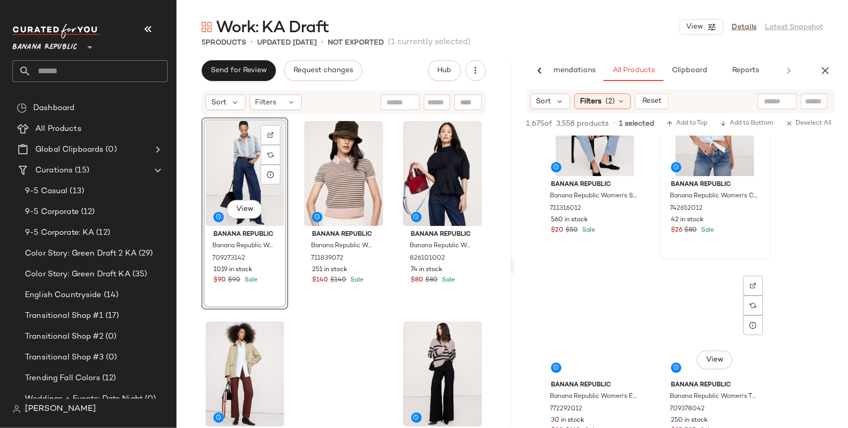
scroll to position [5078, 0]
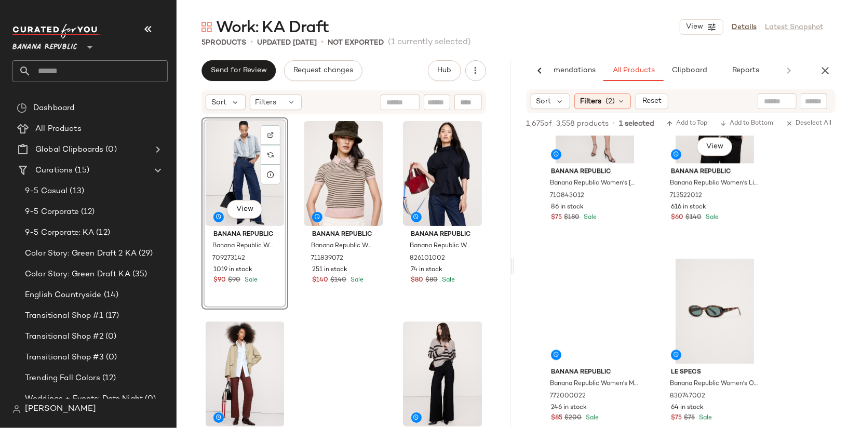
scroll to position [6697, 0]
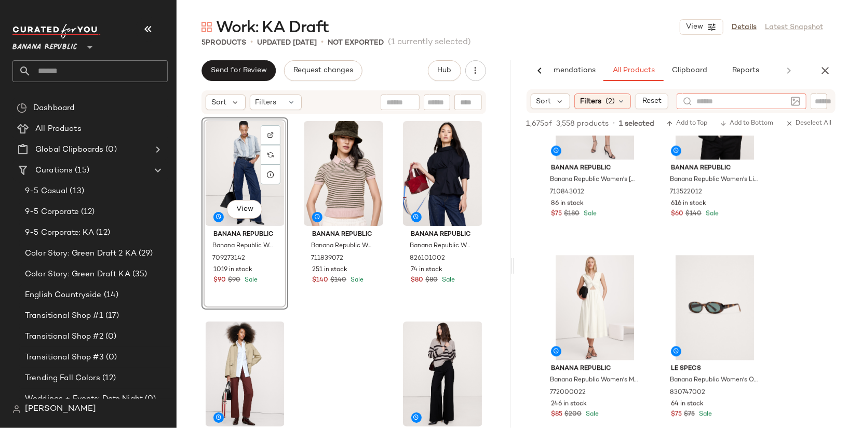
click at [775, 98] on input "text" at bounding box center [741, 101] width 90 height 11
type input "********"
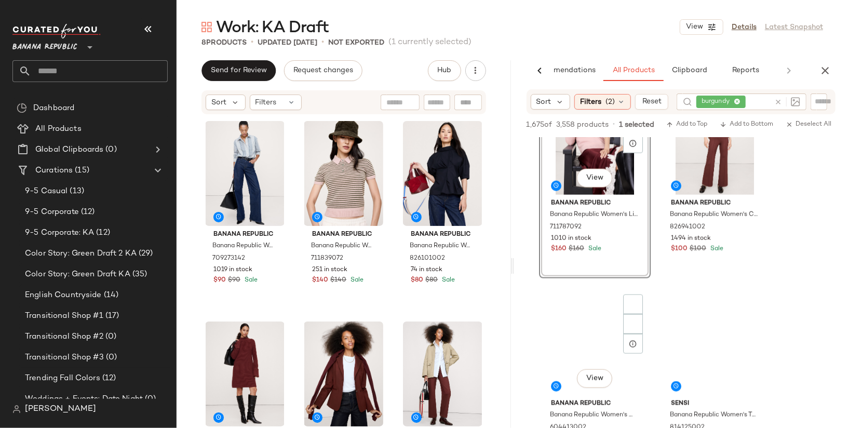
scroll to position [853, 0]
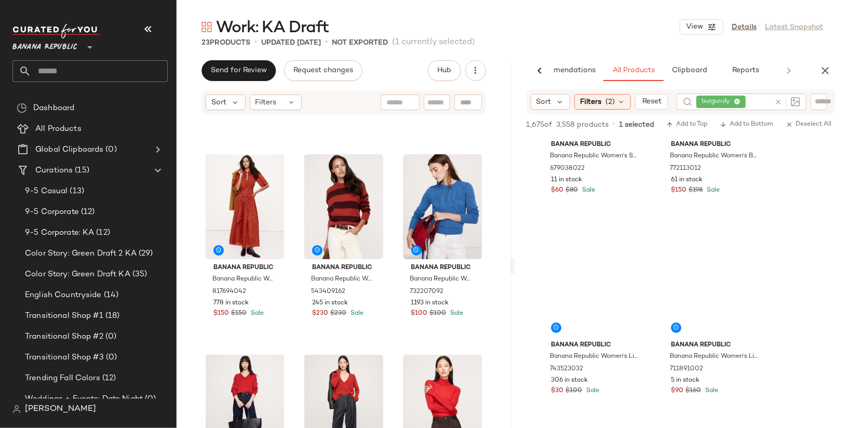
scroll to position [12935, 0]
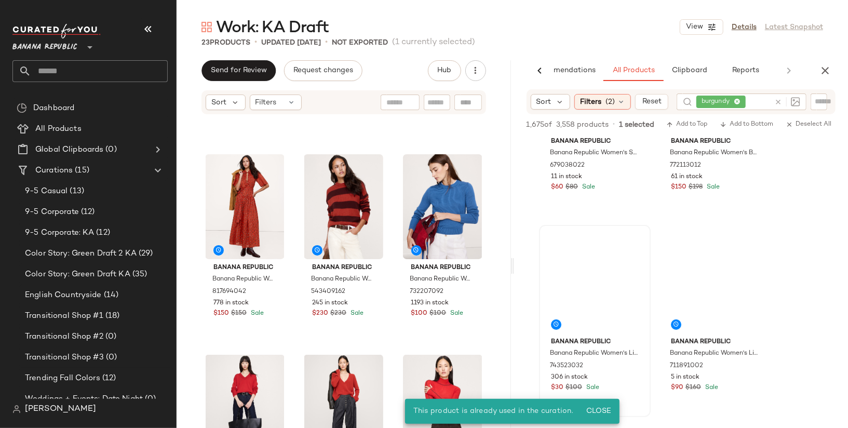
click at [607, 408] on span "Close" at bounding box center [597, 411] width 25 height 8
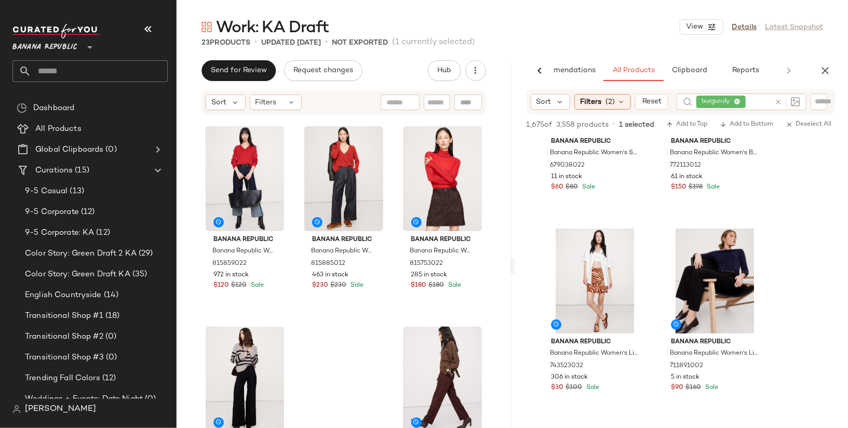
scroll to position [1261, 0]
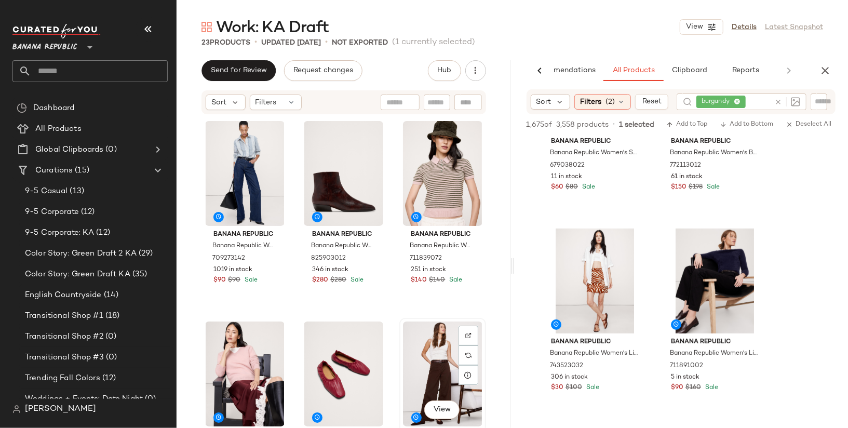
click at [427, 355] on div "View" at bounding box center [442, 373] width 79 height 105
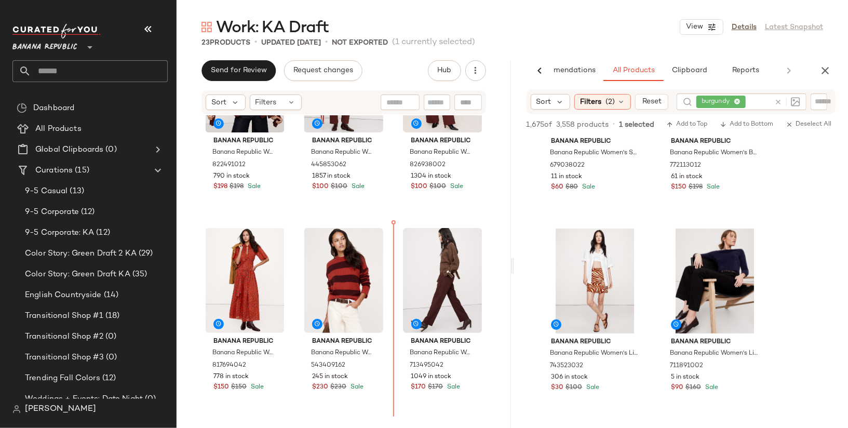
scroll to position [908, 0]
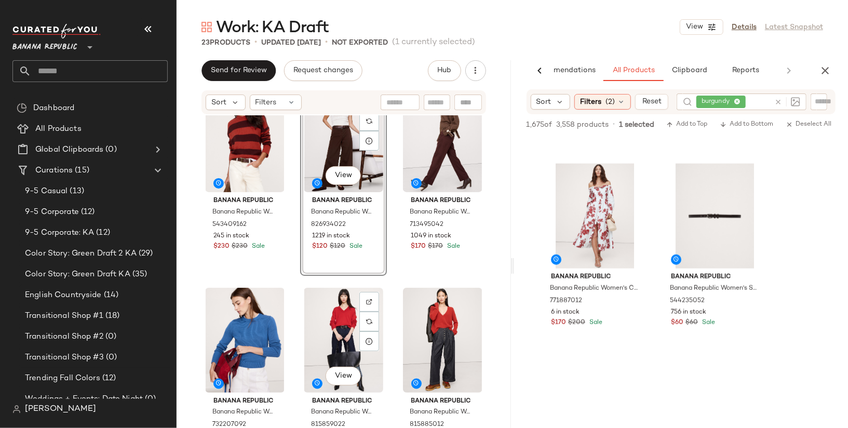
scroll to position [997, 0]
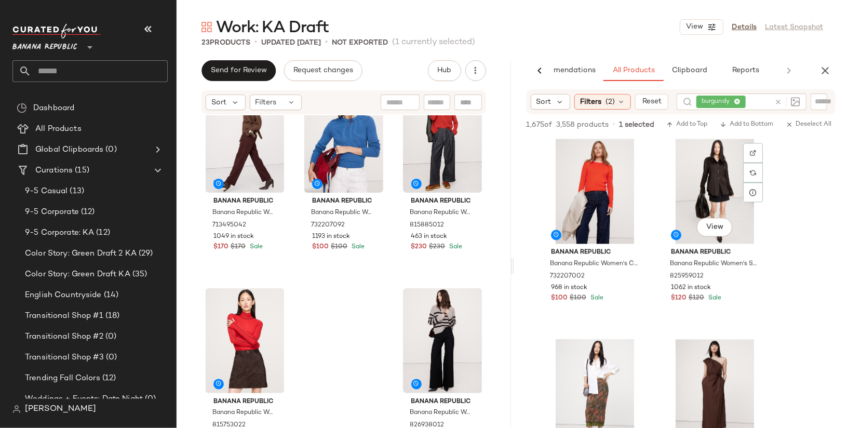
scroll to position [16632, 0]
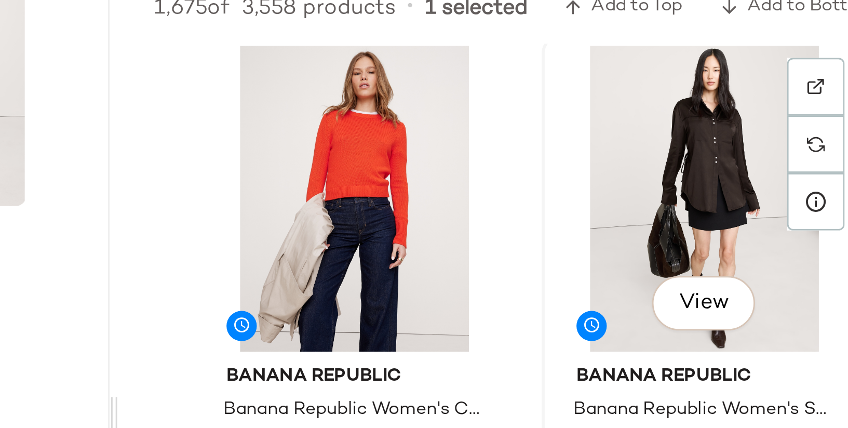
click at [720, 185] on div "View" at bounding box center [714, 190] width 104 height 105
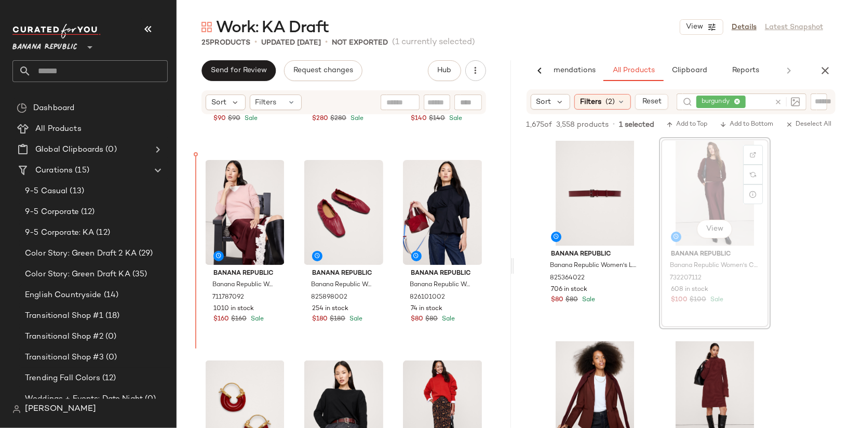
scroll to position [159, 0]
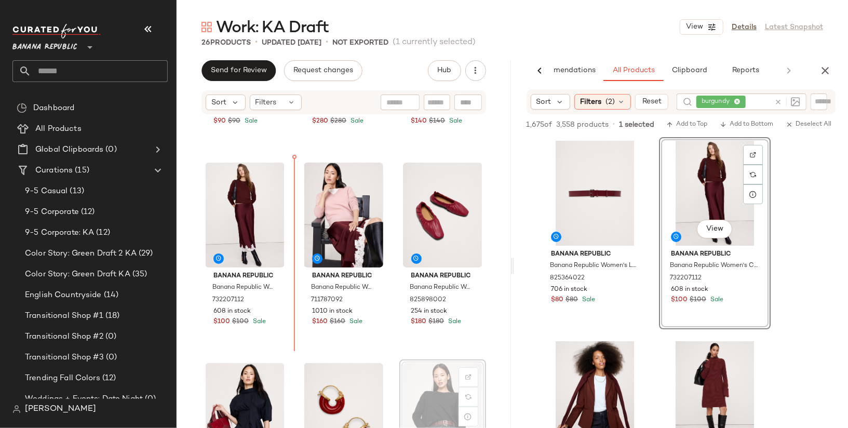
scroll to position [159, 0]
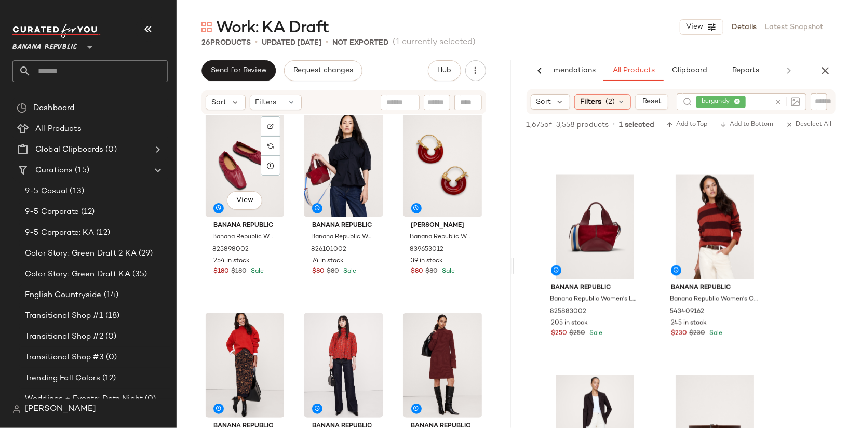
scroll to position [420, 0]
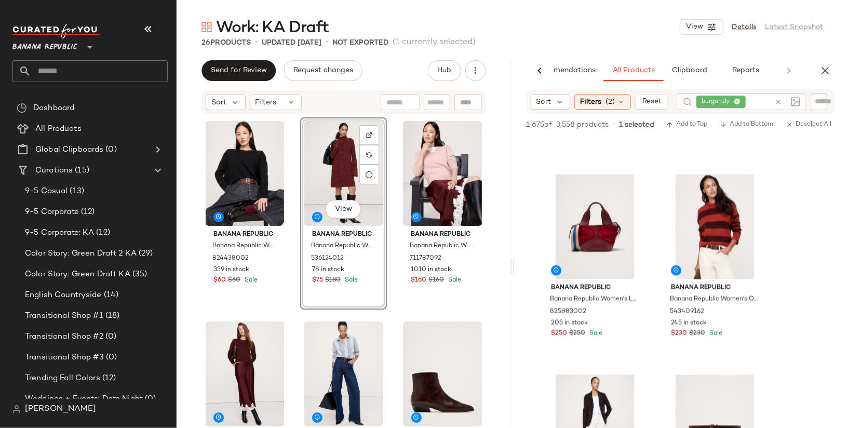
click at [496, 307] on div "Banana Republic Banana Republic Women's Jersey Cotton Cropped T-Shirt Black Siz…" at bounding box center [343, 287] width 334 height 344
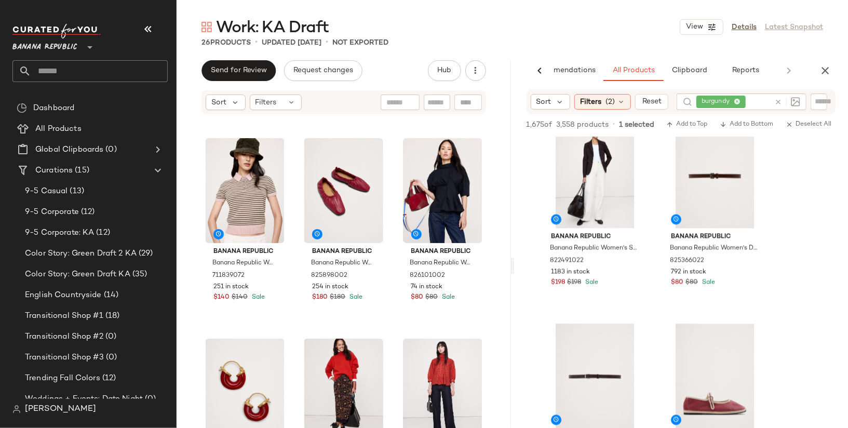
scroll to position [394, 0]
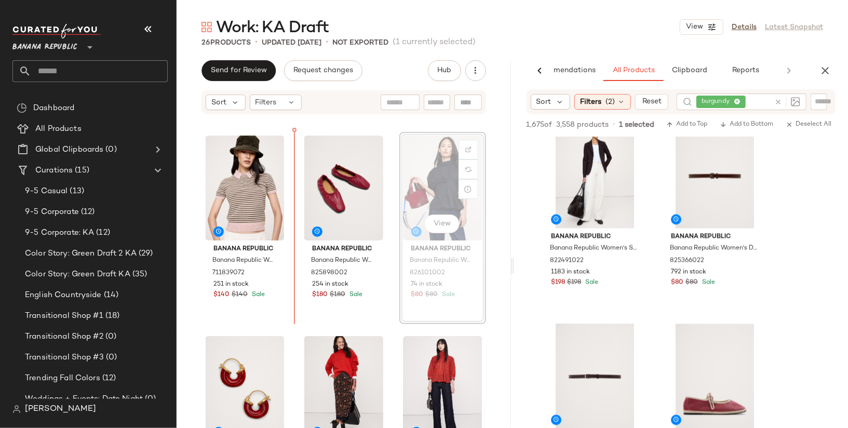
scroll to position [392, 0]
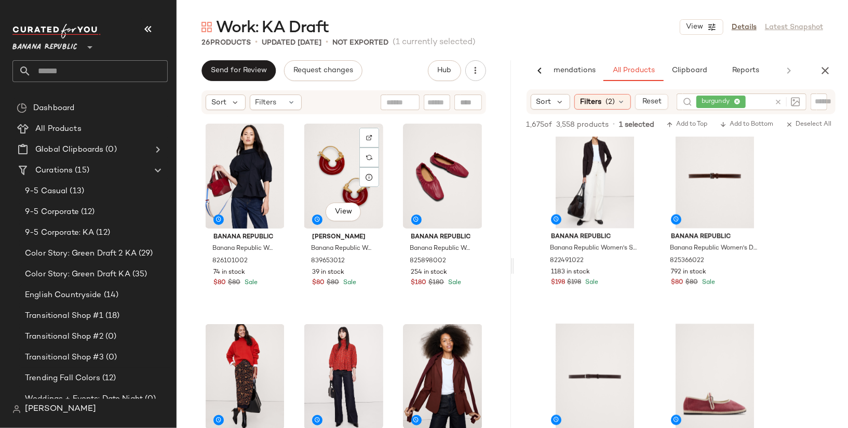
scroll to position [414, 0]
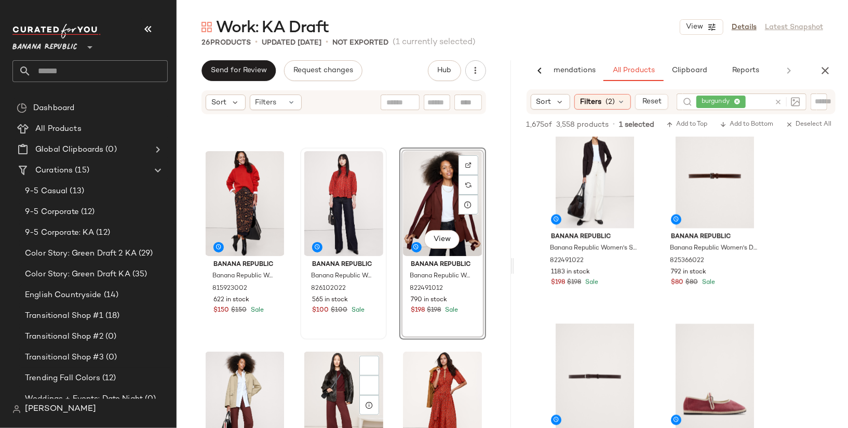
scroll to position [596, 0]
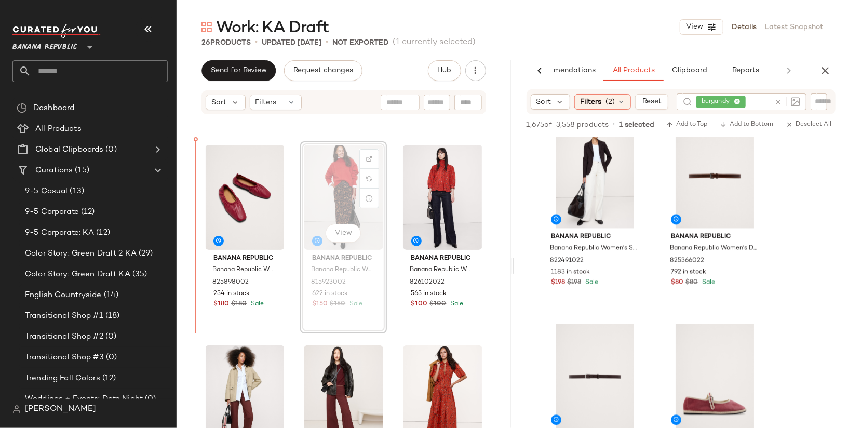
scroll to position [569, 0]
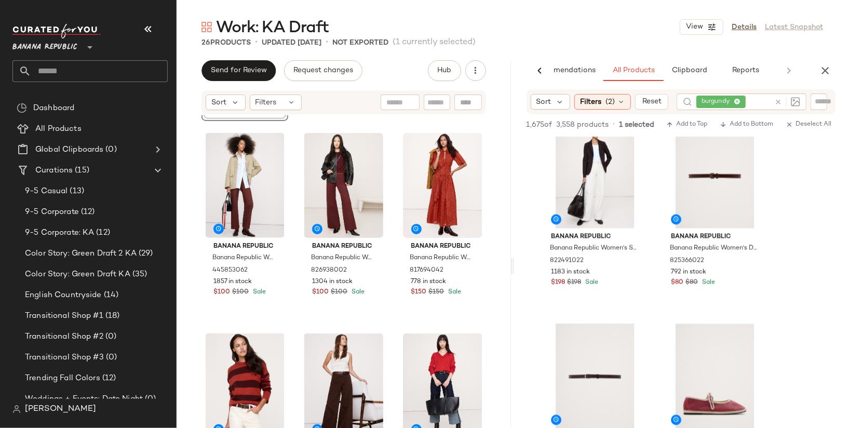
scroll to position [819, 0]
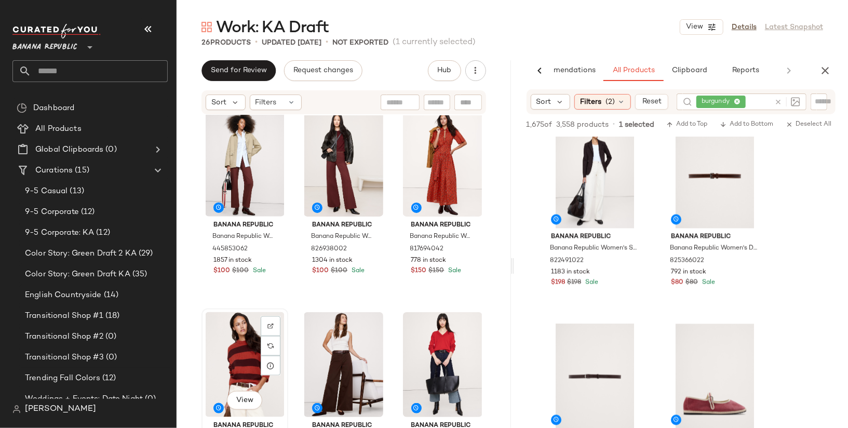
click at [258, 343] on div "View" at bounding box center [244, 364] width 79 height 105
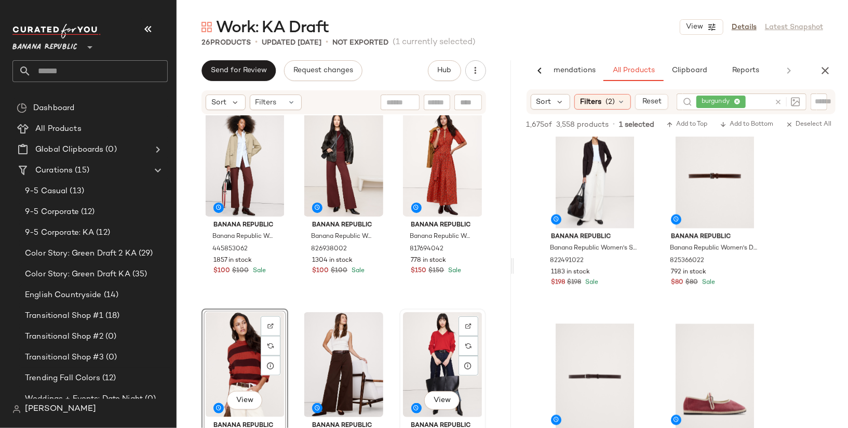
click at [428, 350] on div "View" at bounding box center [442, 364] width 79 height 105
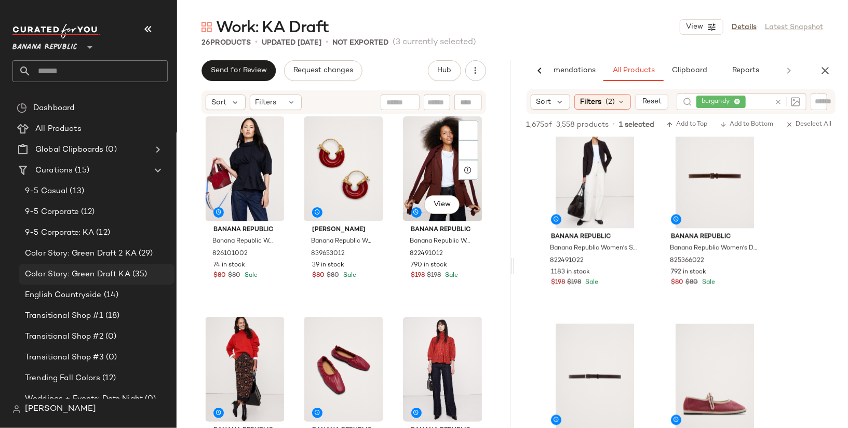
scroll to position [130, 0]
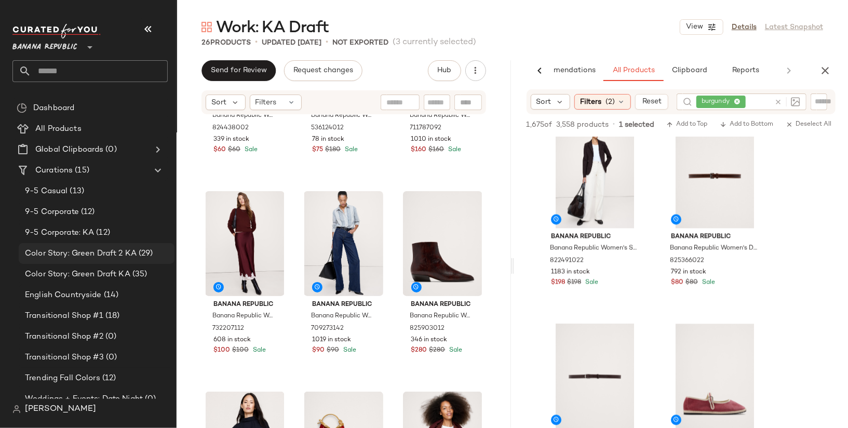
click at [140, 252] on span "(29)" at bounding box center [145, 254] width 17 height 12
